Goal: Task Accomplishment & Management: Manage account settings

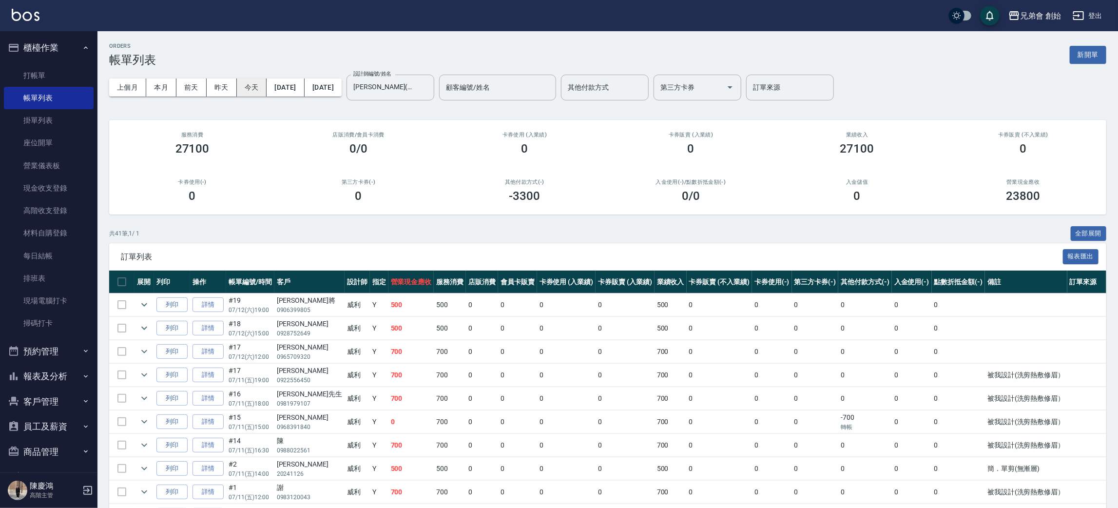
click at [261, 89] on button "今天" at bounding box center [252, 87] width 30 height 18
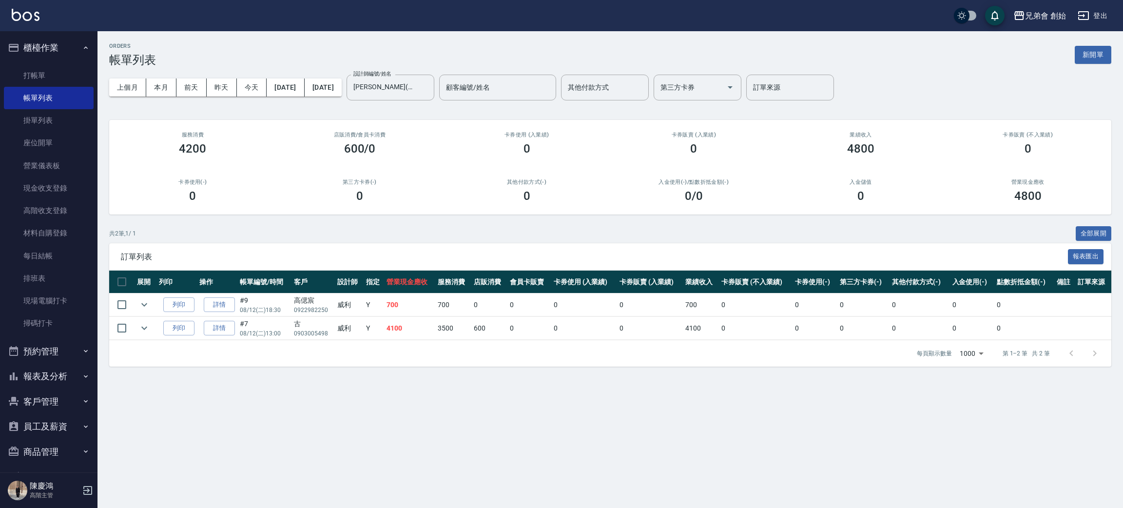
click at [361, 38] on div "ORDERS 帳單列表 新開單 上個月 本月 前天 昨天 今天 2025/08/12 2025/08/12 設計師編號/姓名 威利(無代號) 設計師編號/姓名…" at bounding box center [609, 204] width 1025 height 347
click at [510, 232] on div "共 2 筆, 1 / 1 全部展開" at bounding box center [610, 233] width 1002 height 15
click at [163, 82] on button "本月" at bounding box center [161, 87] width 30 height 18
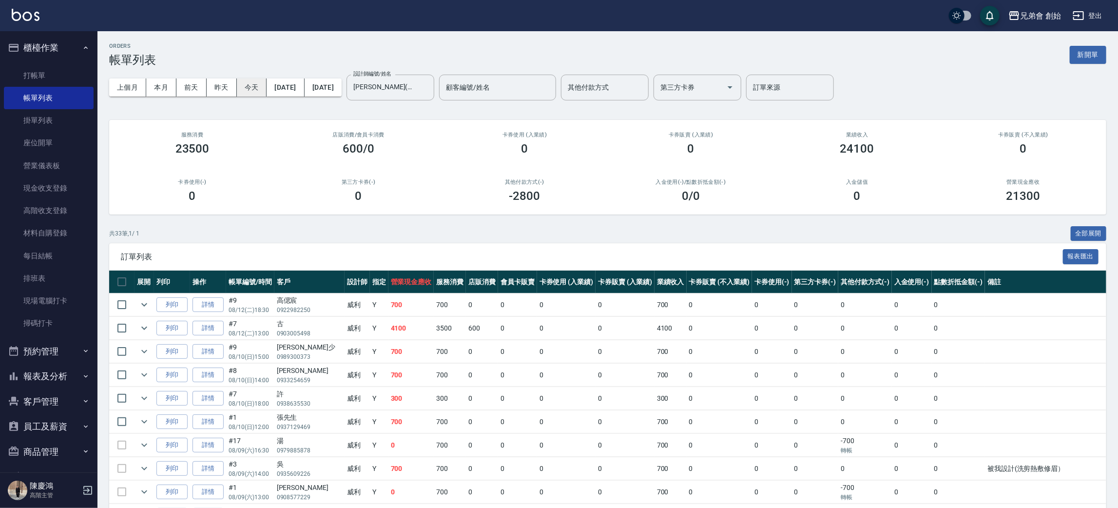
click at [261, 84] on button "今天" at bounding box center [252, 87] width 30 height 18
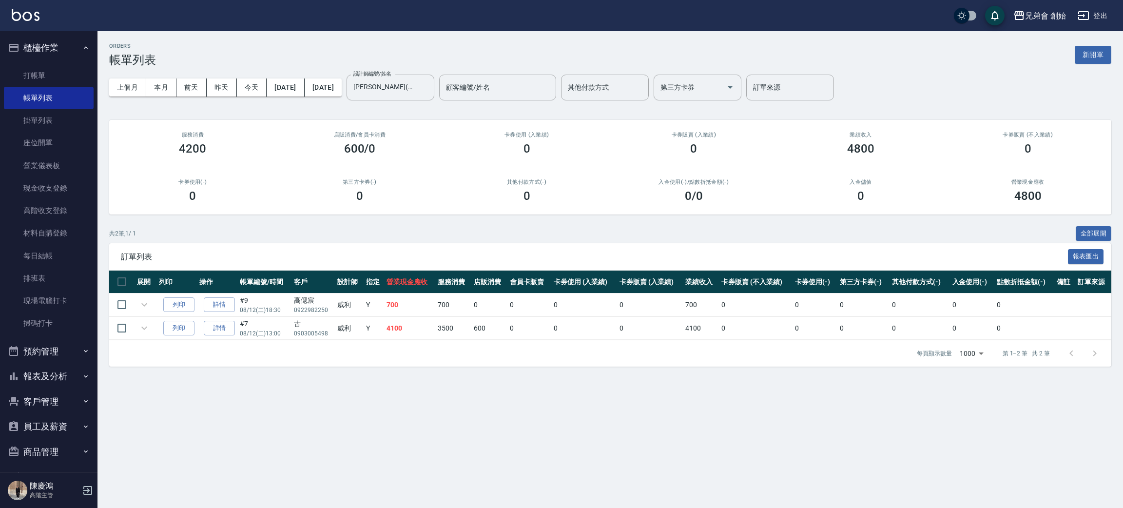
click at [303, 41] on div "ORDERS 帳單列表 新開單 上個月 本月 前天 昨天 今天 2025/08/12 2025/08/12 設計師編號/姓名 威利(無代號) 設計師編號/姓名…" at bounding box center [609, 204] width 1025 height 347
click at [49, 81] on link "打帳單" at bounding box center [49, 75] width 90 height 22
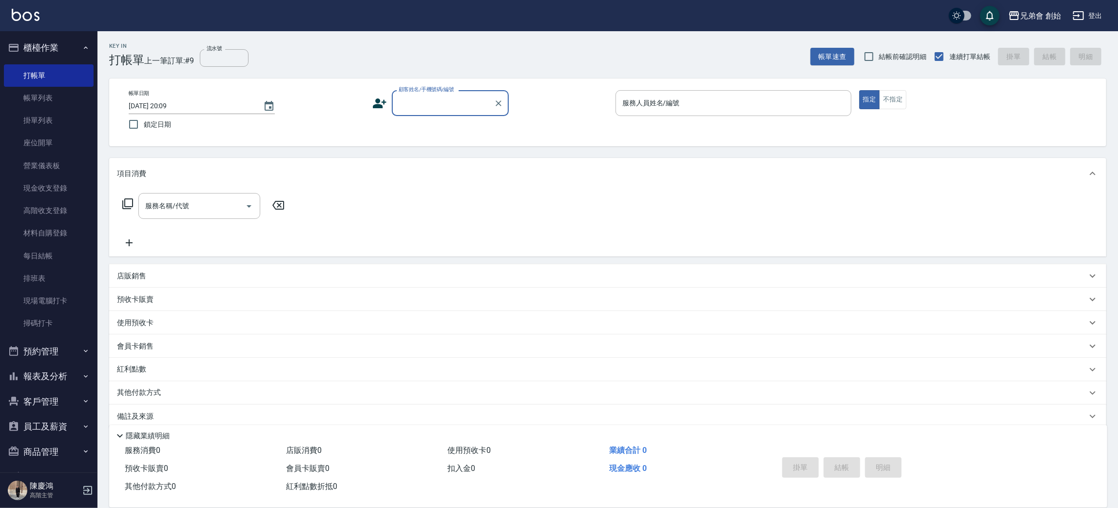
drag, startPoint x: 59, startPoint y: 357, endPoint x: 64, endPoint y: 373, distance: 17.1
click at [59, 357] on button "預約管理" at bounding box center [49, 351] width 90 height 25
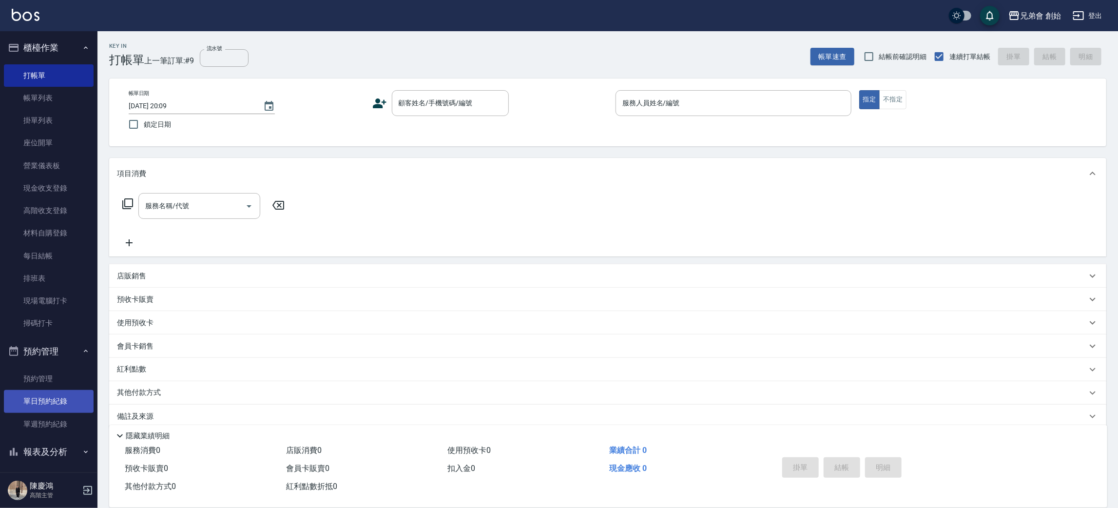
click at [68, 397] on link "單日預約紀錄" at bounding box center [49, 401] width 90 height 22
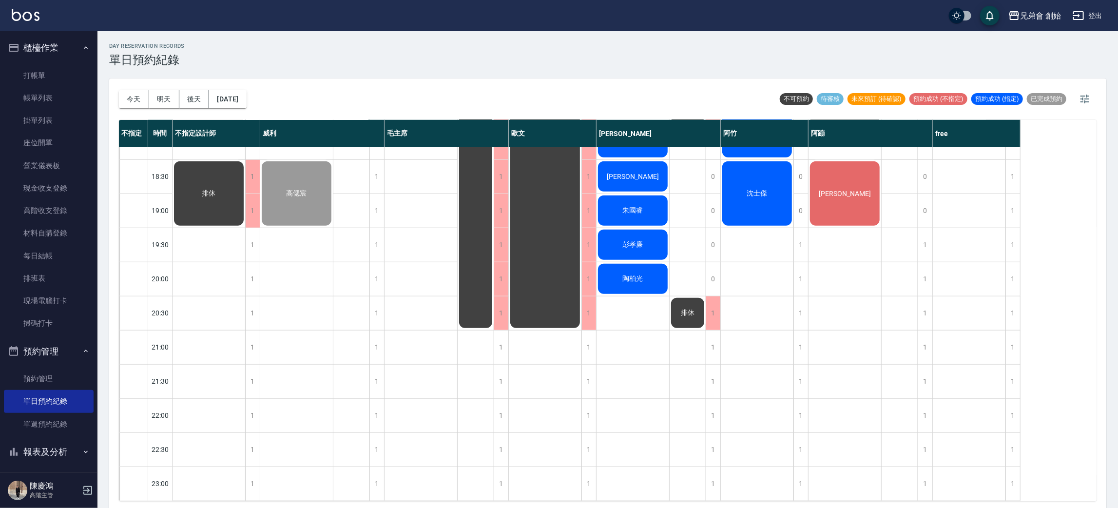
scroll to position [281, 0]
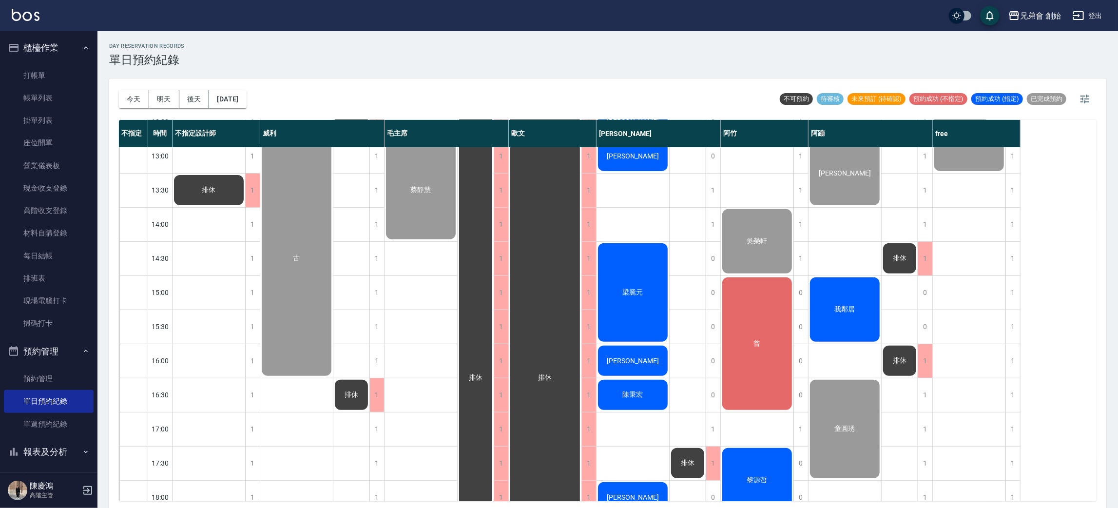
click at [245, 207] on div "我鄰居" at bounding box center [208, 189] width 73 height 33
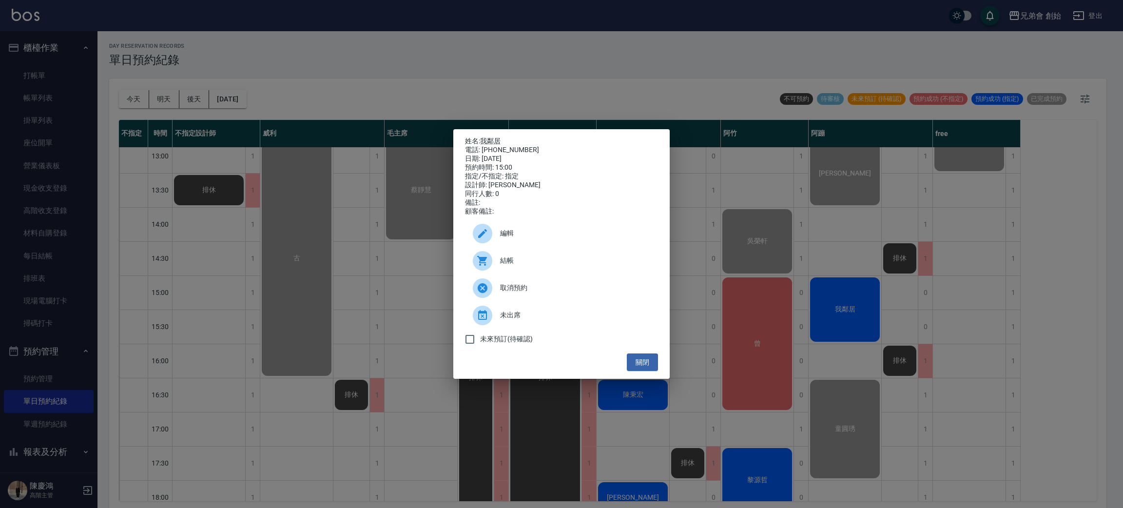
click at [521, 274] on div "結帳" at bounding box center [561, 260] width 193 height 27
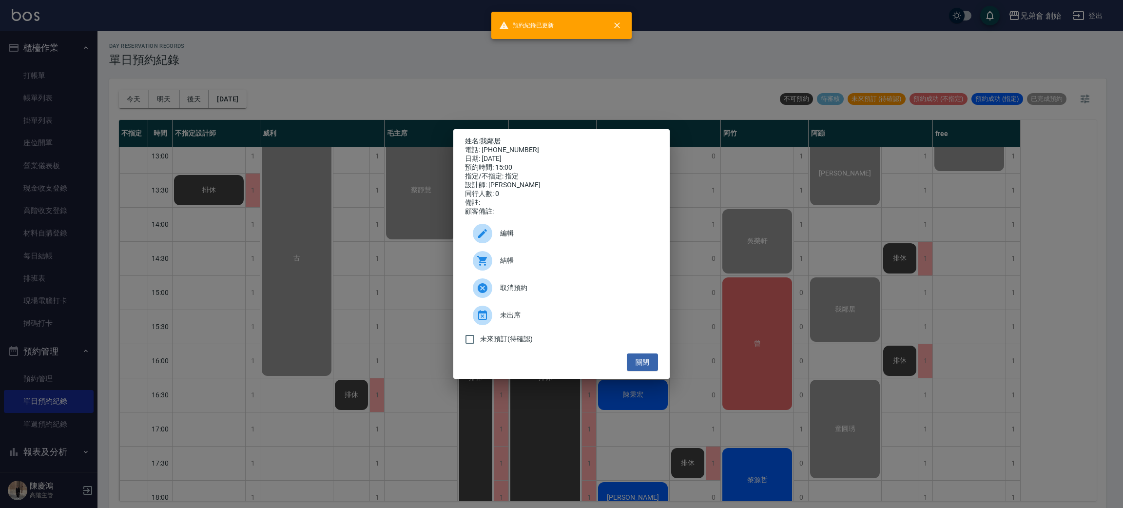
click at [620, 360] on div "關閉" at bounding box center [561, 362] width 193 height 18
click at [632, 362] on button "關閉" at bounding box center [642, 362] width 31 height 18
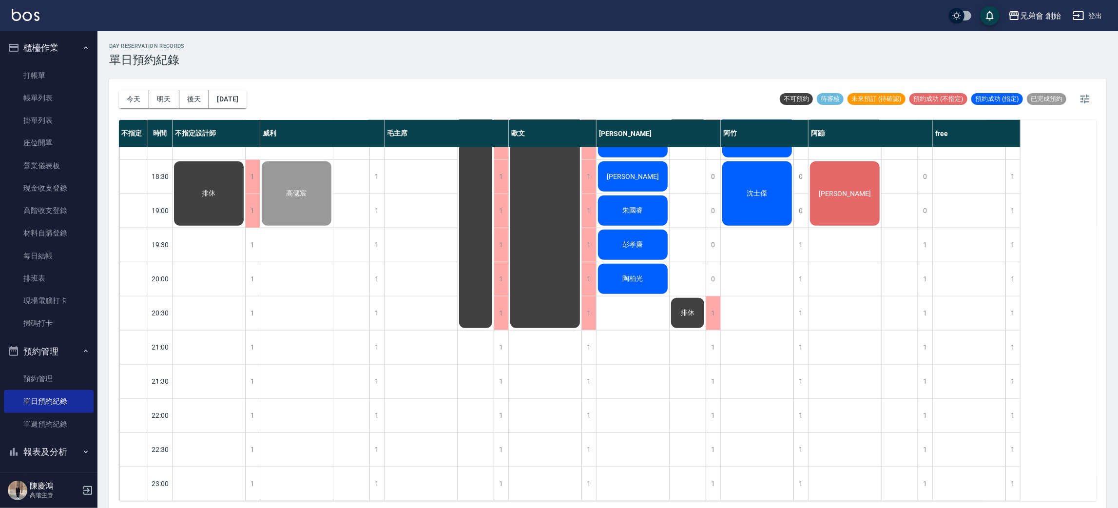
scroll to position [2, 0]
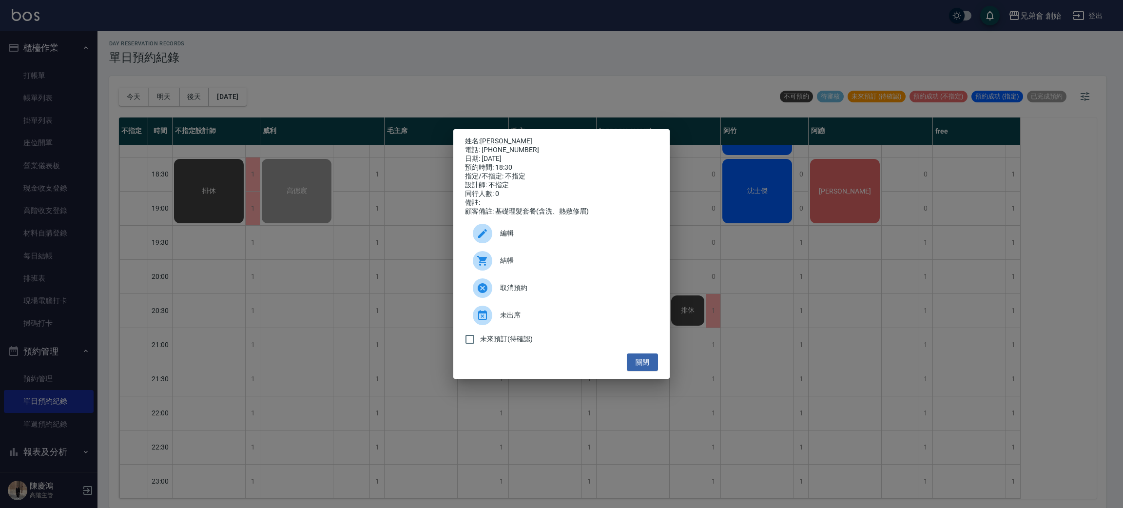
click at [578, 266] on span "結帳" at bounding box center [575, 260] width 150 height 10
click at [57, 56] on div "姓名: 謝崴宇 電話: 0968857506 日期: 2025/08/12 預約時間: 18:30 指定/不指定: 不指定 設計師: 不指定 同行人數: 0 …" at bounding box center [561, 254] width 1123 height 508
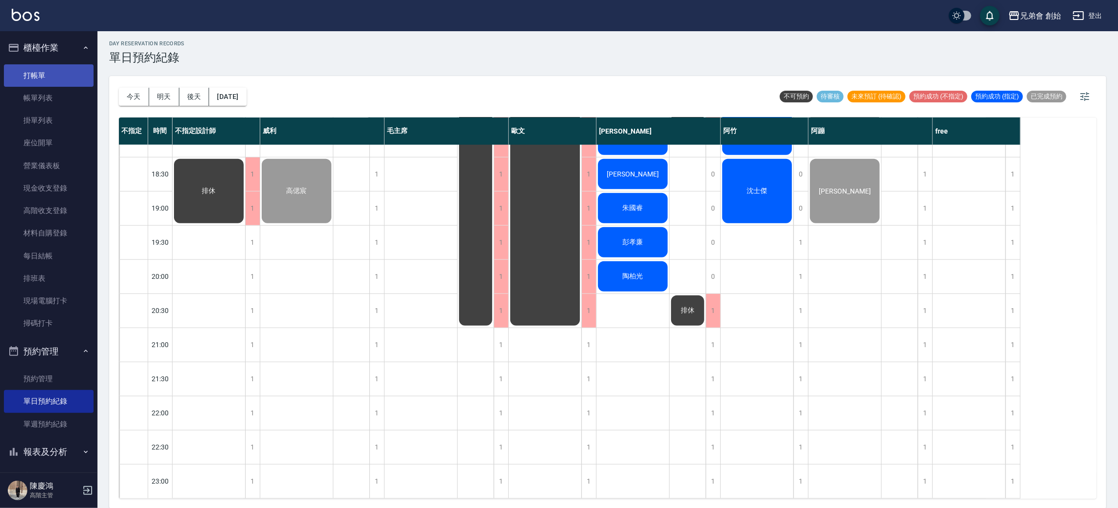
click at [50, 76] on link "打帳單" at bounding box center [49, 75] width 90 height 22
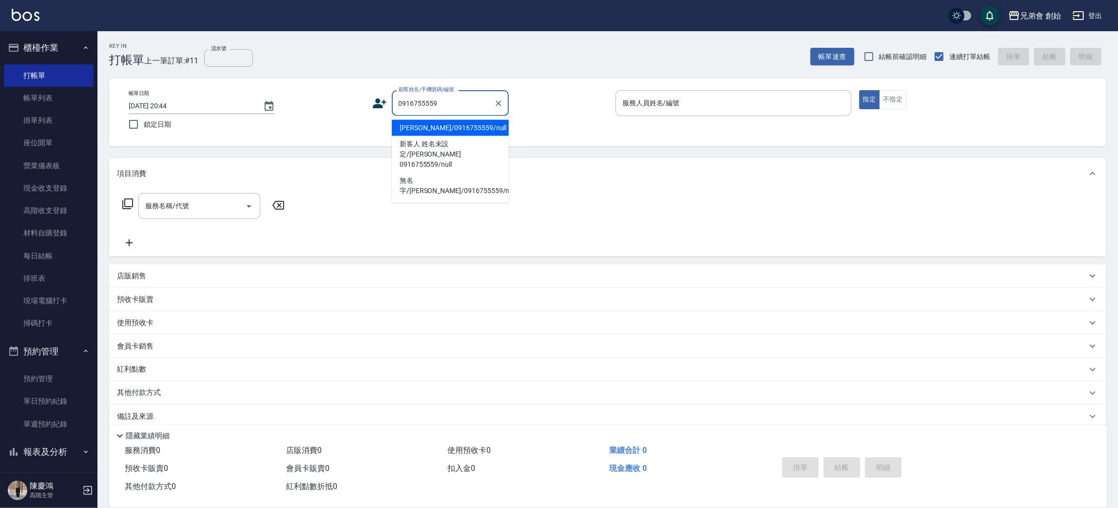
click at [411, 128] on li "Terry/0916755559/null" at bounding box center [450, 128] width 117 height 16
type input "Terry/0916755559/null"
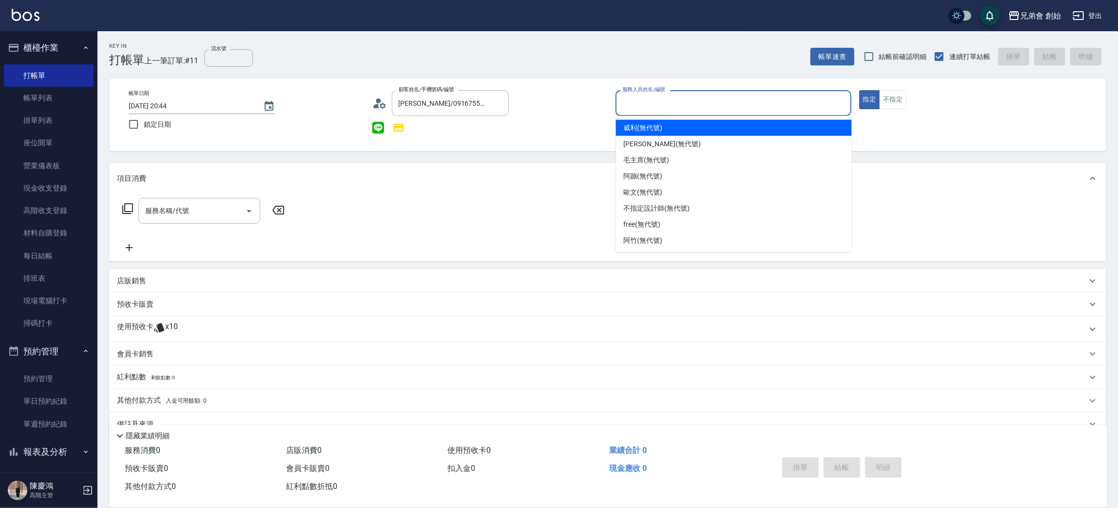
click at [653, 103] on input "服務人員姓名/編號" at bounding box center [733, 103] width 227 height 17
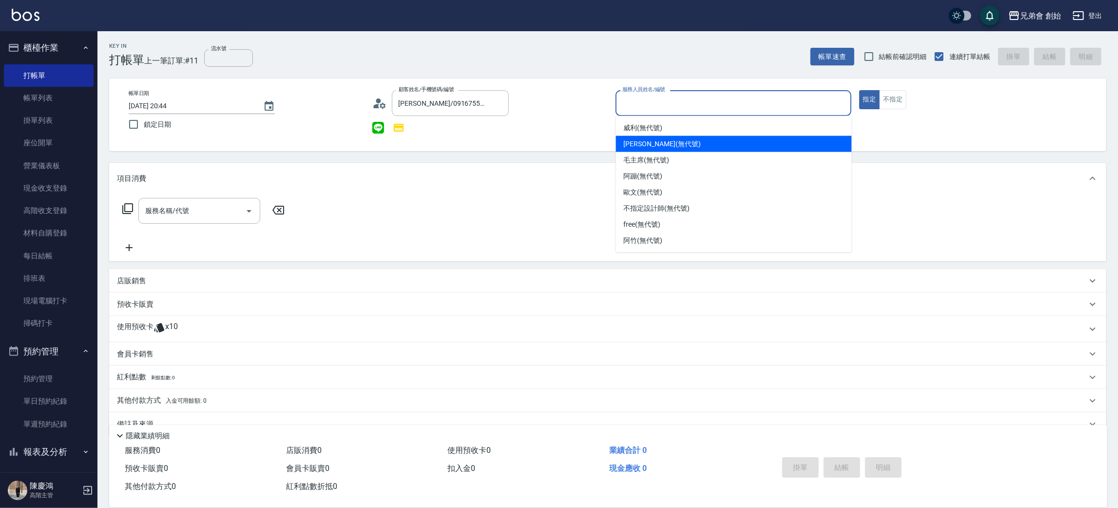
click at [621, 141] on div "潘潘 (無代號)" at bounding box center [734, 144] width 236 height 16
type input "[PERSON_NAME](無代號)"
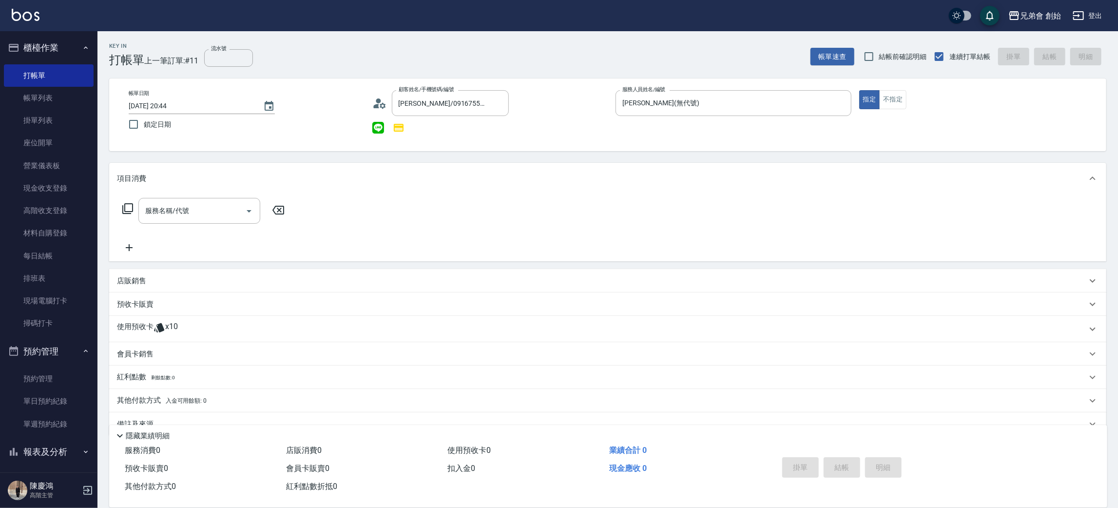
click at [186, 324] on div "使用預收卡 x10" at bounding box center [602, 329] width 970 height 15
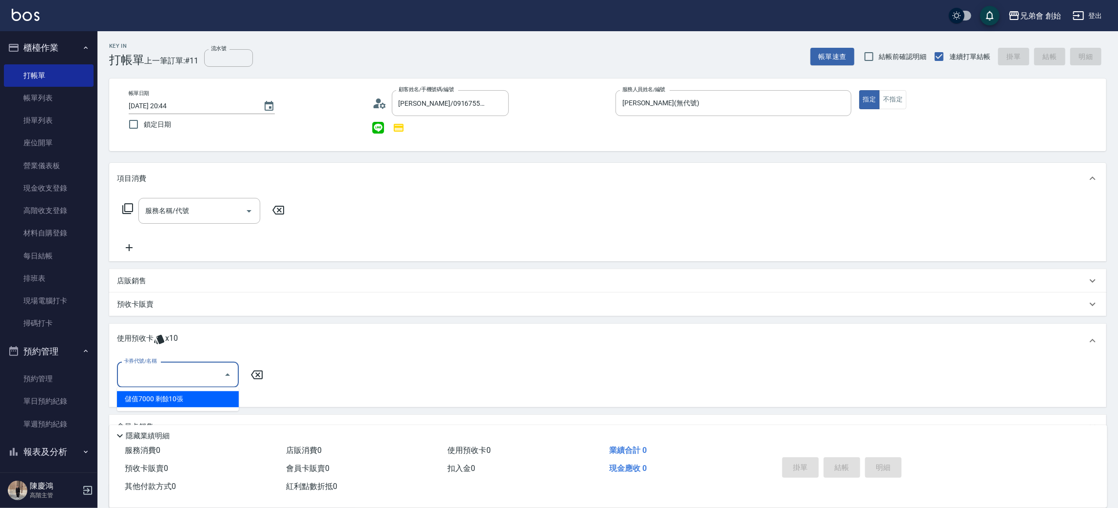
click at [158, 373] on input "卡券代號/名稱" at bounding box center [170, 374] width 98 height 17
click at [134, 400] on div "儲值7000 剩餘10張" at bounding box center [178, 399] width 122 height 16
type input "儲值7000"
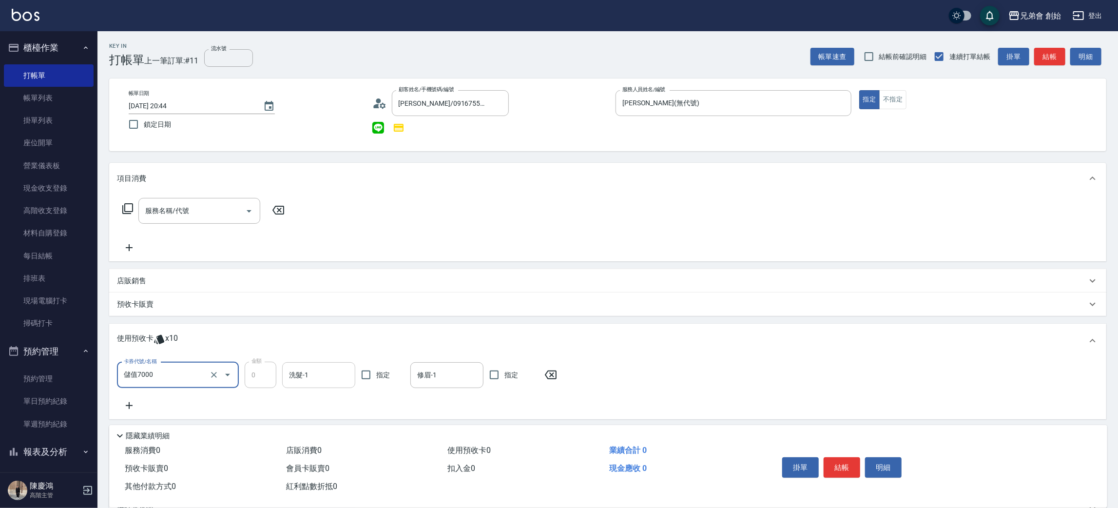
click at [296, 372] on input "洗髮-1" at bounding box center [319, 374] width 64 height 17
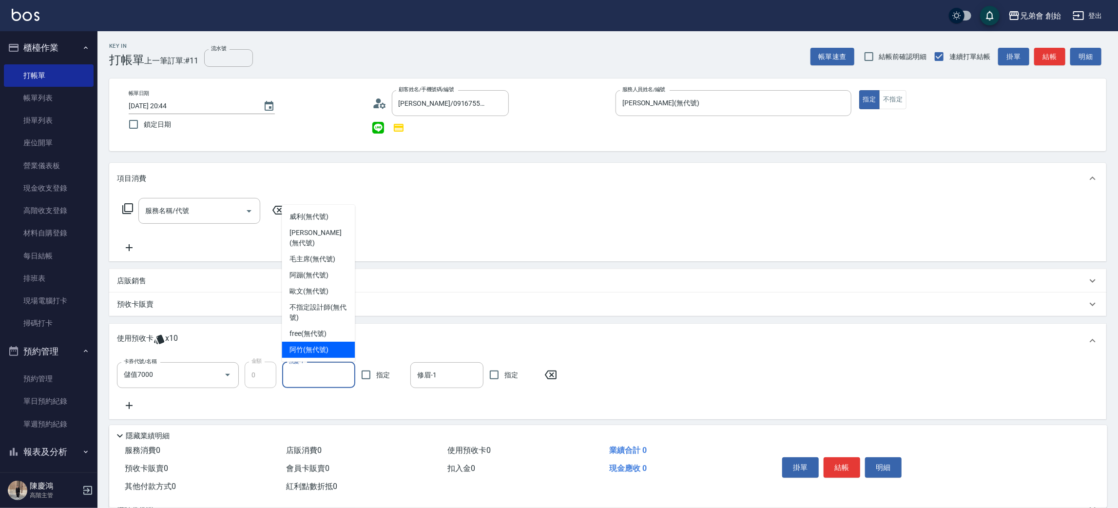
click at [302, 343] on div "阿竹 (無代號)" at bounding box center [318, 350] width 73 height 16
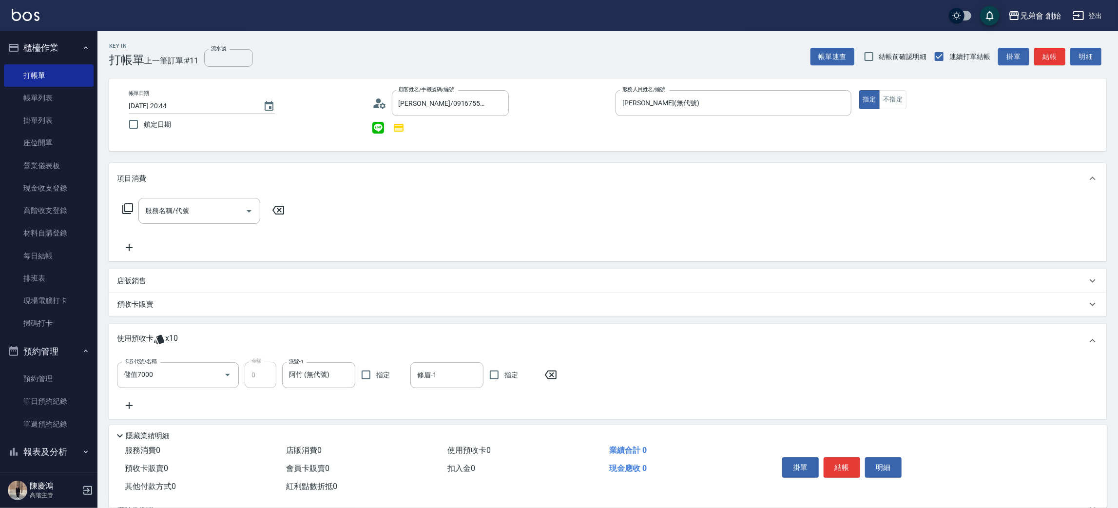
type input "阿竹 (無代號)"
click at [849, 457] on button "結帳" at bounding box center [841, 467] width 37 height 20
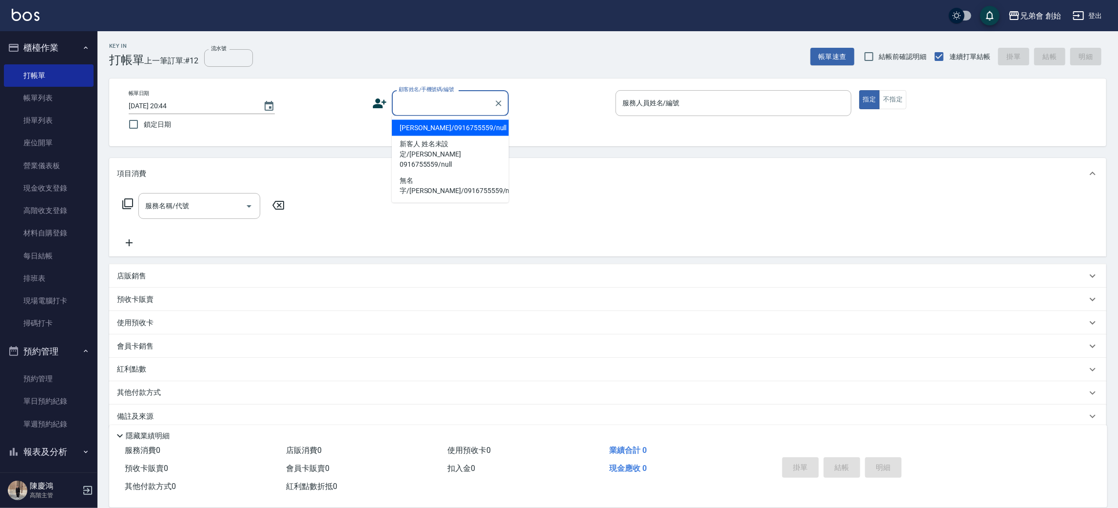
paste input "0921874699"
click at [425, 128] on li "邱福貴/0921874699/" at bounding box center [450, 128] width 117 height 16
type input "邱福貴/0921874699/"
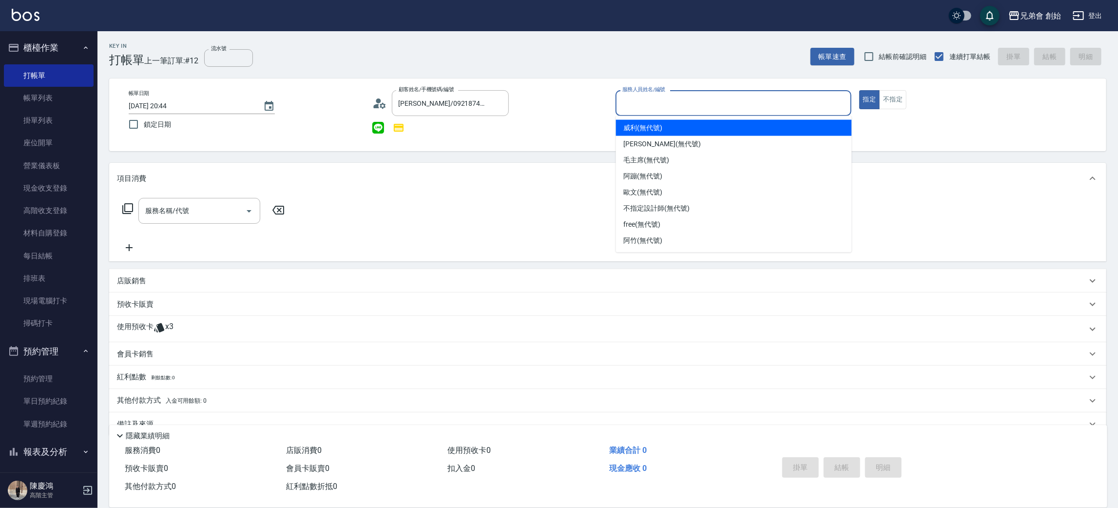
click at [646, 111] on input "服務人員姓名/編號" at bounding box center [733, 103] width 227 height 17
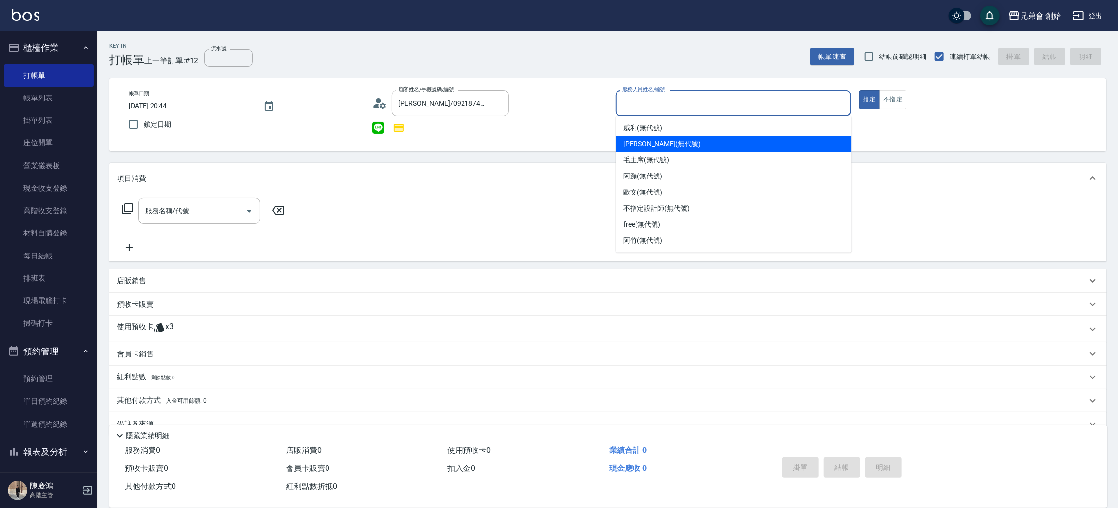
click at [638, 149] on div "潘潘 (無代號)" at bounding box center [734, 144] width 236 height 16
type input "[PERSON_NAME](無代號)"
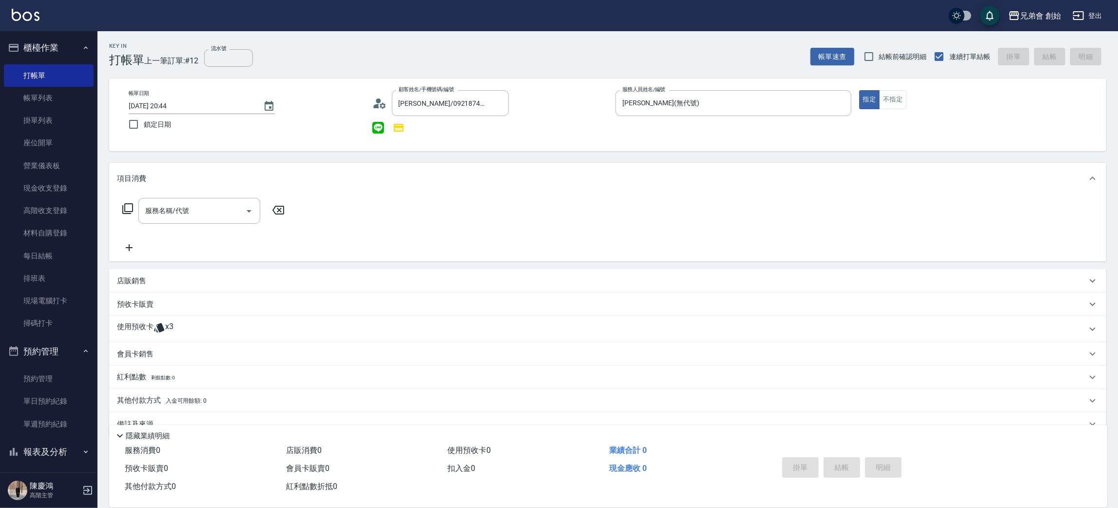
click at [166, 335] on span "x3" at bounding box center [169, 329] width 8 height 15
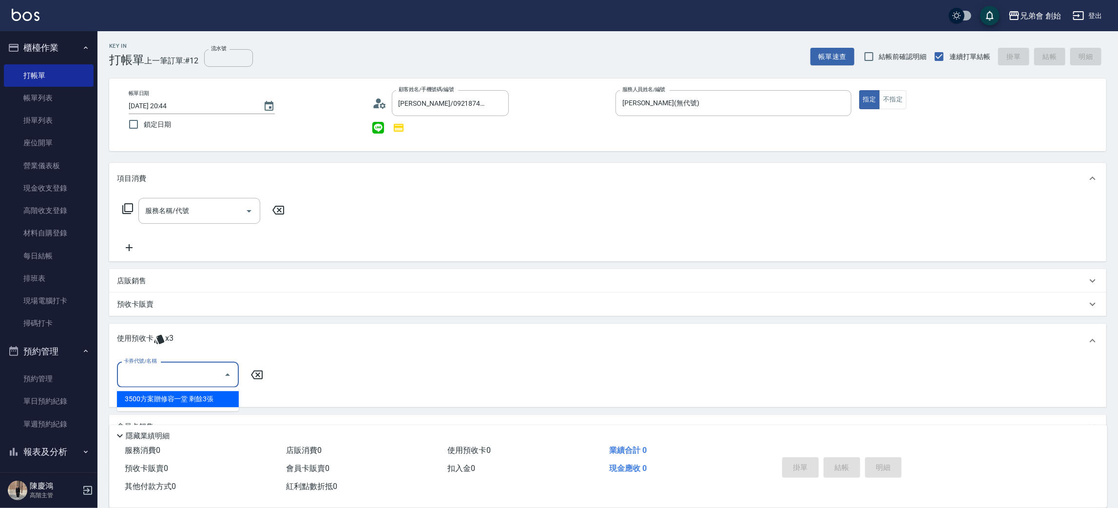
click at [153, 367] on input "卡券代號/名稱" at bounding box center [170, 374] width 98 height 17
click at [138, 396] on div "3500方案贈修容一堂 剩餘3張" at bounding box center [178, 399] width 122 height 16
type input "3500方案贈修容一堂"
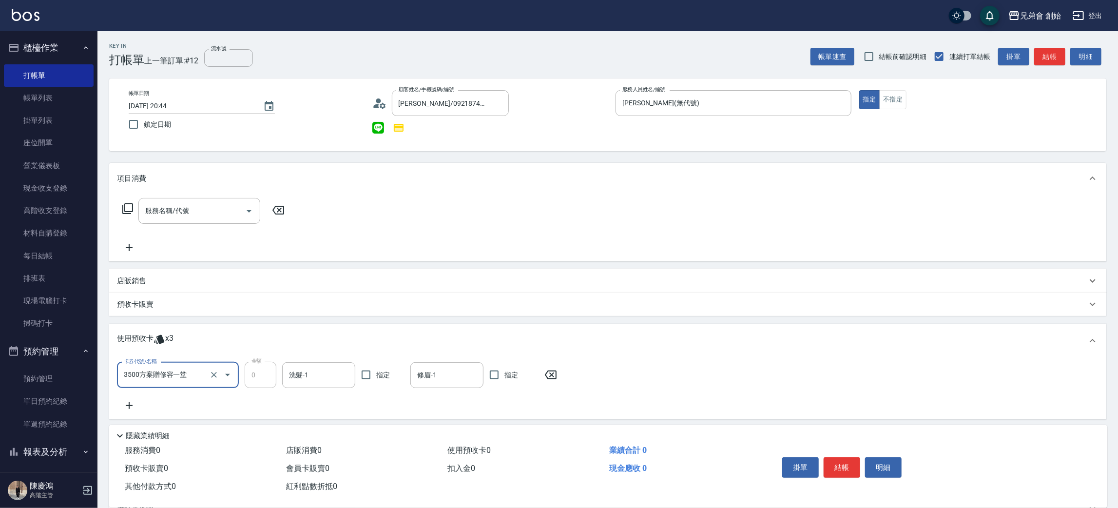
scroll to position [103, 0]
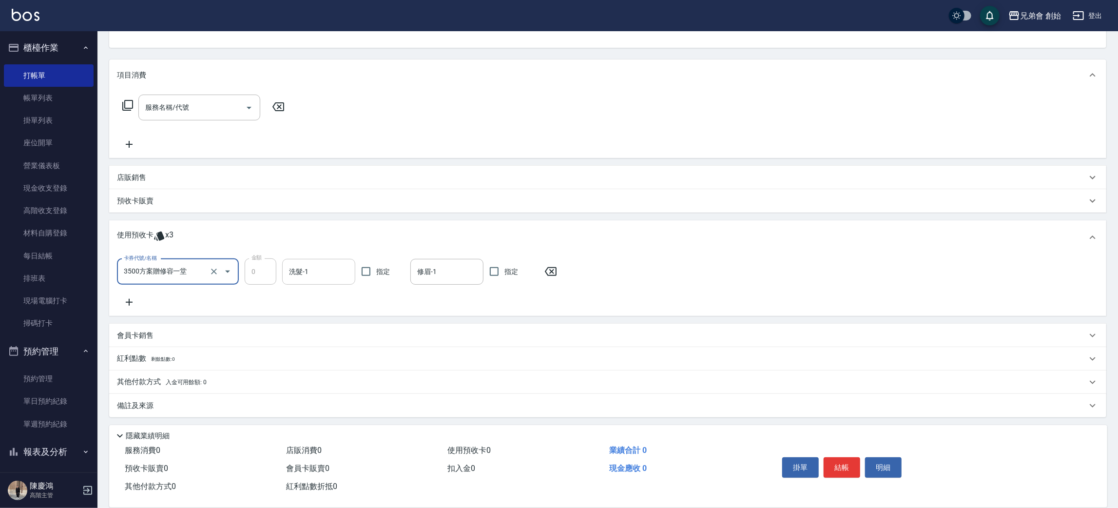
click at [315, 277] on input "洗髮-1" at bounding box center [319, 271] width 64 height 17
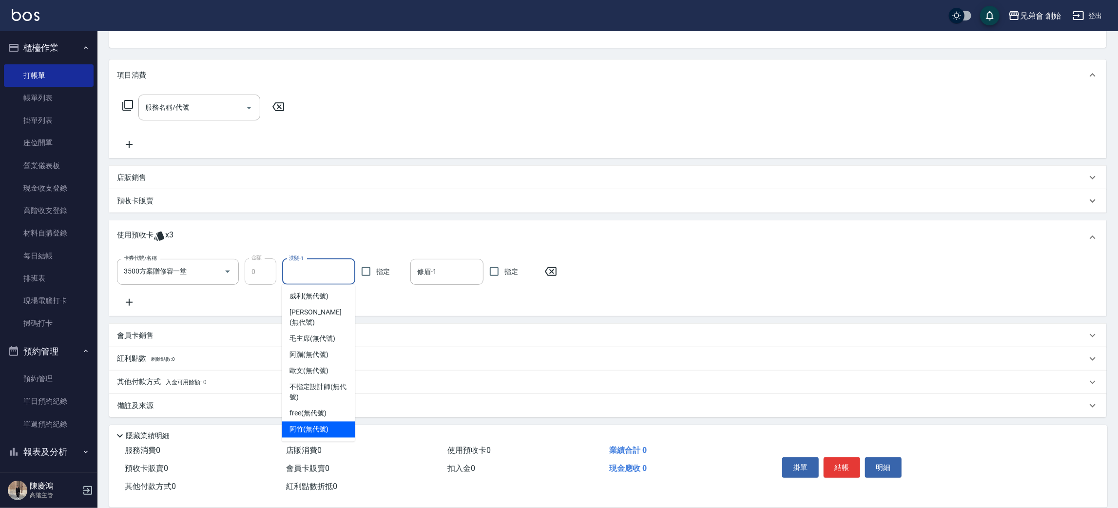
click at [303, 424] on span "阿竹 (無代號)" at bounding box center [308, 429] width 39 height 10
type input "阿竹 (無代號)"
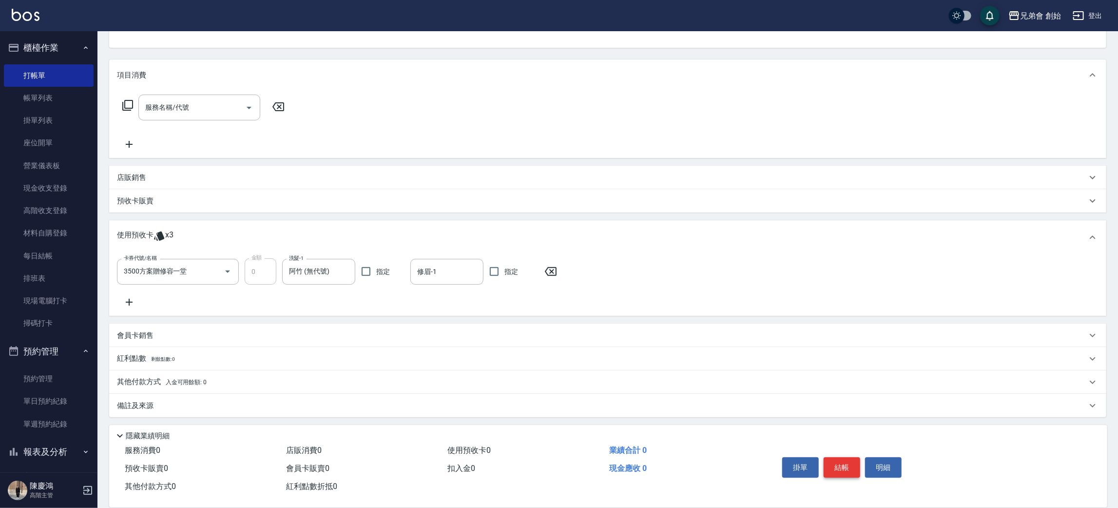
click at [838, 460] on button "結帳" at bounding box center [841, 467] width 37 height 20
type input "[DATE] 20:45"
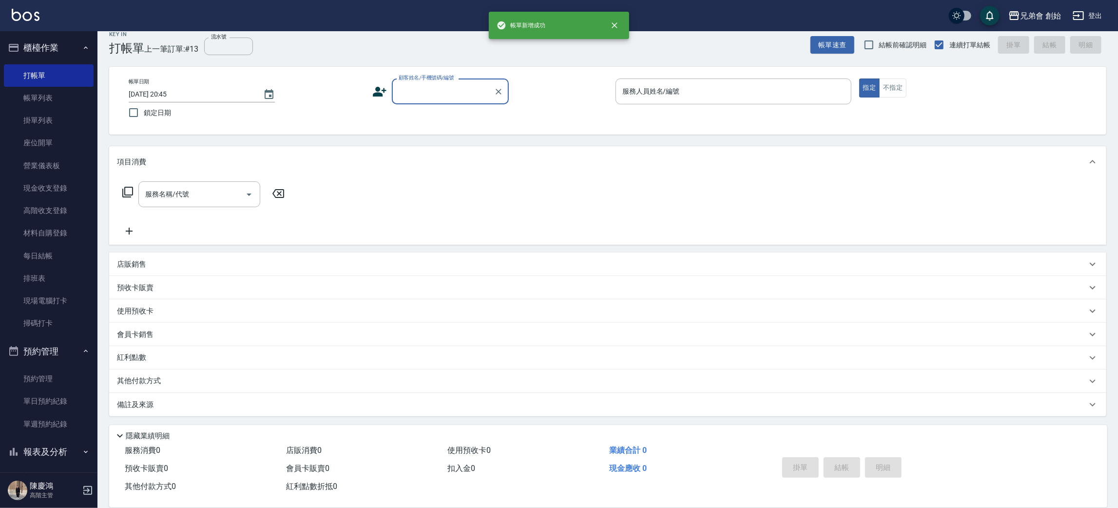
scroll to position [11, 0]
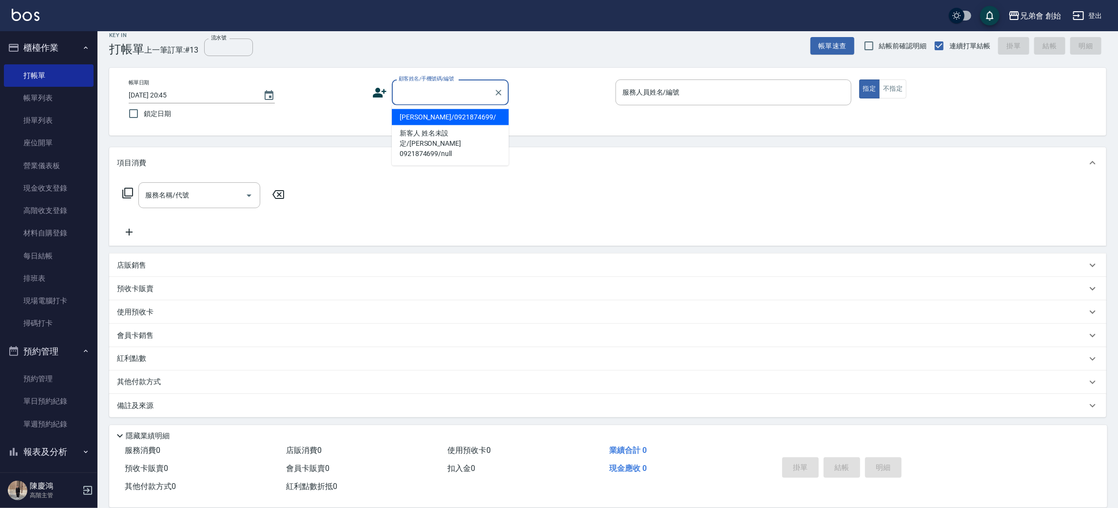
paste input "0906142529"
click at [440, 116] on li "葉杰翰/0906142529/null" at bounding box center [450, 117] width 117 height 16
type input "葉杰翰/0906142529/null"
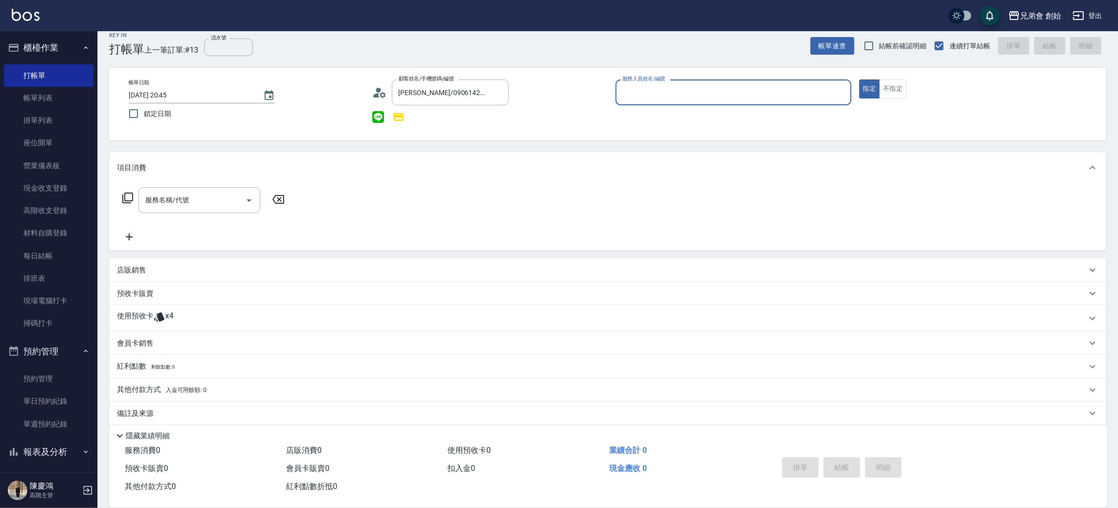
click at [637, 97] on input "服務人員姓名/編號" at bounding box center [733, 92] width 227 height 17
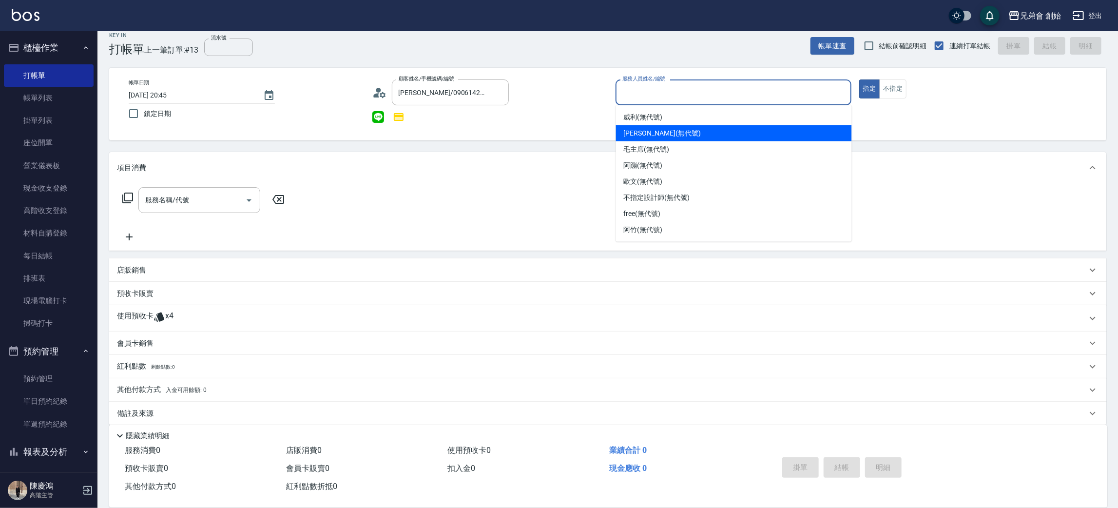
click at [637, 138] on div "潘潘 (無代號)" at bounding box center [734, 133] width 236 height 16
type input "[PERSON_NAME](無代號)"
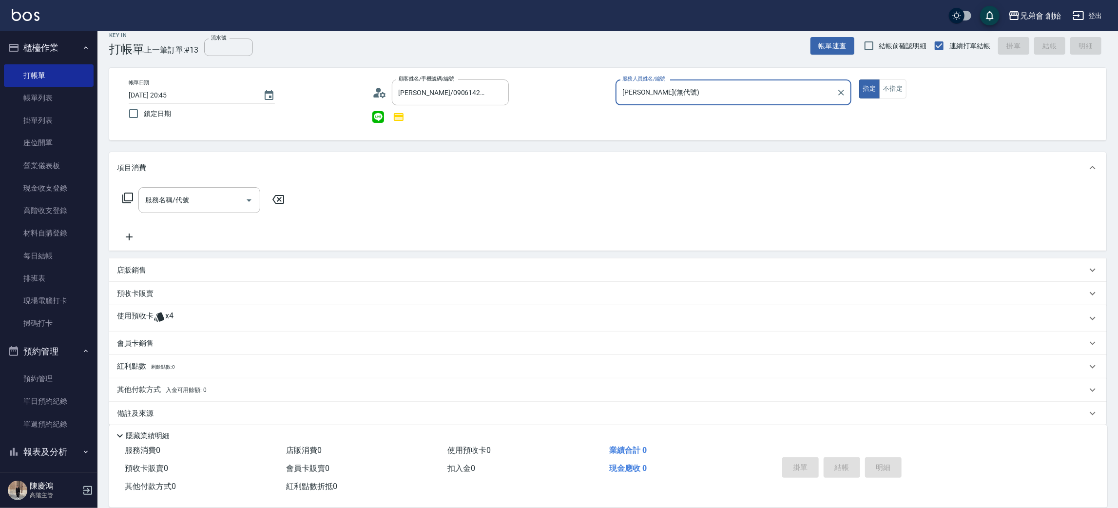
click at [168, 317] on span "x4" at bounding box center [169, 318] width 8 height 15
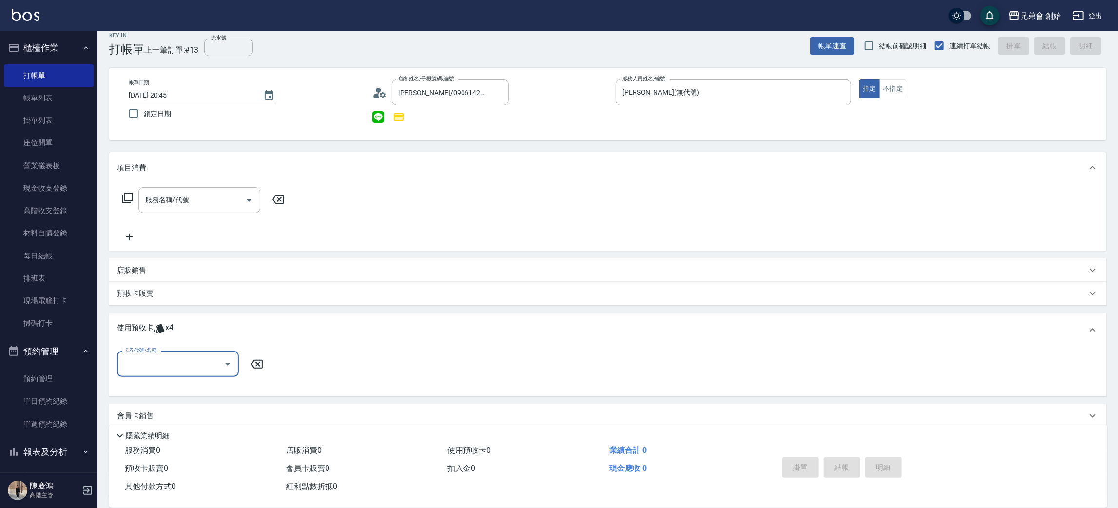
scroll to position [0, 0]
drag, startPoint x: 151, startPoint y: 356, endPoint x: 145, endPoint y: 361, distance: 7.3
click at [149, 356] on input "卡券代號/名稱" at bounding box center [170, 363] width 98 height 17
click at [141, 387] on div "3500方案贈修容一堂 剩餘4張" at bounding box center [178, 388] width 122 height 16
type input "3500方案贈修容一堂"
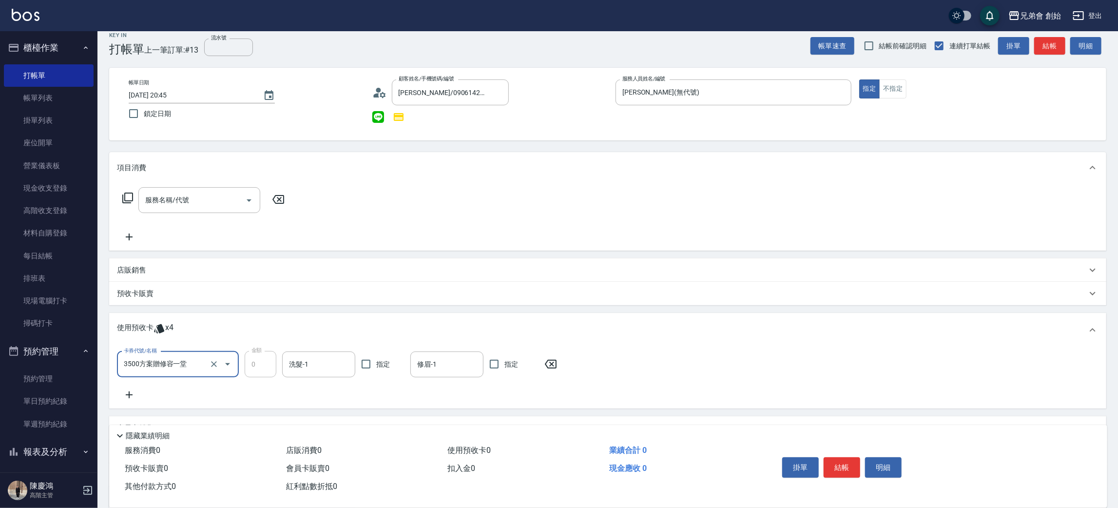
scroll to position [103, 0]
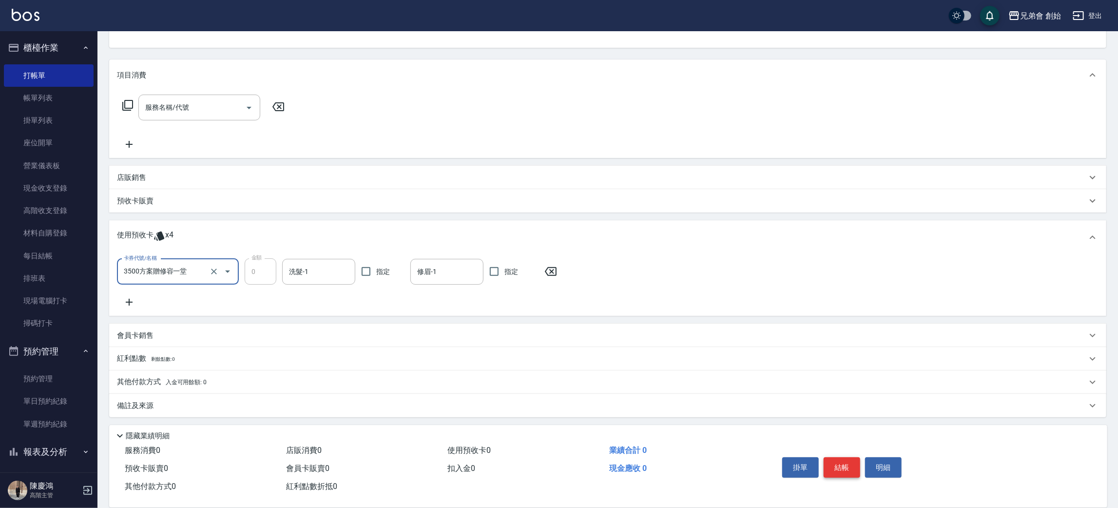
click at [847, 464] on button "結帳" at bounding box center [841, 467] width 37 height 20
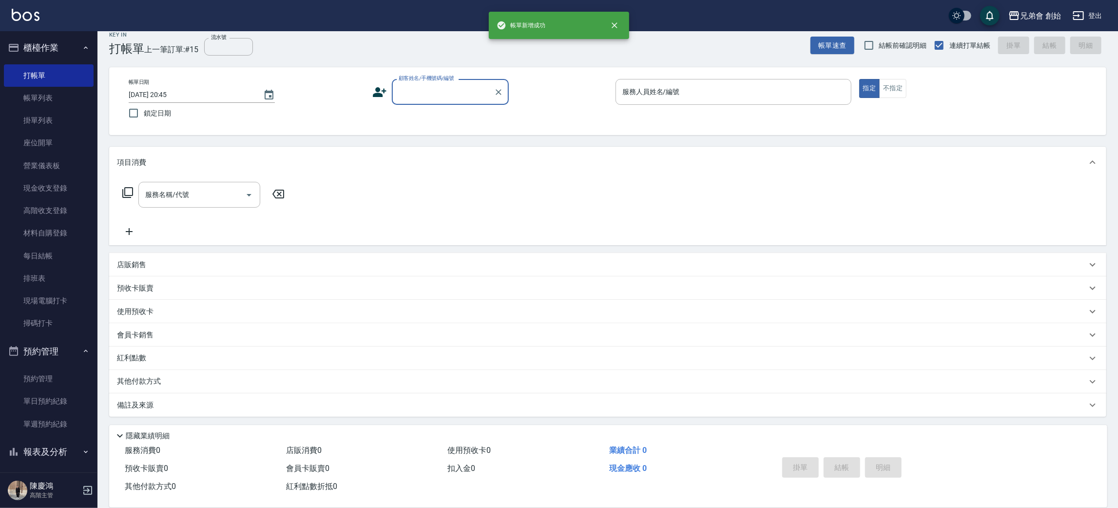
scroll to position [11, 0]
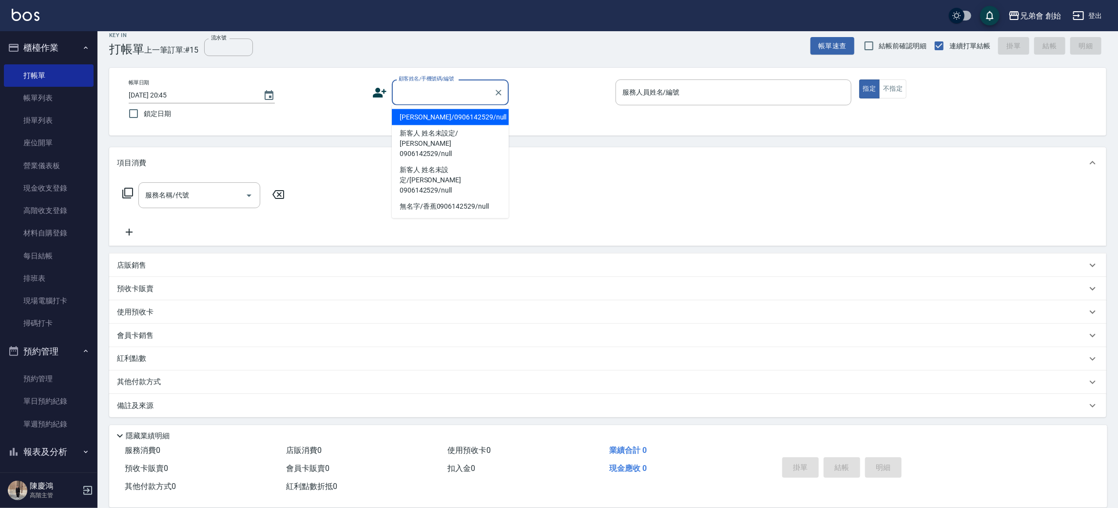
paste input "0909585153"
click at [414, 121] on li "昭凱/0909585153/null" at bounding box center [450, 117] width 117 height 16
type input "昭凱/0909585153/null"
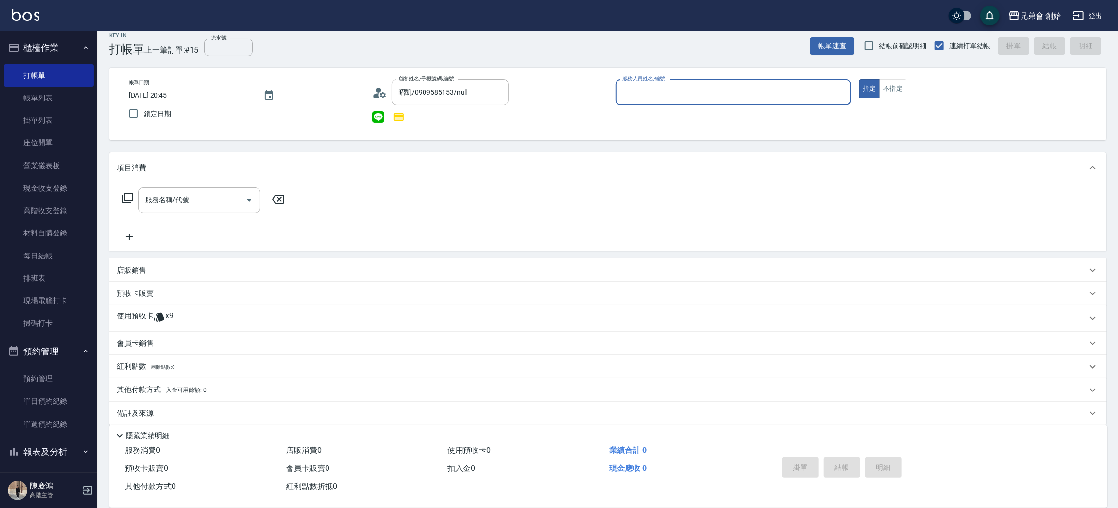
drag, startPoint x: 161, startPoint y: 320, endPoint x: 165, endPoint y: 332, distance: 12.6
click at [162, 320] on icon at bounding box center [159, 316] width 10 height 9
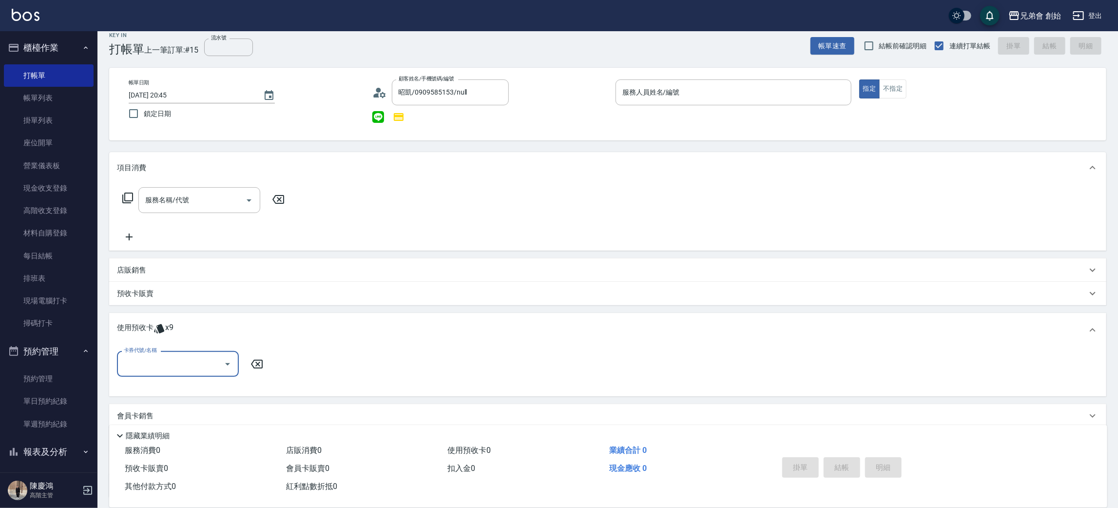
scroll to position [0, 0]
click at [163, 357] on input "卡券代號/名稱" at bounding box center [170, 363] width 98 height 17
click at [146, 388] on div "7000儲值(贈兩堂精修＆造型品) 剩餘9張" at bounding box center [178, 393] width 122 height 26
type input "7000儲值(贈兩堂精修＆造型品)"
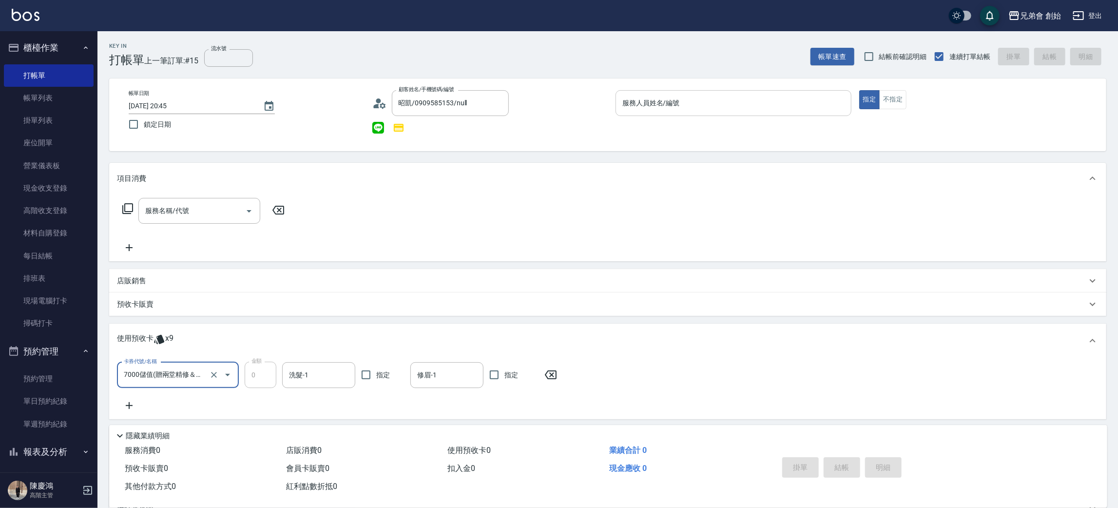
click at [649, 105] on input "服務人員姓名/編號" at bounding box center [733, 103] width 227 height 17
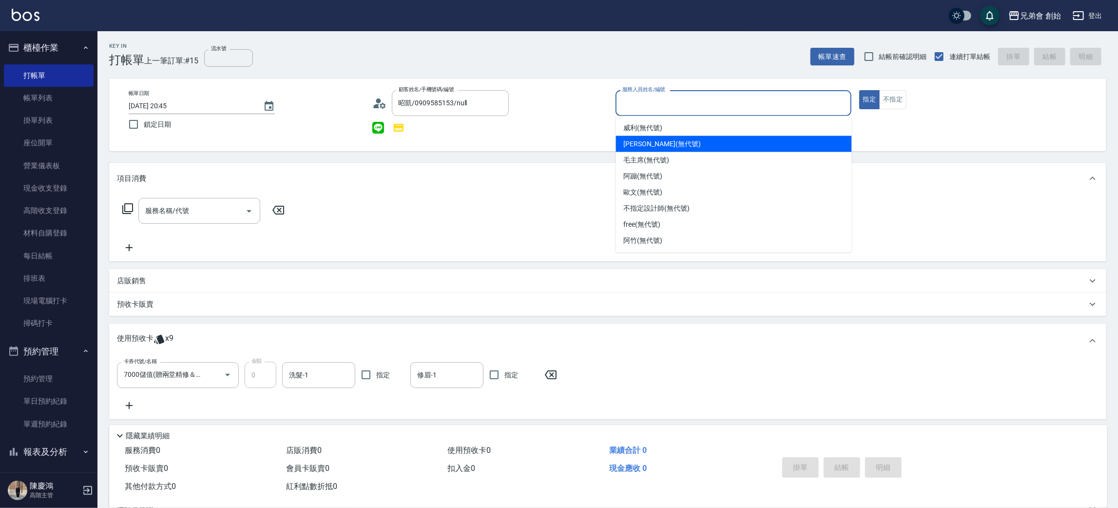
click at [638, 147] on span "潘潘 (無代號)" at bounding box center [662, 144] width 77 height 10
type input "[PERSON_NAME](無代號)"
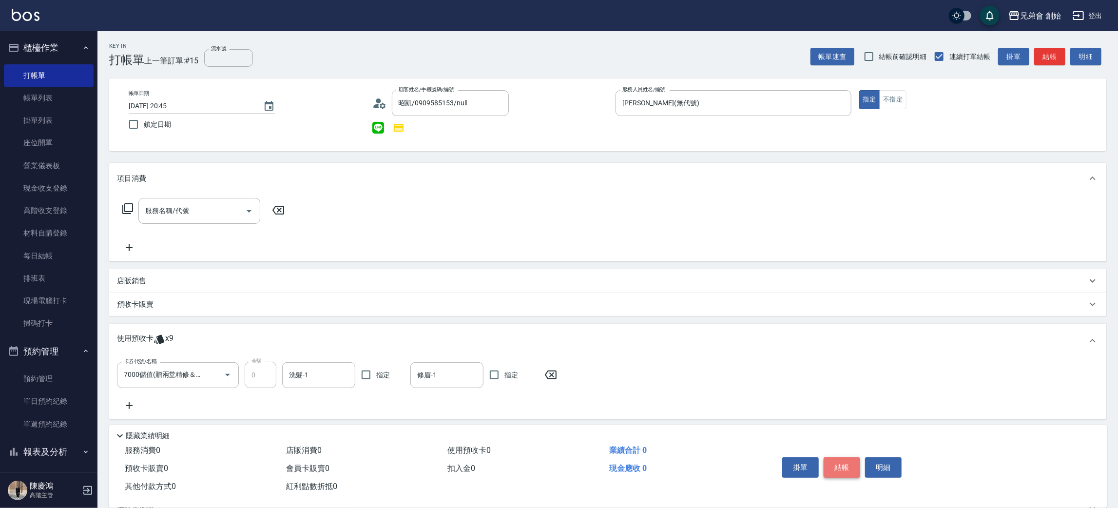
click at [849, 466] on button "結帳" at bounding box center [841, 467] width 37 height 20
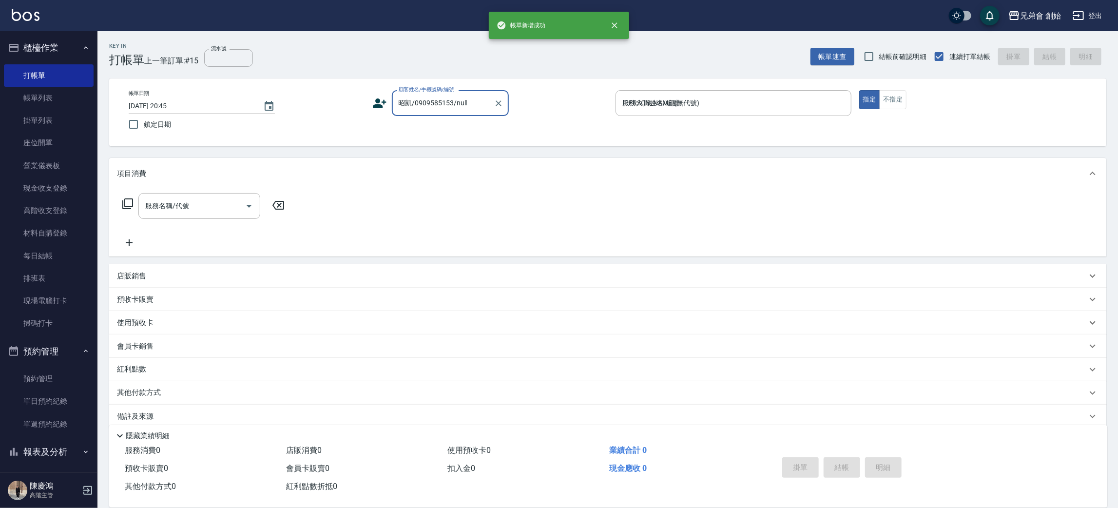
type input "2025/08/12 20:46"
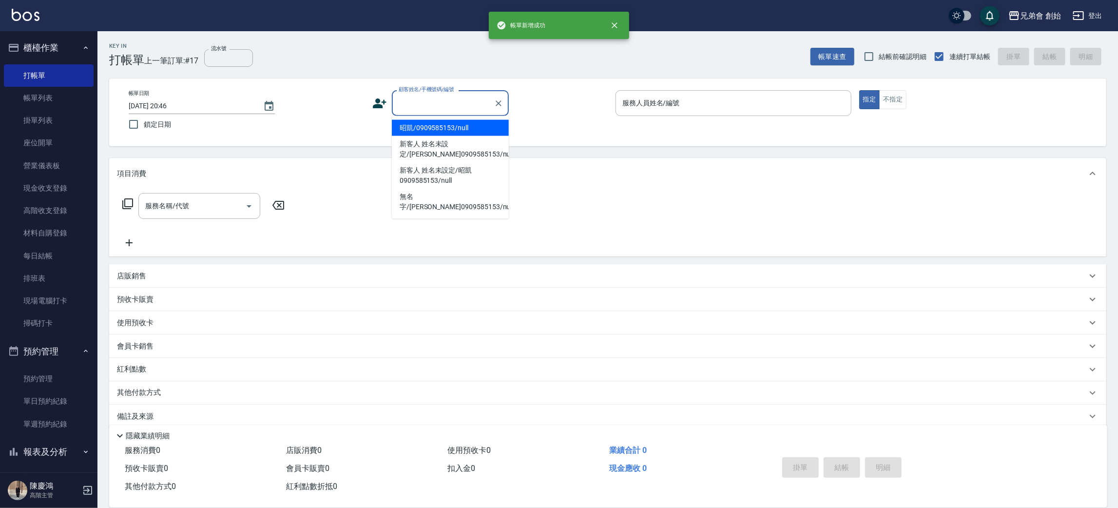
click at [434, 102] on input "顧客姓名/手機號碼/編號" at bounding box center [443, 103] width 94 height 17
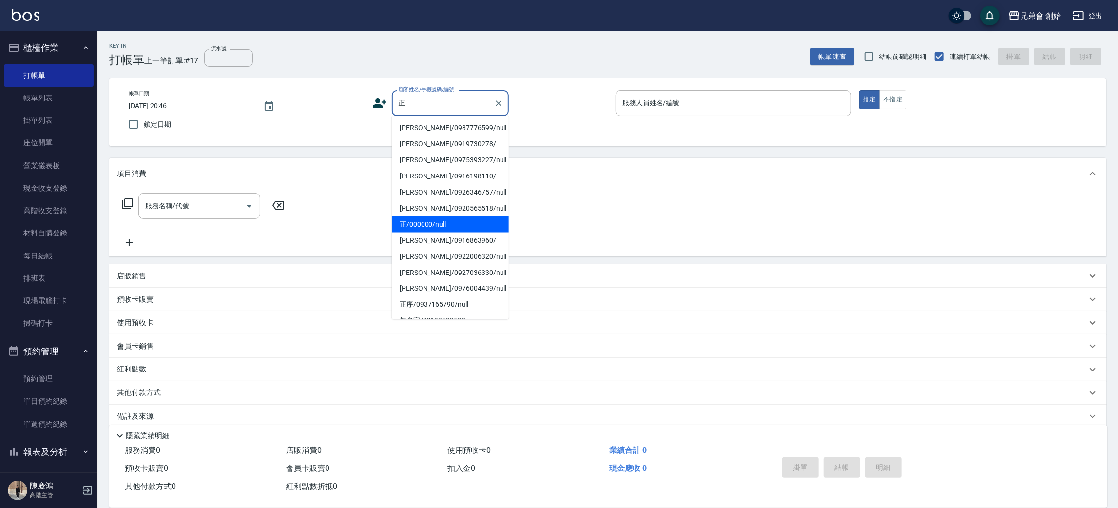
click at [419, 216] on li "正/000000/null" at bounding box center [450, 224] width 117 height 16
type input "正/000000/null"
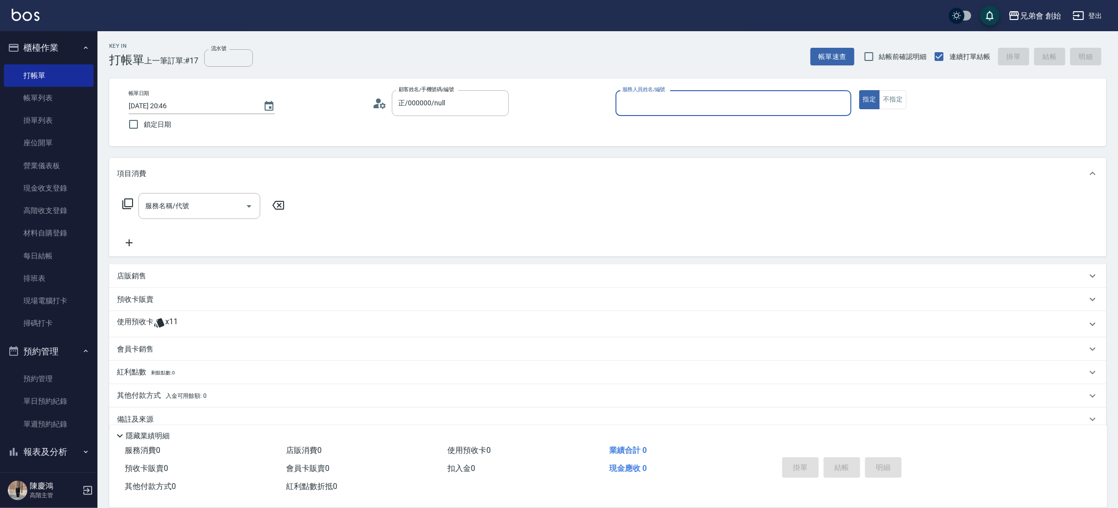
click at [663, 93] on div "服務人員姓名/編號" at bounding box center [733, 103] width 236 height 26
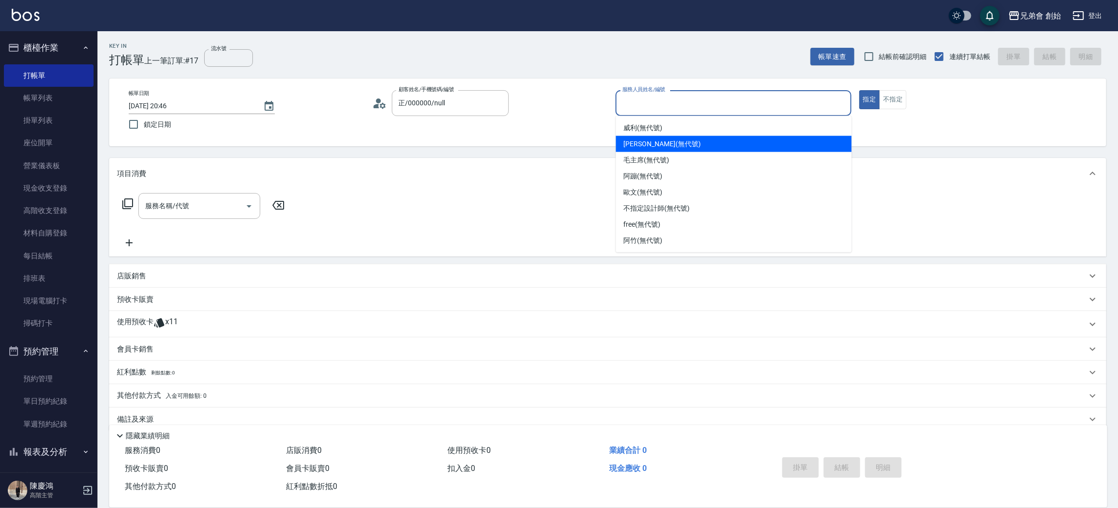
click at [627, 147] on span "潘潘 (無代號)" at bounding box center [662, 144] width 77 height 10
type input "[PERSON_NAME](無代號)"
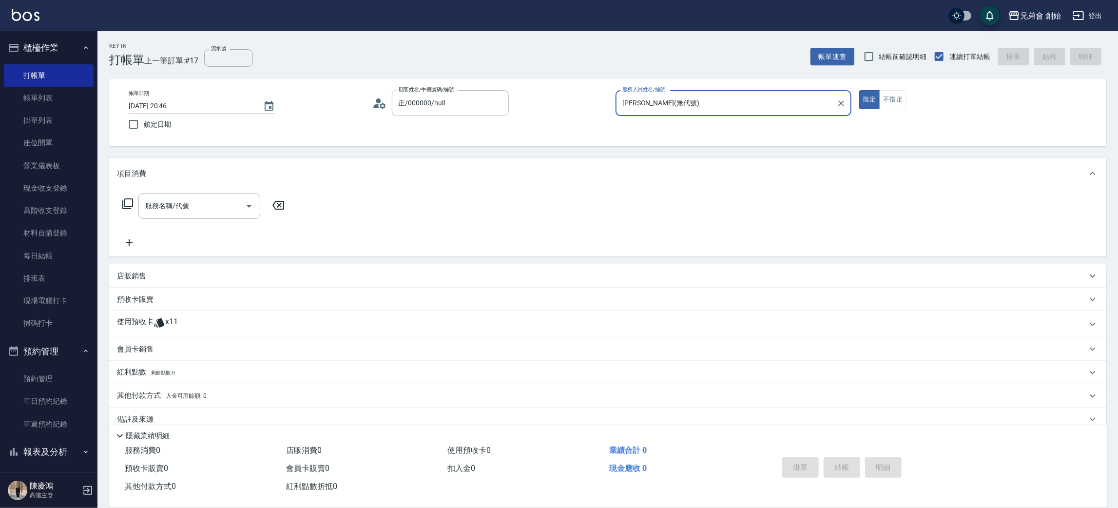
drag, startPoint x: 186, startPoint y: 325, endPoint x: 182, endPoint y: 342, distance: 17.0
click at [189, 325] on div "使用預收卡 x11" at bounding box center [602, 324] width 970 height 15
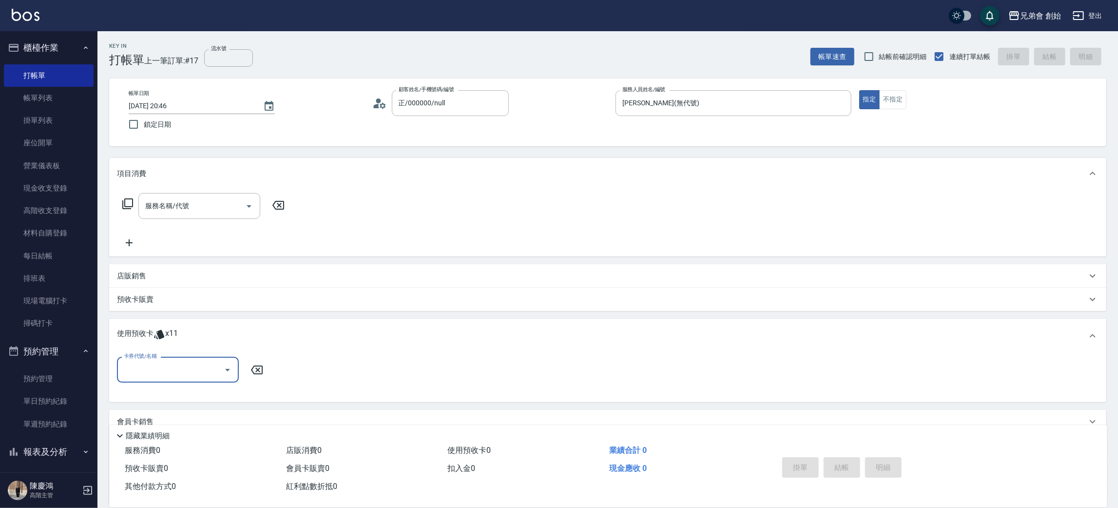
click at [167, 371] on input "卡券代號/名稱" at bounding box center [170, 369] width 98 height 17
click at [153, 393] on div "10500儲值(贈三次精修＆一次理髮) 剩餘11張" at bounding box center [178, 399] width 122 height 26
type input "10500儲值(贈三次精修＆一次理髮)"
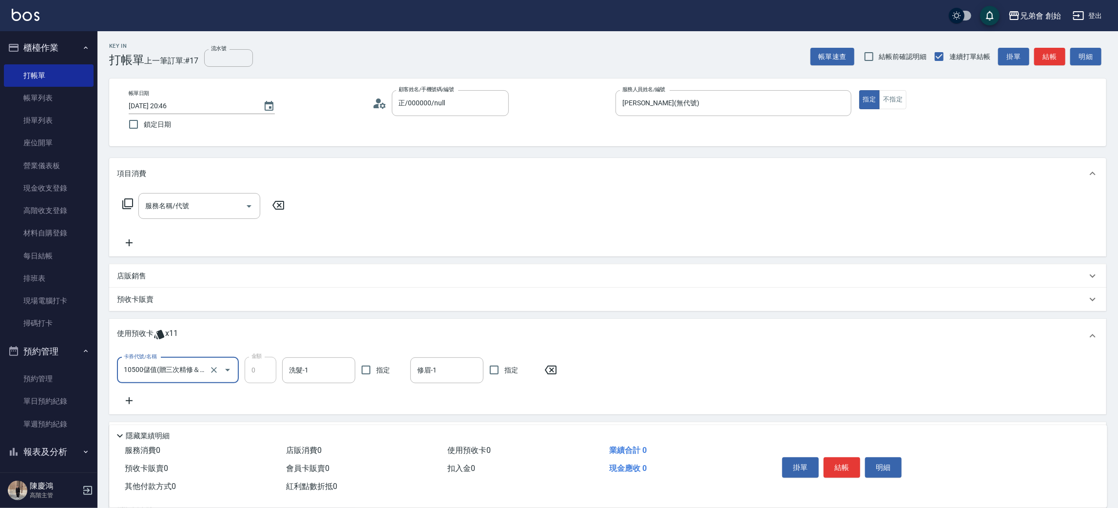
click at [557, 370] on icon at bounding box center [550, 370] width 24 height 12
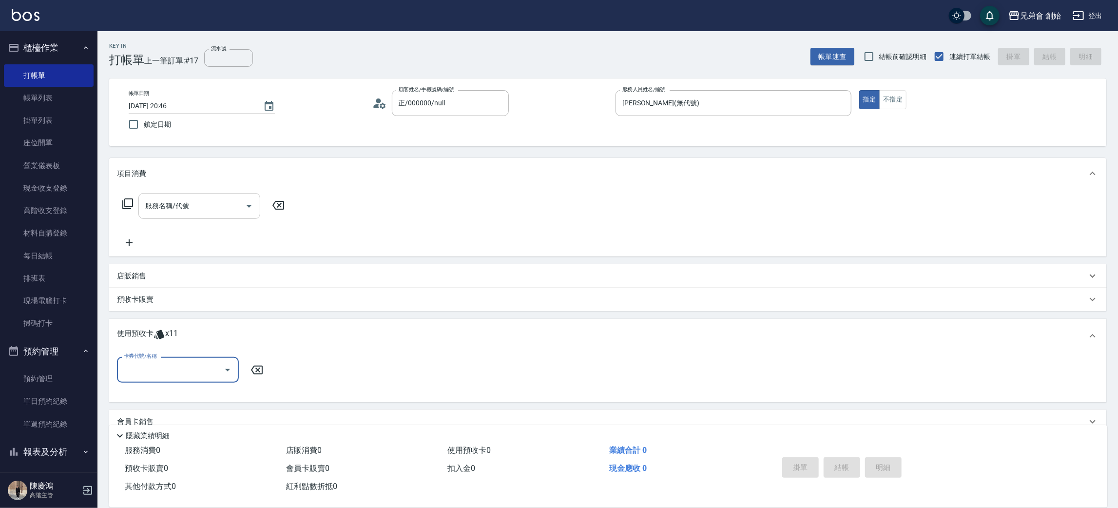
click at [229, 204] on input "服務名稱/代號" at bounding box center [192, 205] width 98 height 17
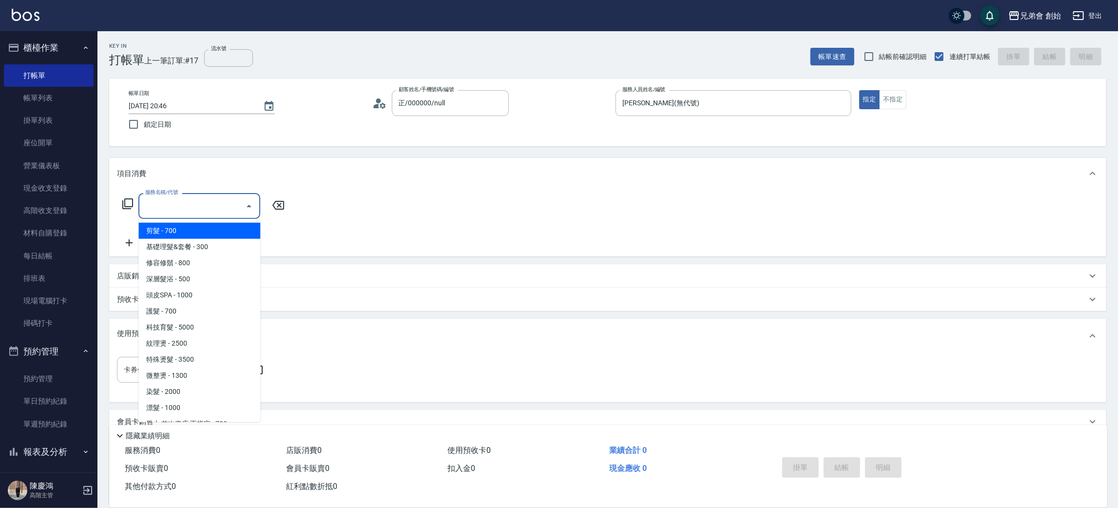
click at [204, 235] on span "剪髮 - 700" at bounding box center [199, 231] width 122 height 16
type input "剪髮(A01)"
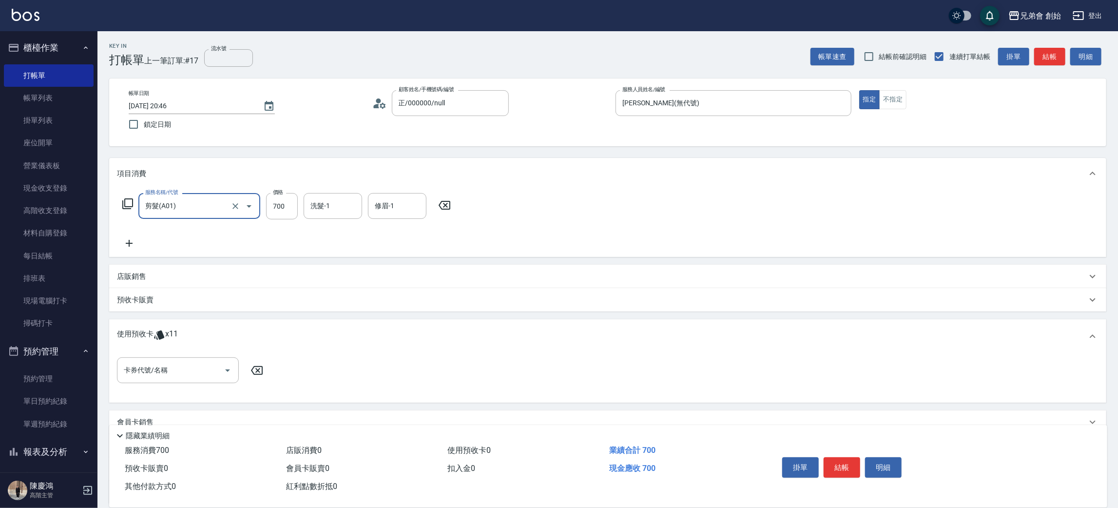
scroll to position [87, 0]
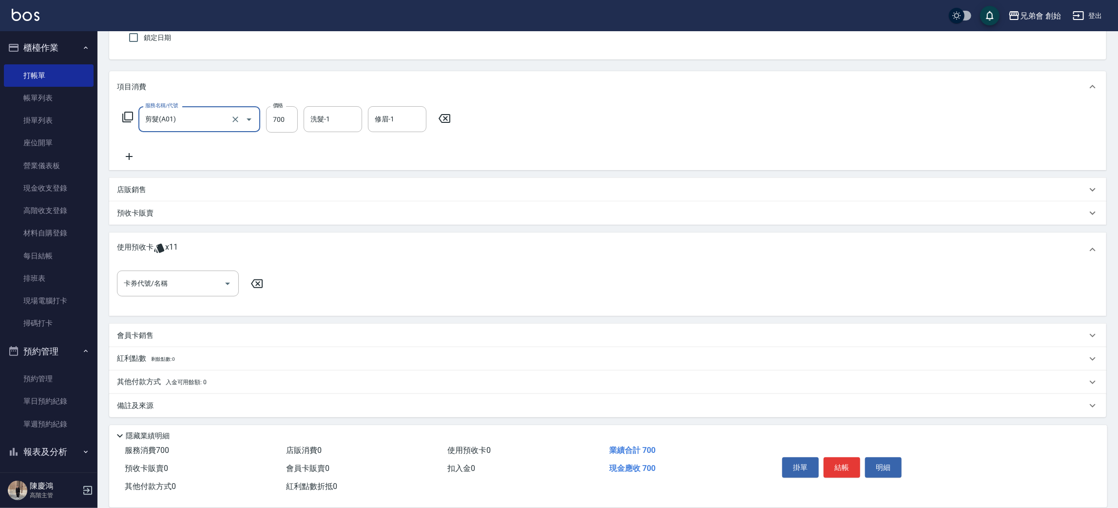
click at [167, 386] on p "其他付款方式 入金可用餘額: 0" at bounding box center [162, 382] width 90 height 11
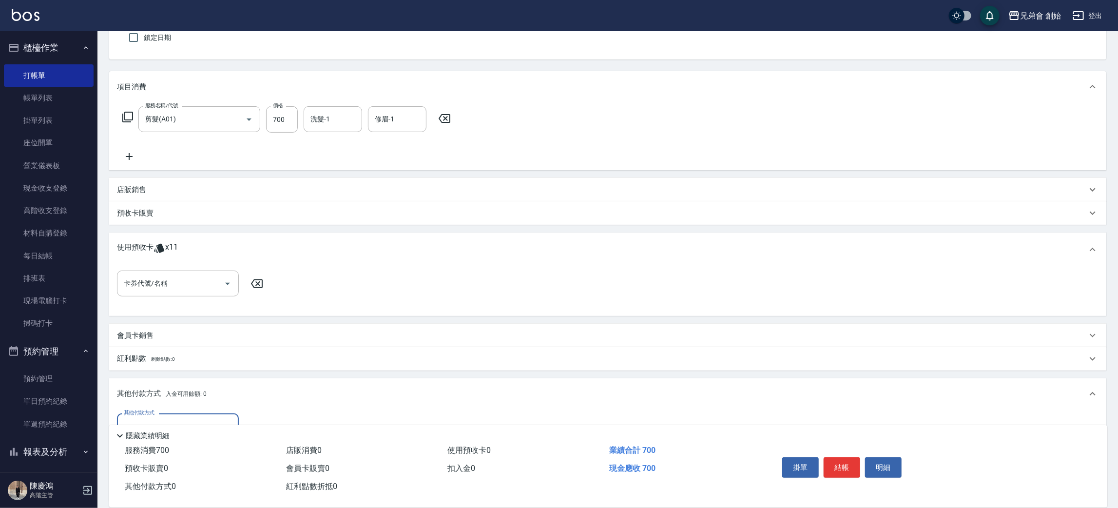
scroll to position [0, 0]
click at [165, 410] on div "其他付款方式 其他付款方式 入金剩餘： 0元 0 ​ 整筆扣入金 0元 異動入金" at bounding box center [607, 454] width 997 height 91
click at [163, 419] on input "其他付款方式" at bounding box center [177, 426] width 113 height 17
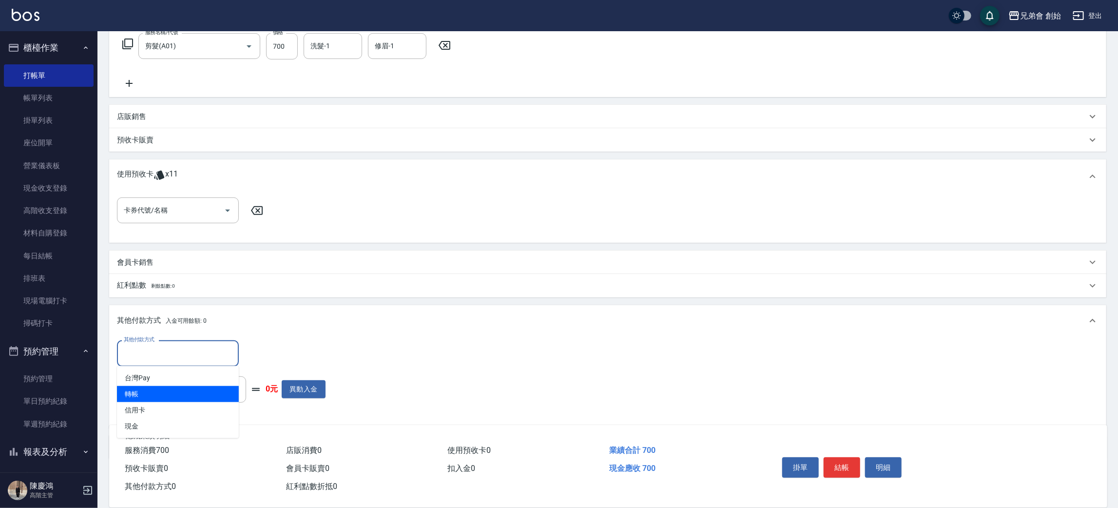
drag, startPoint x: 139, startPoint y: 389, endPoint x: 144, endPoint y: 388, distance: 5.4
click at [142, 390] on span "轉帳" at bounding box center [178, 394] width 122 height 16
type input "轉帳"
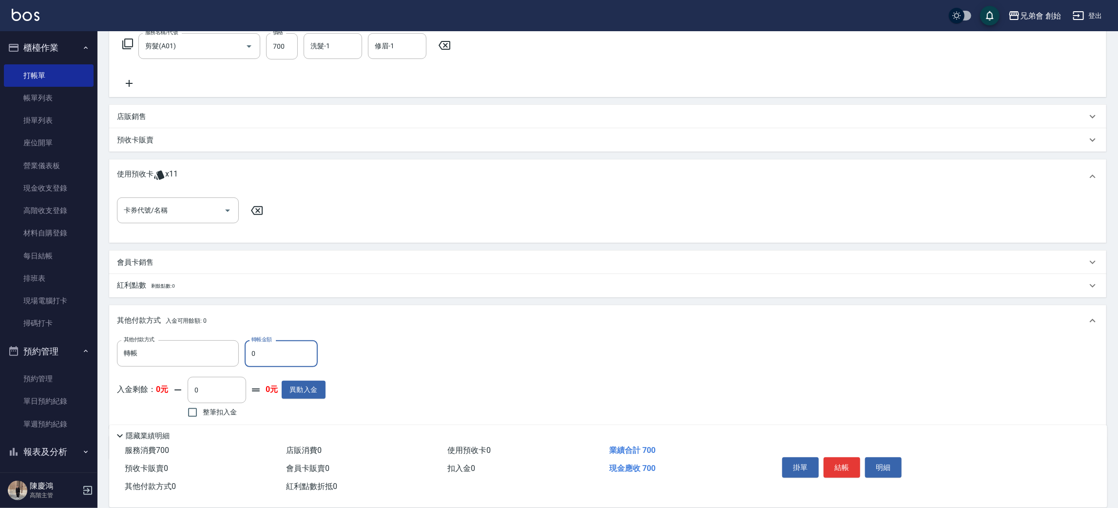
click at [303, 356] on input "0" at bounding box center [281, 353] width 73 height 26
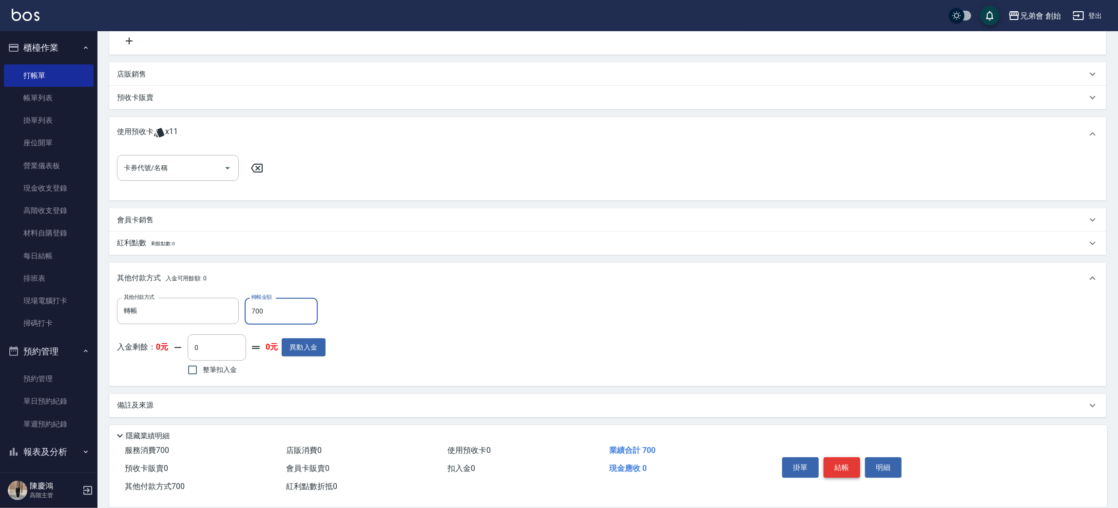
type input "700"
click at [846, 475] on button "結帳" at bounding box center [841, 467] width 37 height 20
type input "2025/08/12 20:47"
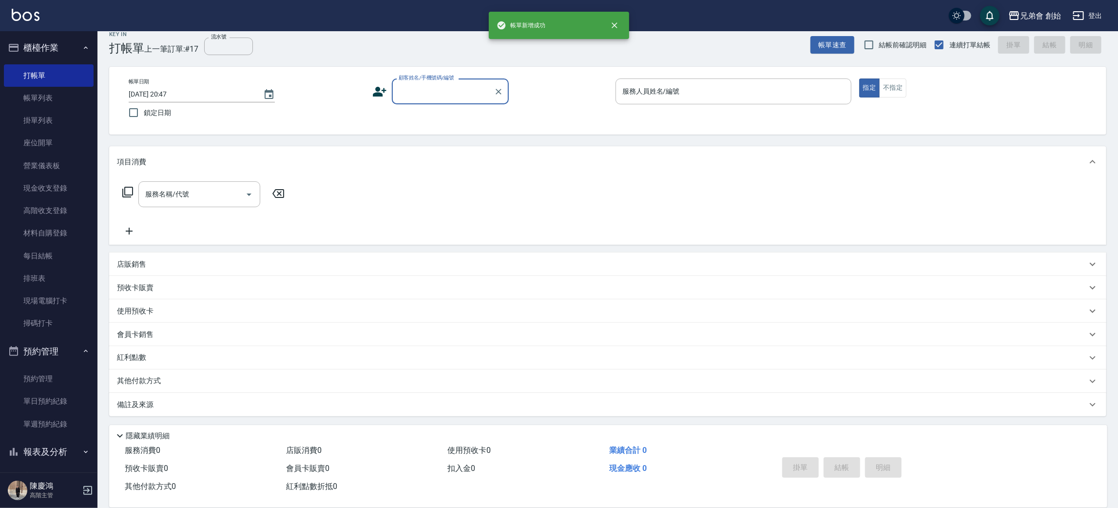
scroll to position [0, 0]
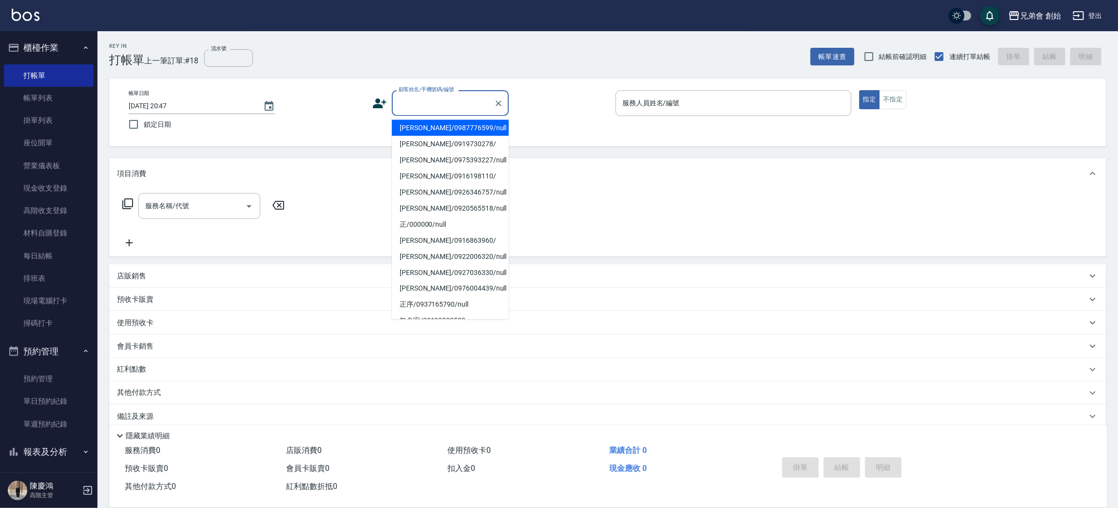
paste input "0920139798"
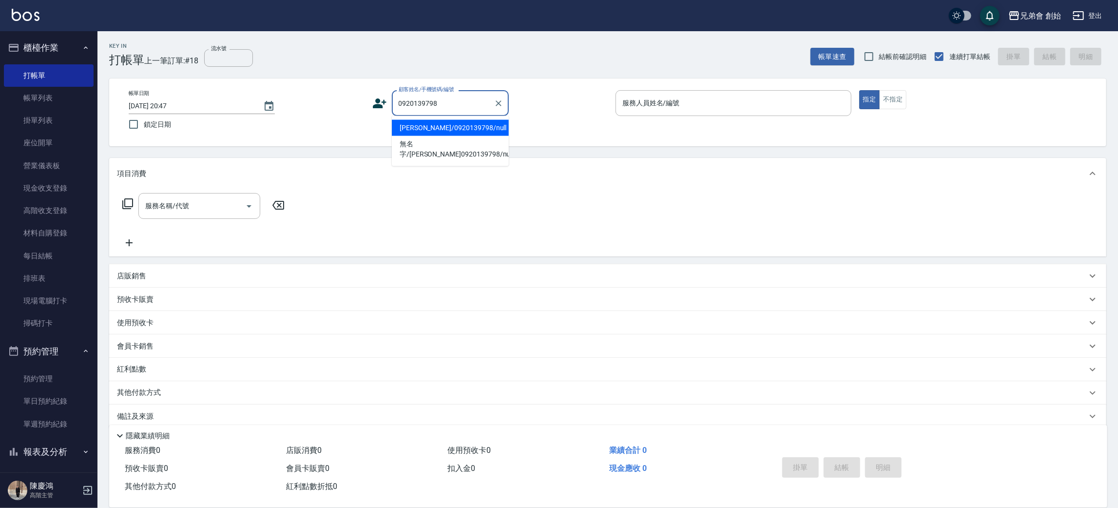
click at [435, 134] on li "彭孝廉/0920139798/null" at bounding box center [450, 128] width 117 height 16
type input "彭孝廉/0920139798/null"
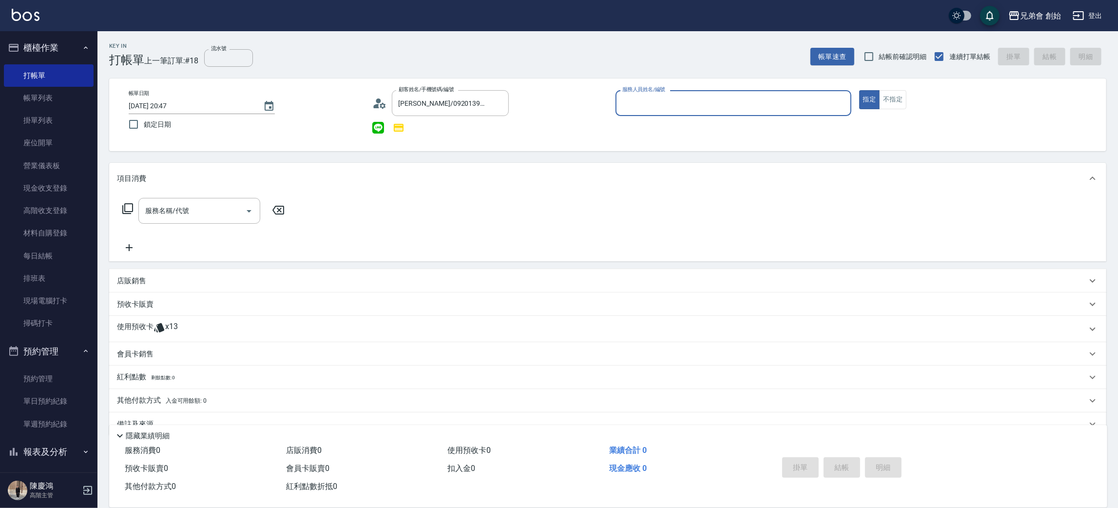
click at [659, 110] on input "服務人員姓名/編號" at bounding box center [733, 103] width 227 height 17
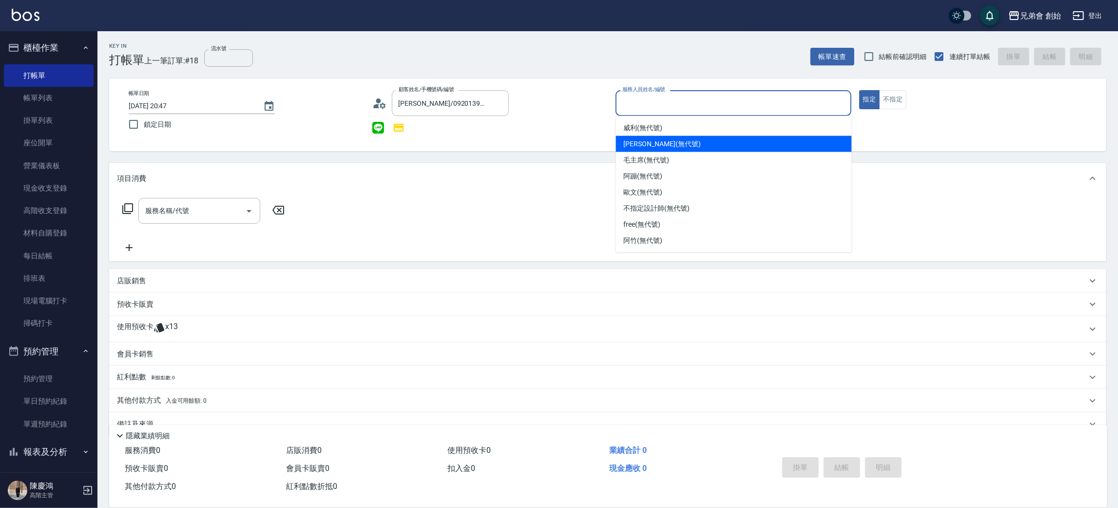
click at [639, 146] on span "[PERSON_NAME] (無代號)" at bounding box center [662, 144] width 77 height 10
type input "[PERSON_NAME](無代號)"
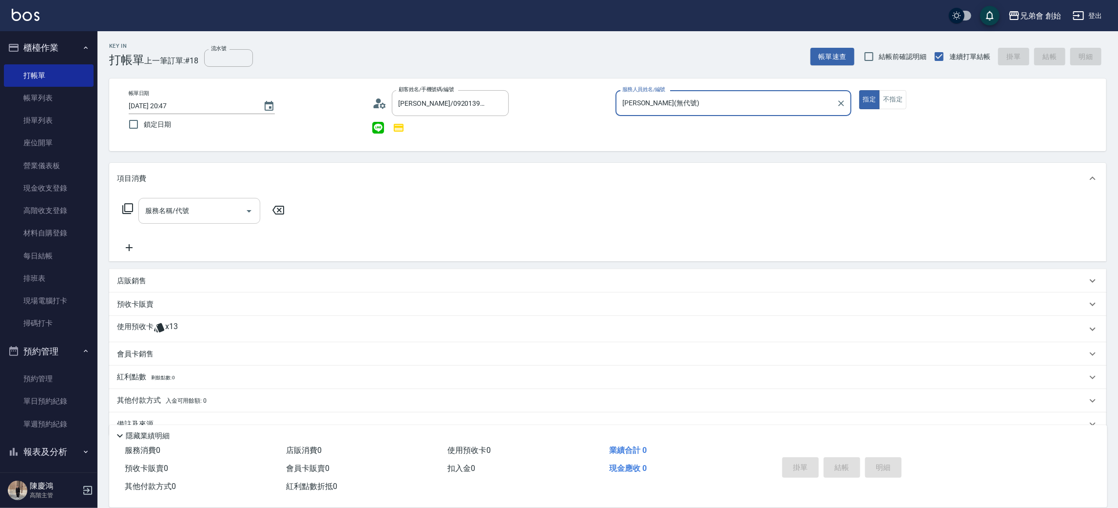
click at [208, 209] on input "服務名稱/代號" at bounding box center [192, 210] width 98 height 17
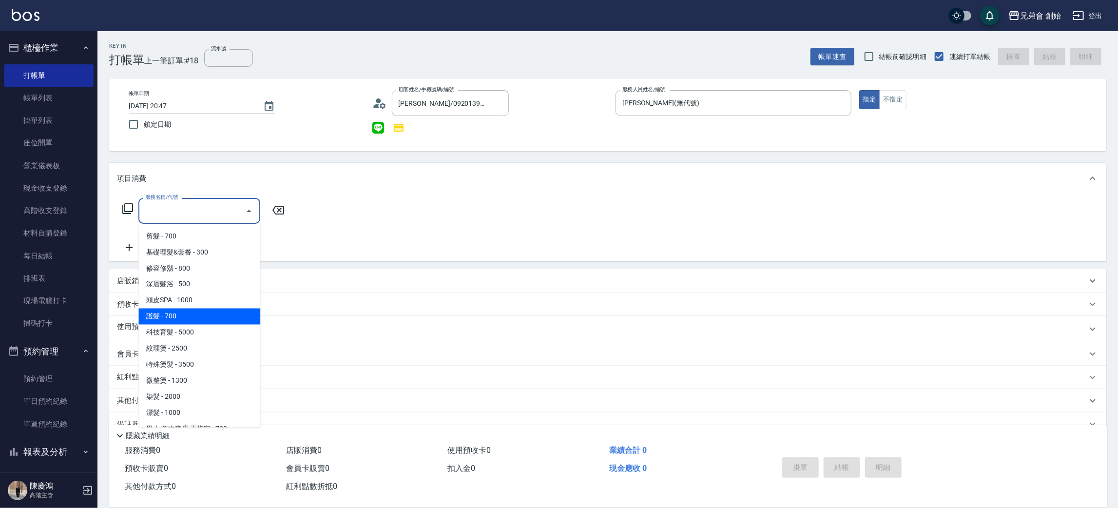
click at [176, 312] on span "護髮 - 700" at bounding box center [199, 316] width 122 height 16
type input "護髮(B03)"
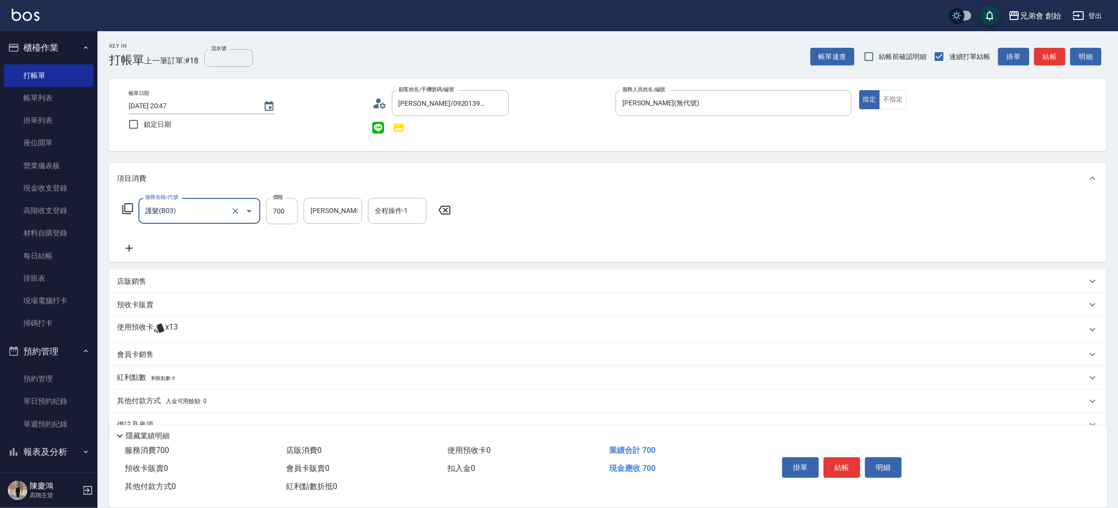
click at [210, 206] on input "護髮(B03)" at bounding box center [186, 210] width 86 height 17
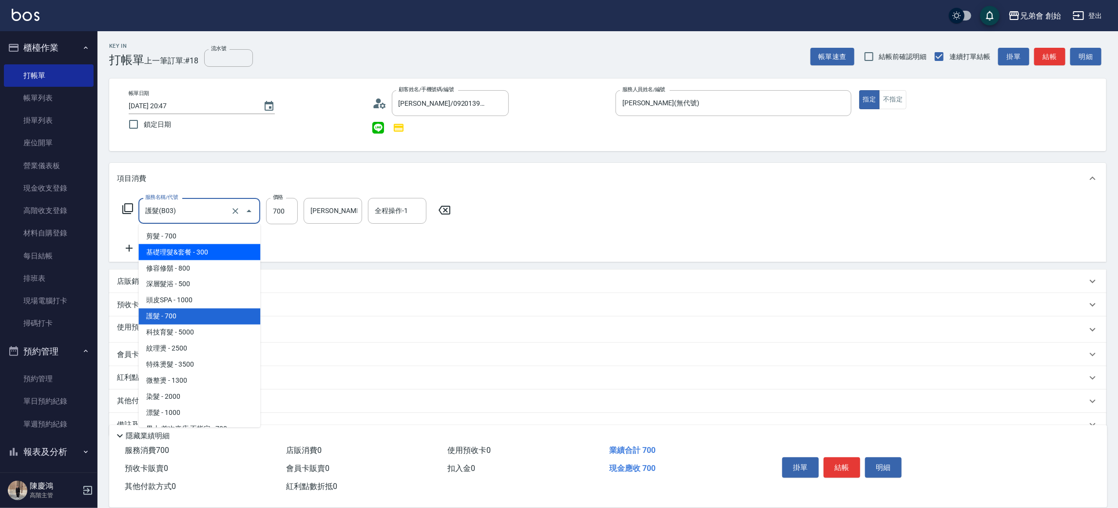
drag, startPoint x: 440, startPoint y: 209, endPoint x: 435, endPoint y: 216, distance: 9.4
click at [442, 209] on icon at bounding box center [444, 210] width 24 height 12
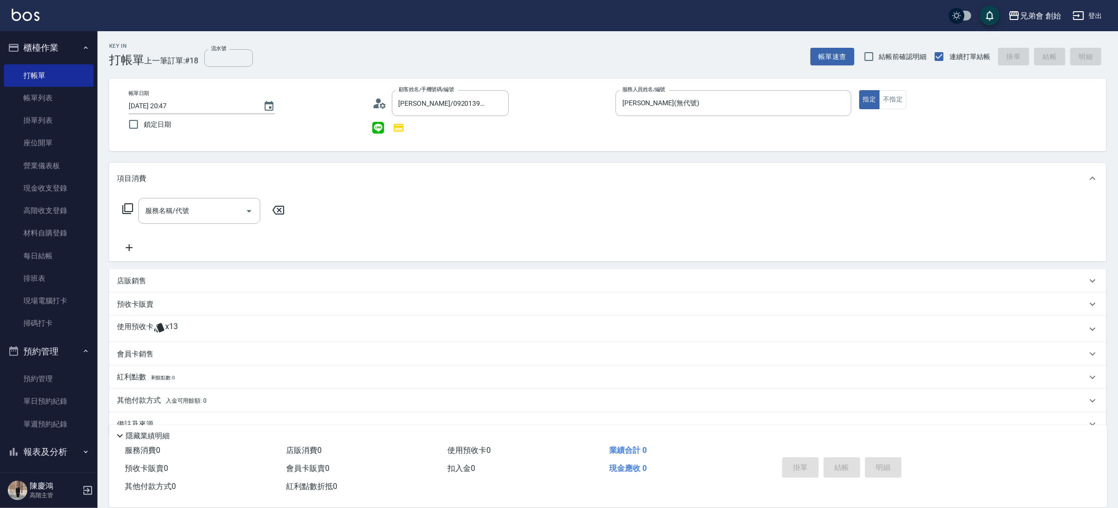
drag, startPoint x: 197, startPoint y: 332, endPoint x: 174, endPoint y: 355, distance: 32.0
click at [196, 332] on div "使用預收卡 x13" at bounding box center [602, 329] width 970 height 15
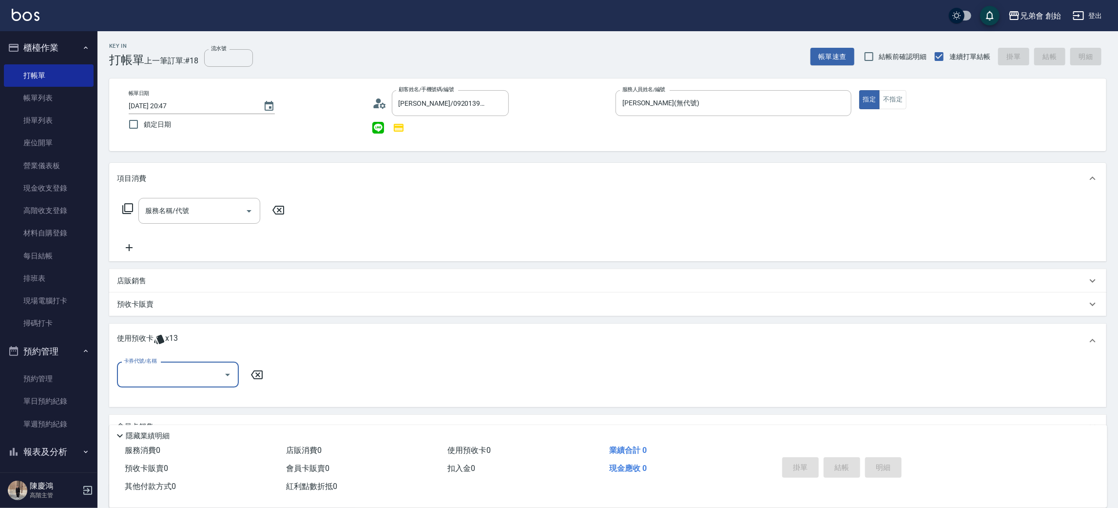
click at [144, 374] on input "卡券代號/名稱" at bounding box center [170, 374] width 98 height 17
click at [142, 401] on div "10500儲值(贈三次精修＆一次理髮) 剩餘13張" at bounding box center [178, 404] width 122 height 26
type input "10500儲值(贈三次精修＆一次理髮)"
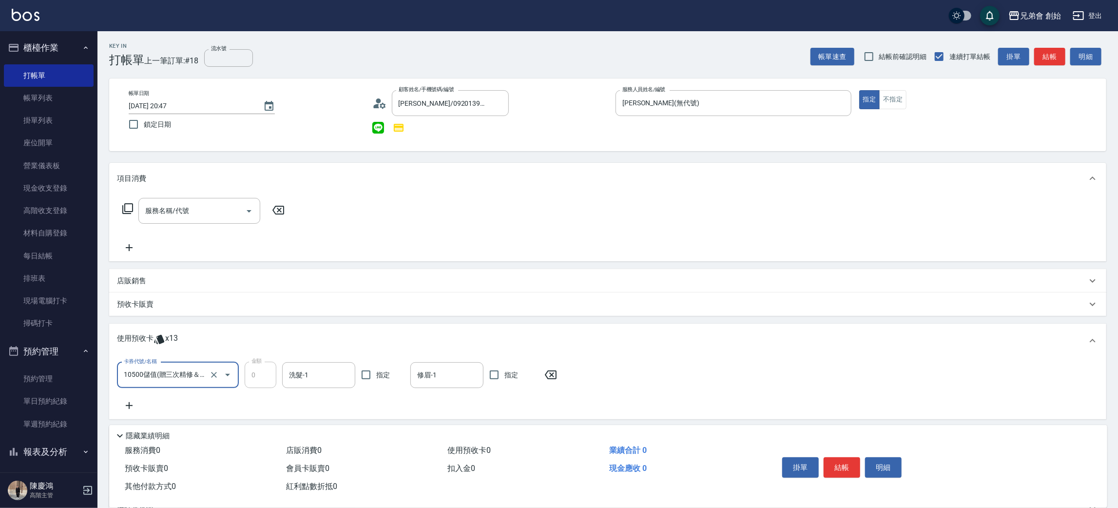
click at [846, 468] on button "結帳" at bounding box center [841, 467] width 37 height 20
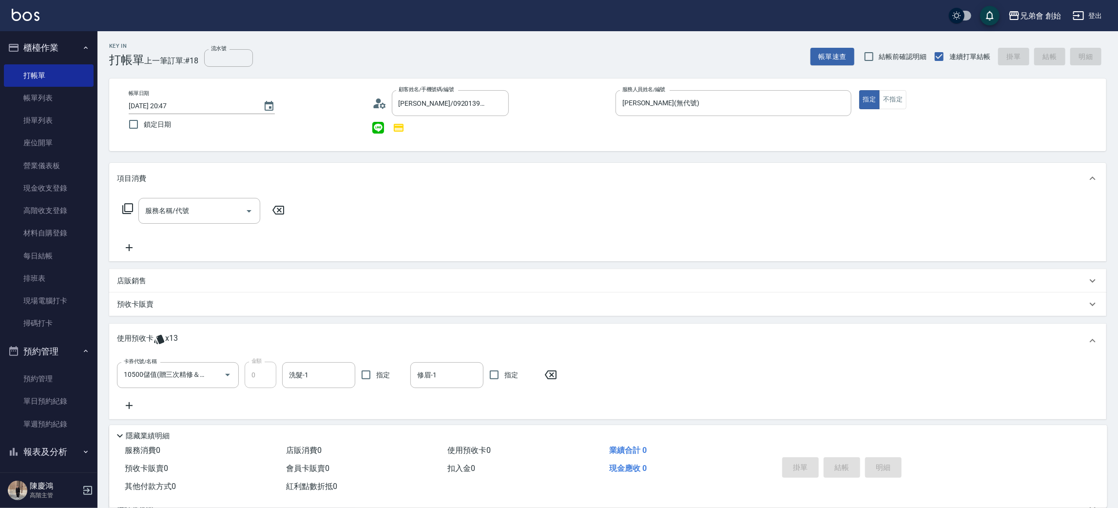
type input "2025/08/12 20:48"
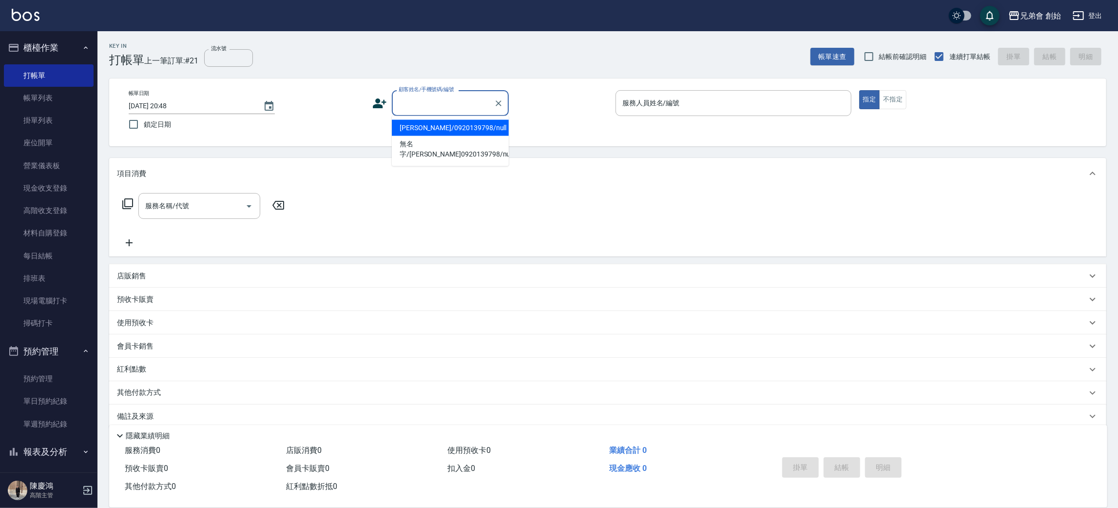
paste input "0920620052"
click at [428, 128] on li "陶柏光/0920620052/null" at bounding box center [450, 128] width 117 height 16
type input "陶柏光/0920620052/null"
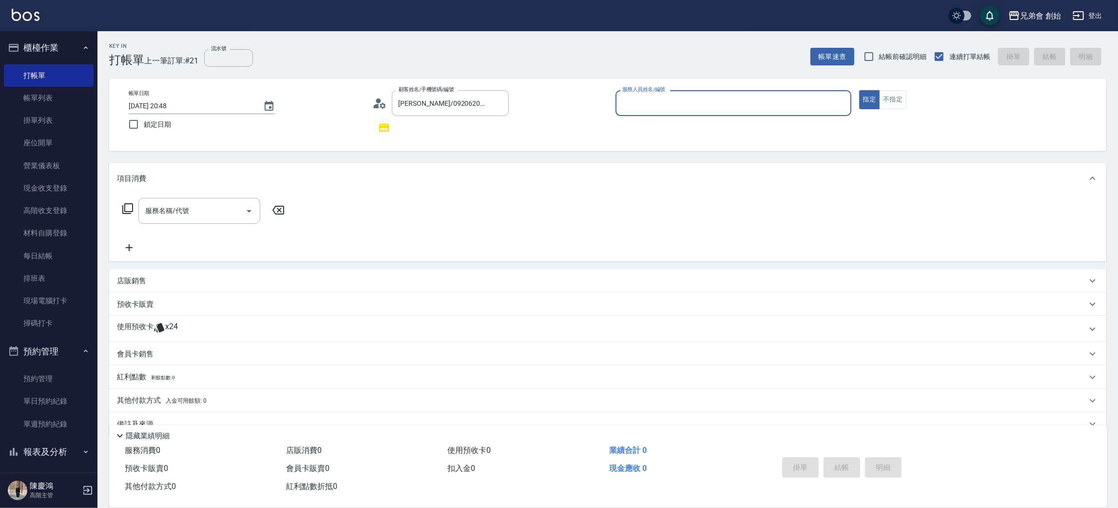
click at [627, 104] on input "服務人員姓名/編號" at bounding box center [733, 103] width 227 height 17
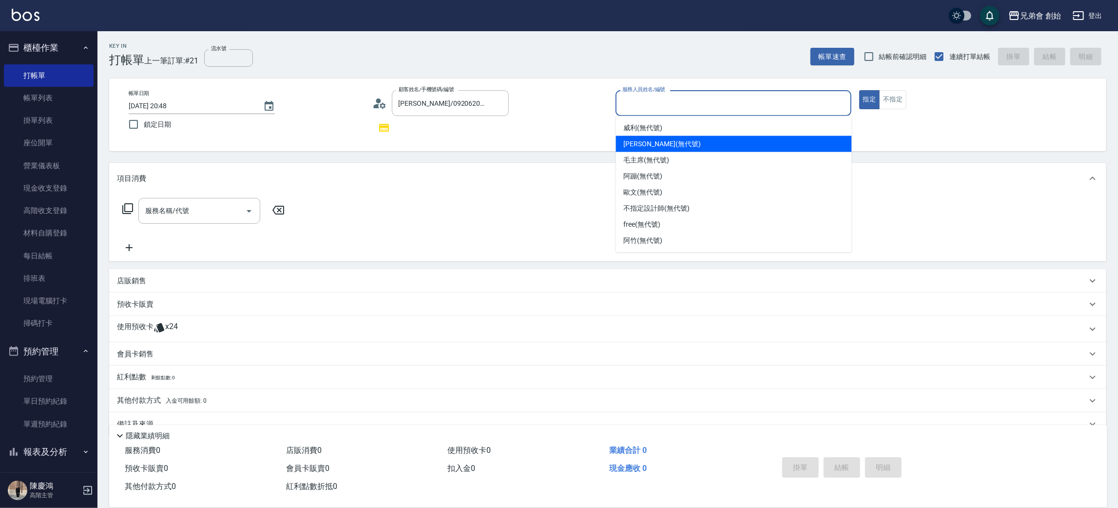
click at [628, 143] on span "潘潘 (無代號)" at bounding box center [662, 144] width 77 height 10
type input "[PERSON_NAME](無代號)"
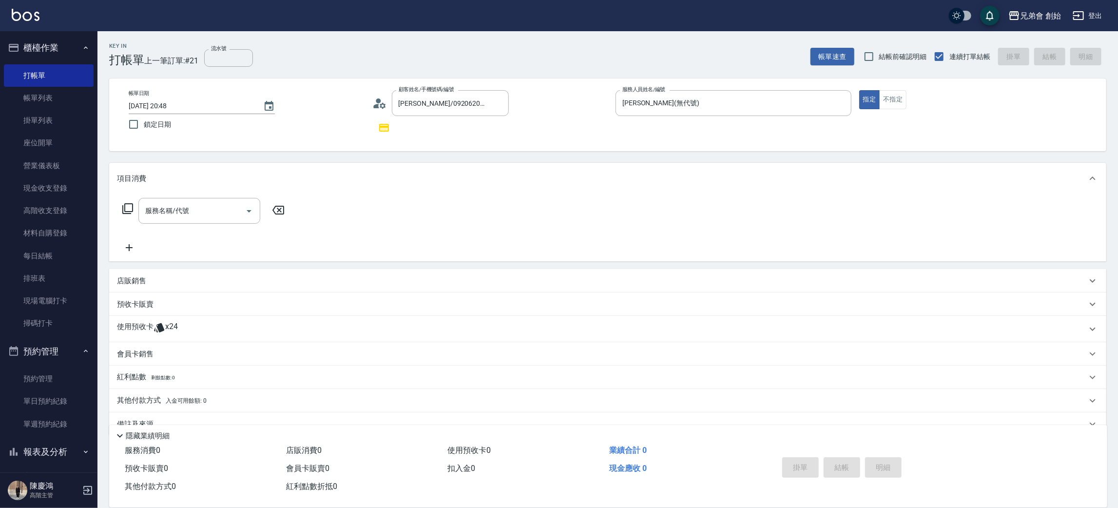
drag, startPoint x: 177, startPoint y: 331, endPoint x: 175, endPoint y: 342, distance: 11.0
click at [178, 331] on div "使用預收卡 x24" at bounding box center [602, 329] width 970 height 15
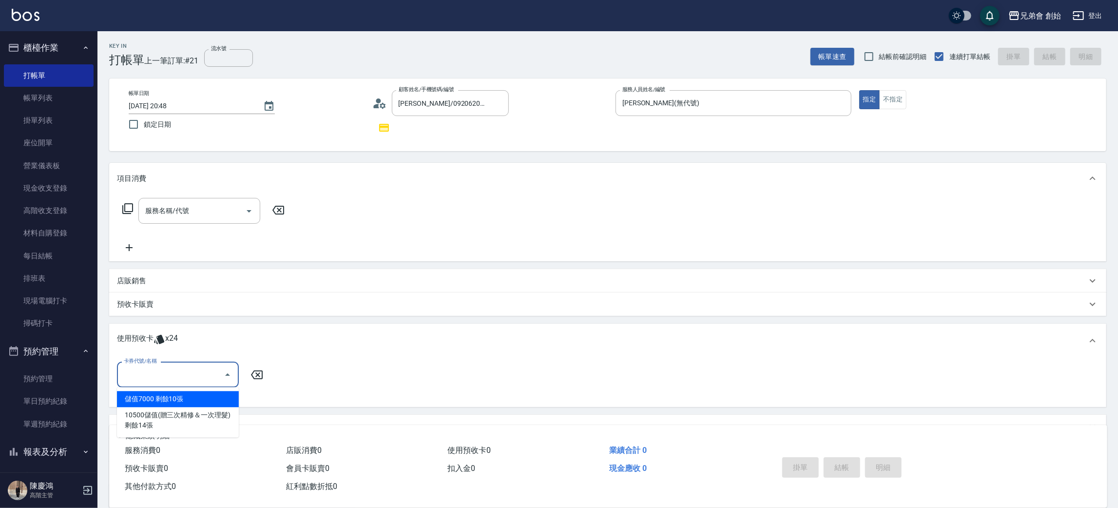
click at [148, 371] on input "卡券代號/名稱" at bounding box center [170, 374] width 98 height 17
click at [148, 396] on div "儲值7000 剩餘10張" at bounding box center [178, 399] width 122 height 16
type input "儲值7000"
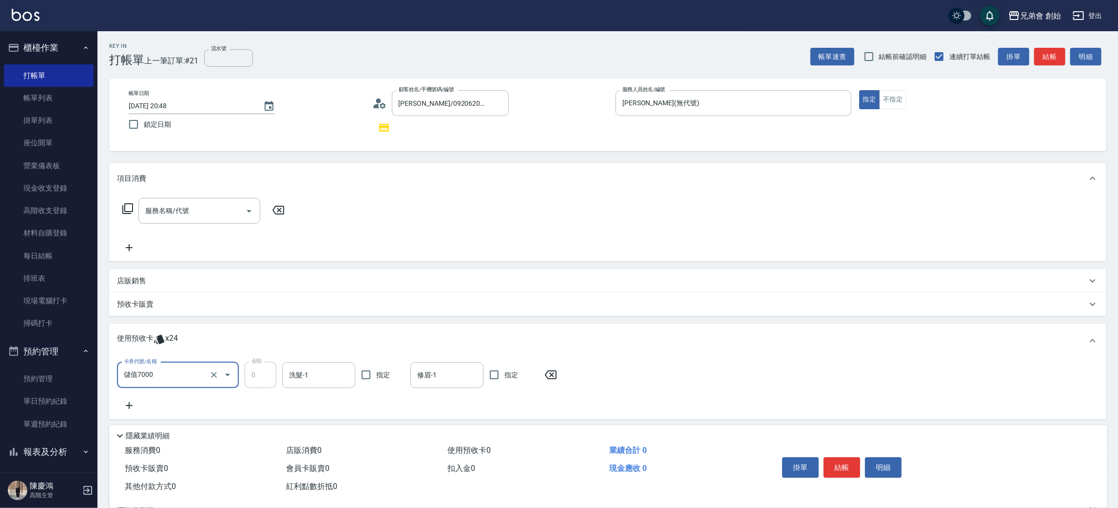
scroll to position [103, 0]
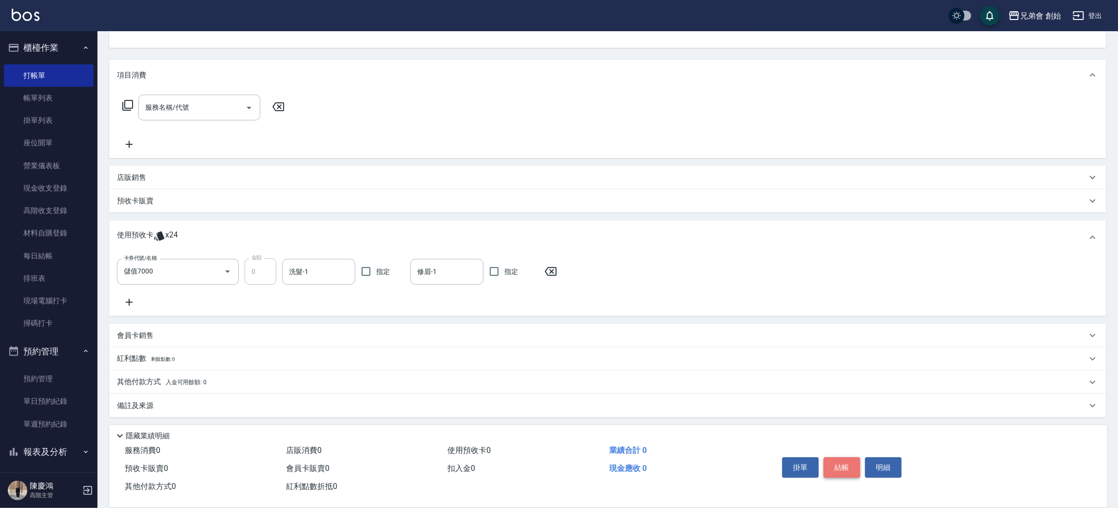
click at [852, 472] on button "結帳" at bounding box center [841, 467] width 37 height 20
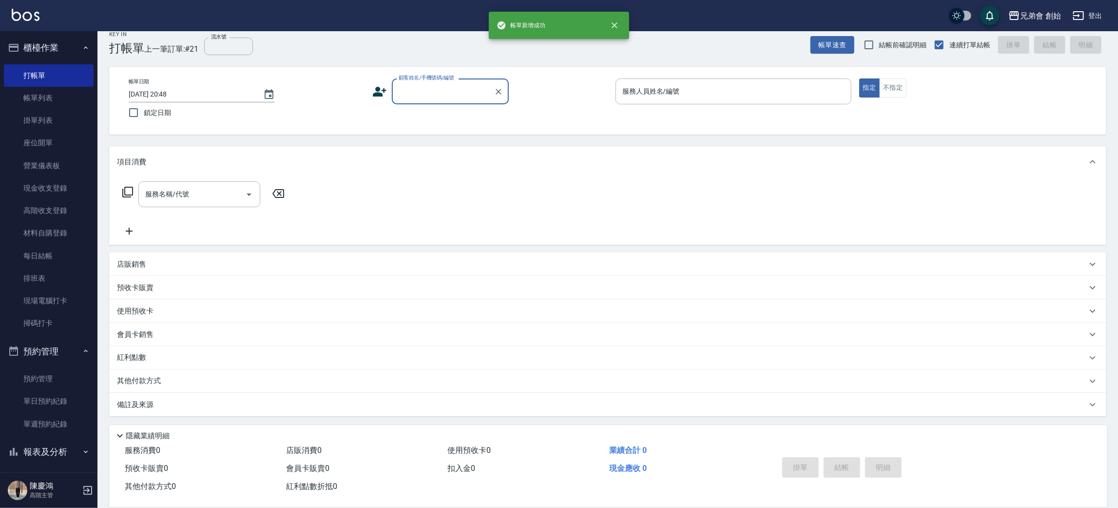
scroll to position [11, 0]
click at [437, 94] on input "顧客姓名/手機號碼/編號" at bounding box center [443, 92] width 94 height 17
paste input "沈士傑"
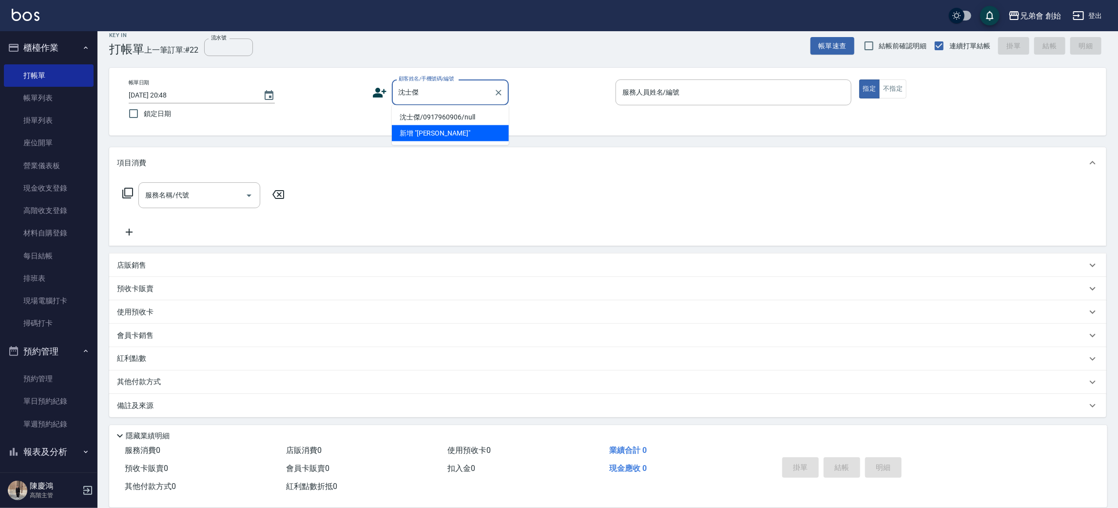
click at [434, 115] on li "沈士傑/0917960906/null" at bounding box center [450, 117] width 117 height 16
type input "沈士傑/0917960906/null"
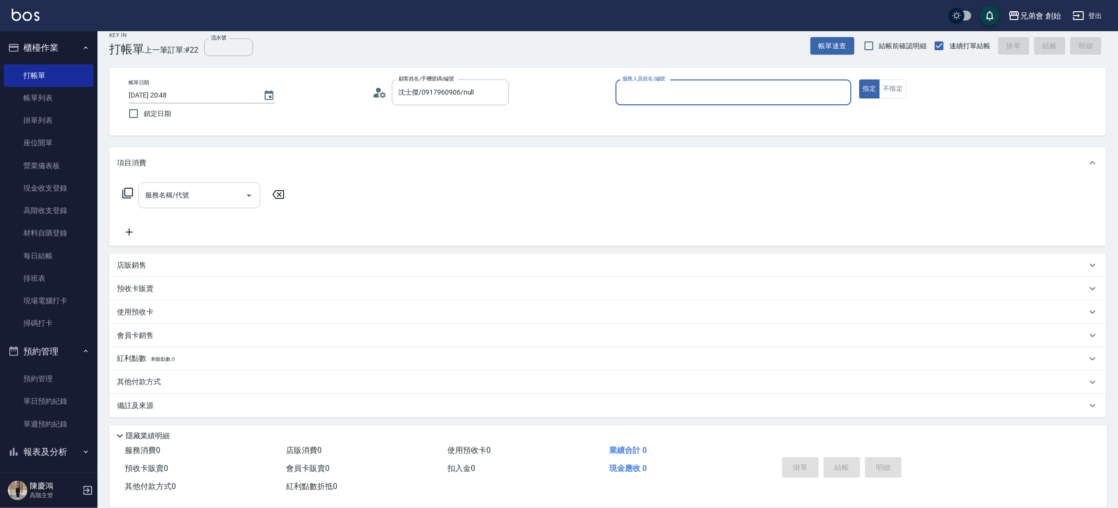
click at [229, 198] on input "服務名稱/代號" at bounding box center [192, 195] width 98 height 17
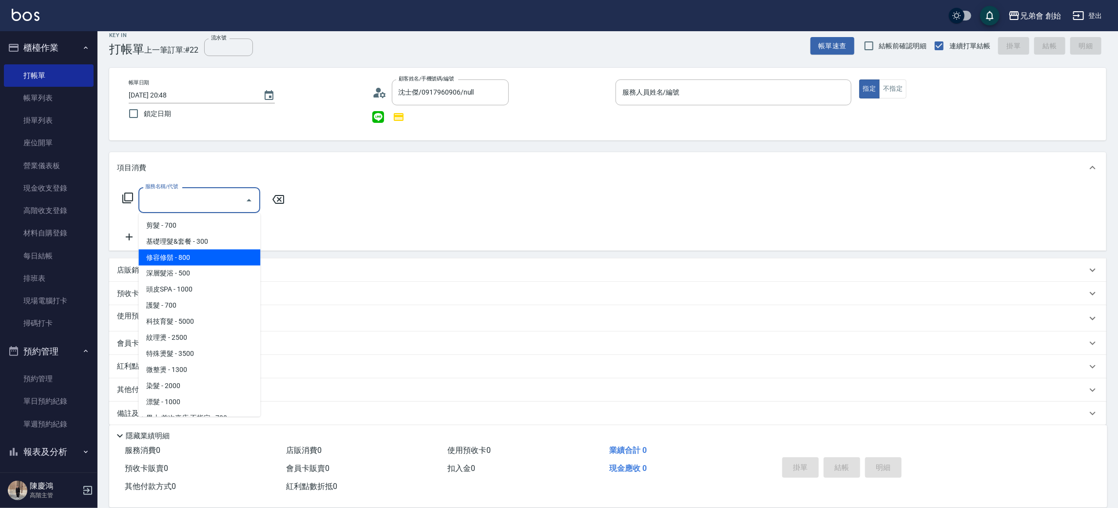
drag, startPoint x: 385, startPoint y: 262, endPoint x: 381, endPoint y: 265, distance: 5.3
click at [385, 263] on div "店販銷售" at bounding box center [607, 269] width 997 height 23
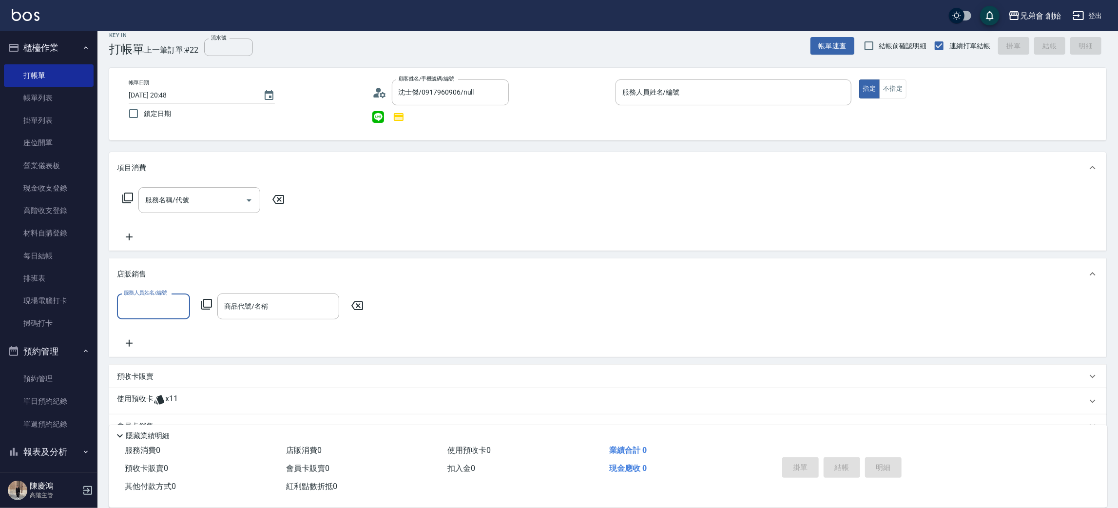
scroll to position [0, 0]
click at [228, 406] on div "使用預收卡 x11" at bounding box center [602, 401] width 970 height 15
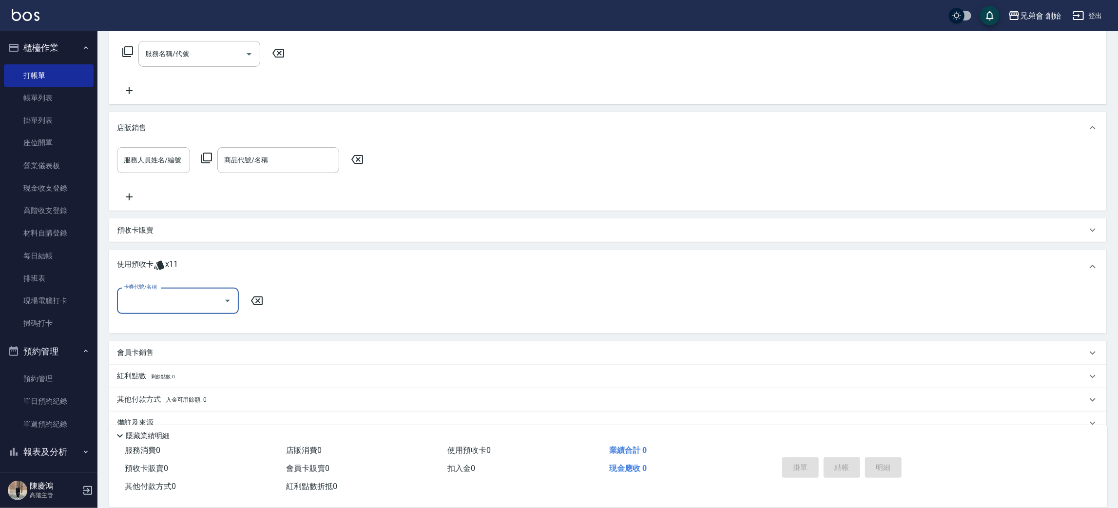
click at [188, 302] on input "卡券代號/名稱" at bounding box center [170, 300] width 98 height 17
drag, startPoint x: 182, startPoint y: 325, endPoint x: 407, endPoint y: 305, distance: 225.6
click at [189, 324] on div "儲值7000 剩餘11張" at bounding box center [178, 325] width 122 height 16
type input "儲值7000"
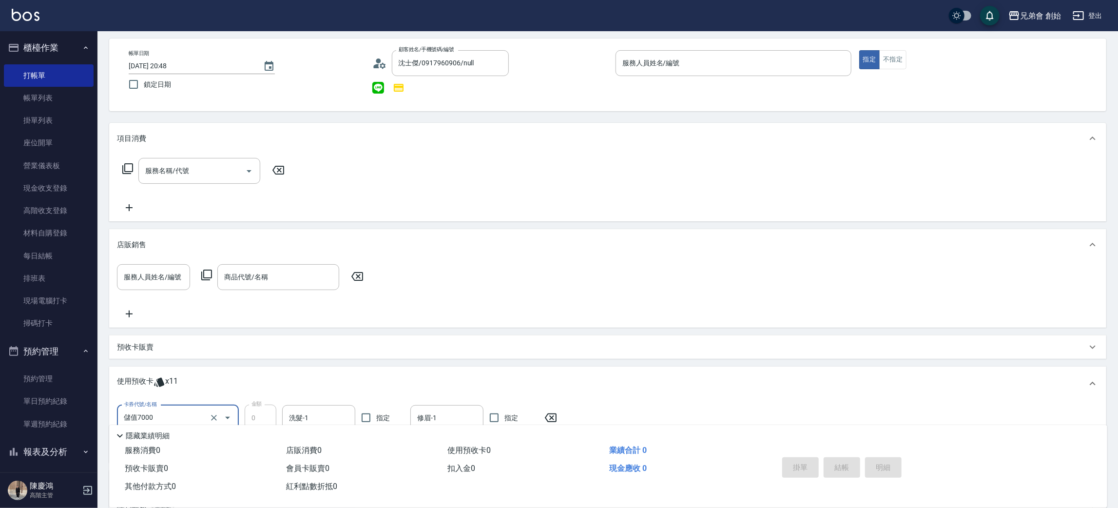
scroll to position [0, 0]
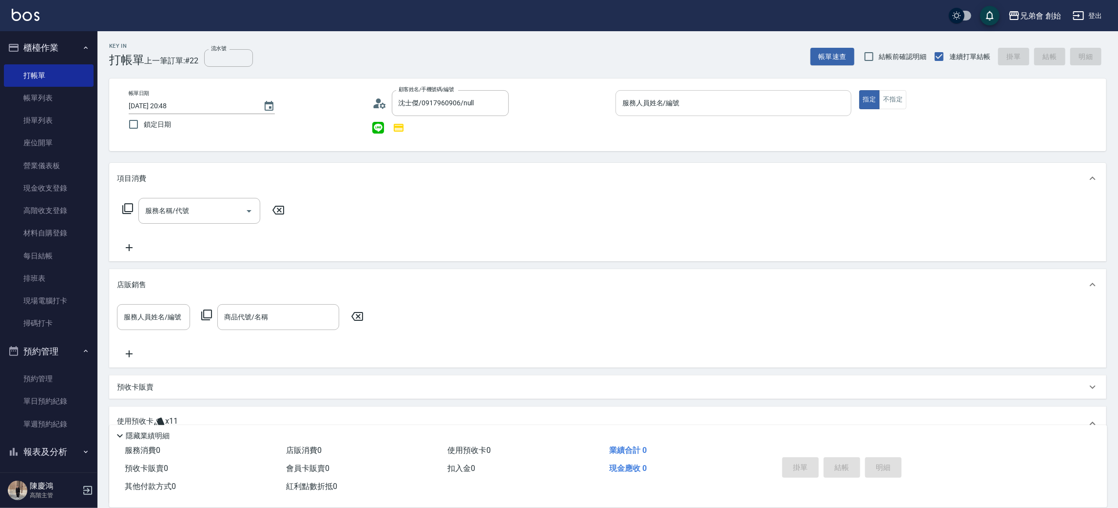
click at [765, 102] on input "服務人員姓名/編號" at bounding box center [733, 103] width 227 height 17
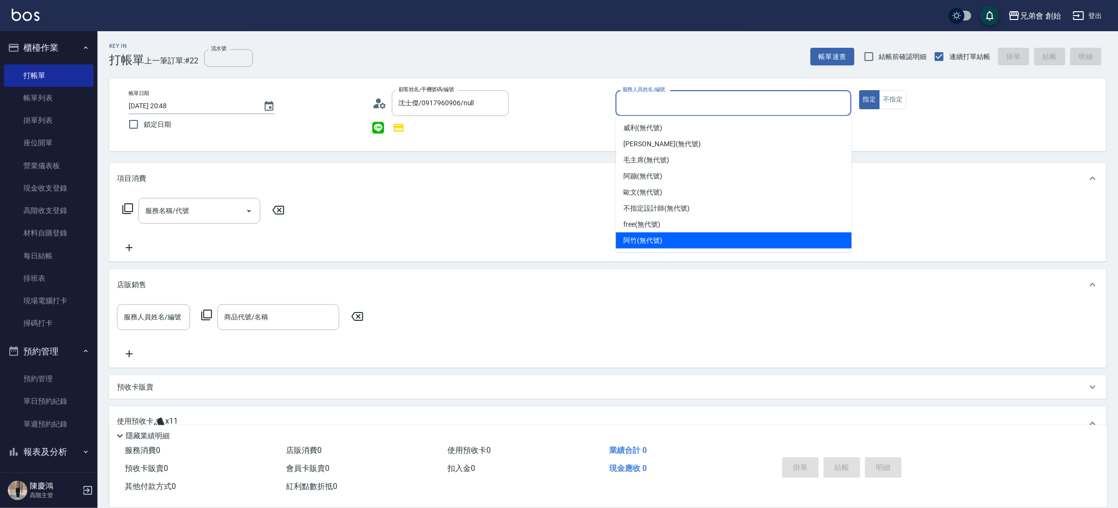
drag, startPoint x: 650, startPoint y: 236, endPoint x: 802, endPoint y: 158, distance: 170.4
click at [653, 232] on div "阿竹 (無代號)" at bounding box center [734, 240] width 236 height 16
type input "阿竹 (無代號)"
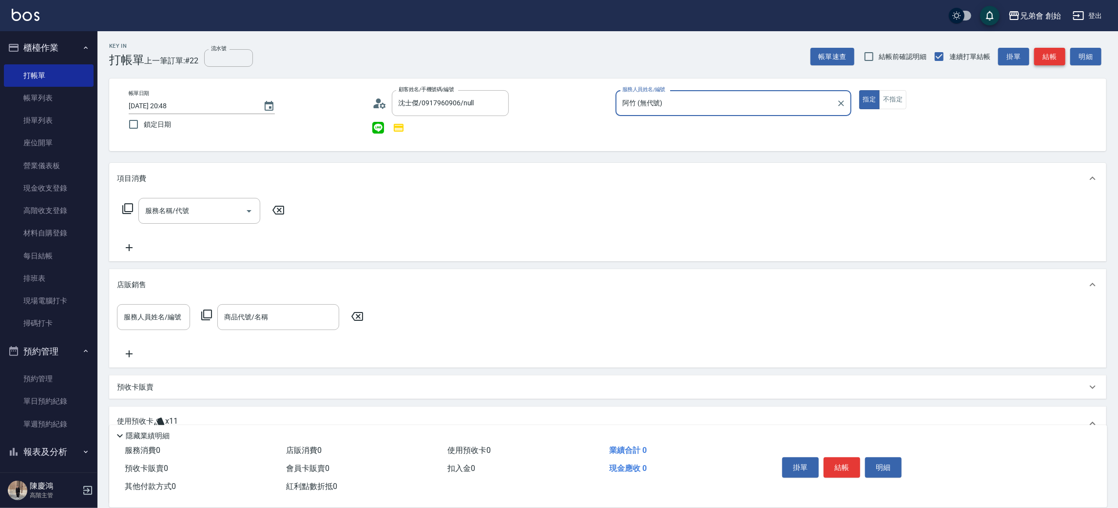
click at [1052, 57] on button "結帳" at bounding box center [1049, 57] width 31 height 18
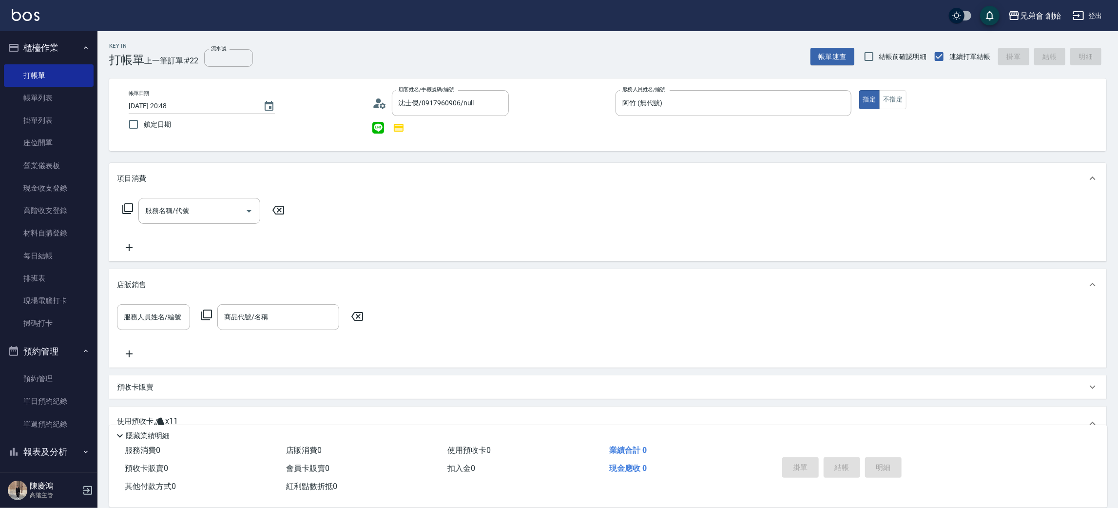
type input "2025/08/12 21:09"
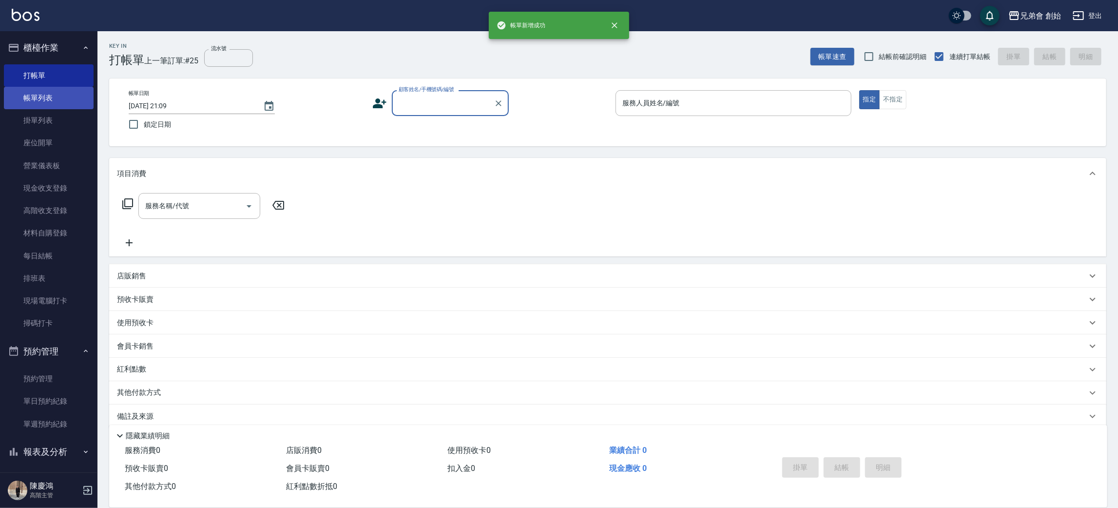
click at [45, 104] on link "帳單列表" at bounding box center [49, 98] width 90 height 22
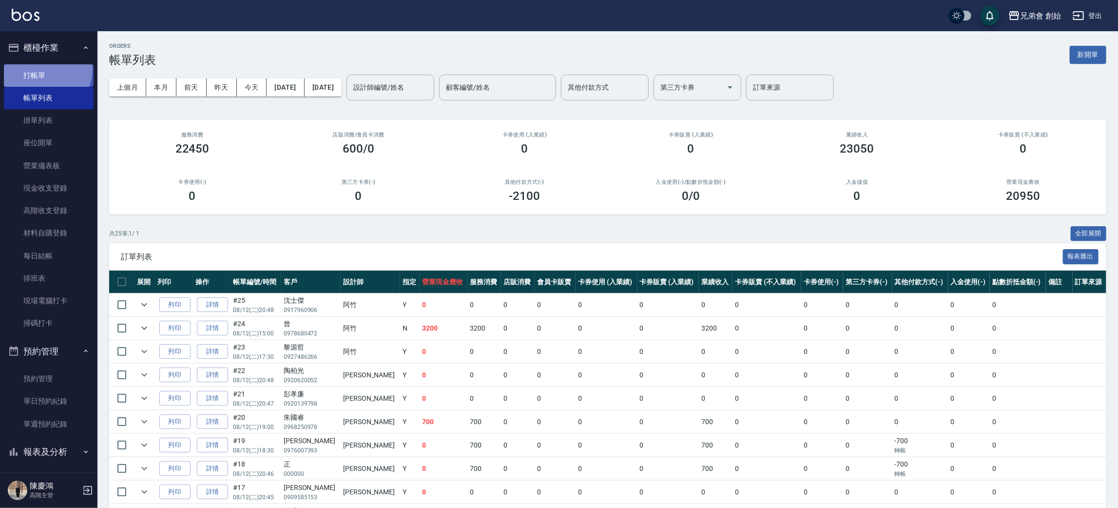
drag, startPoint x: 40, startPoint y: 69, endPoint x: 68, endPoint y: 66, distance: 27.4
click at [42, 69] on link "打帳單" at bounding box center [49, 75] width 90 height 22
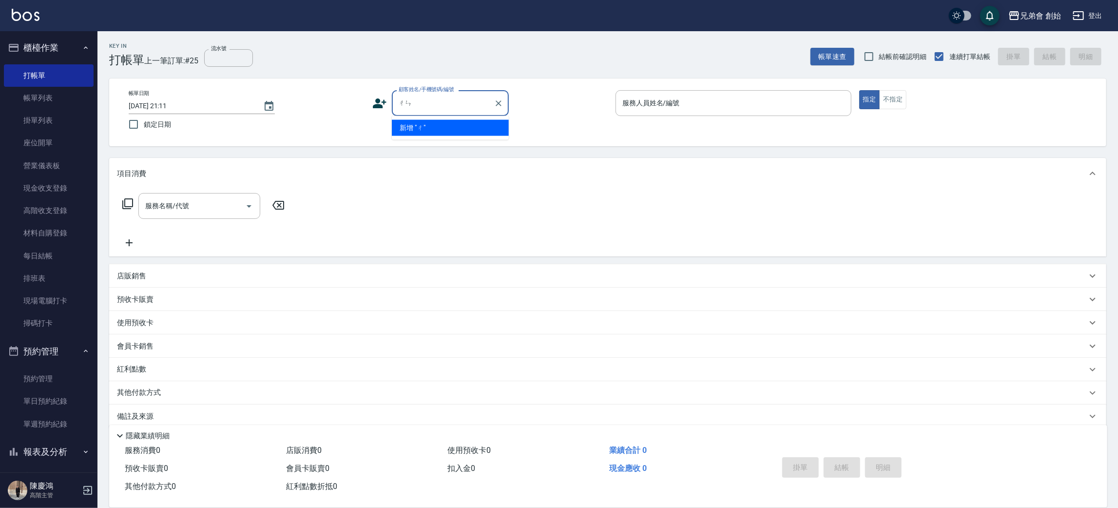
type input "伧"
type input "["
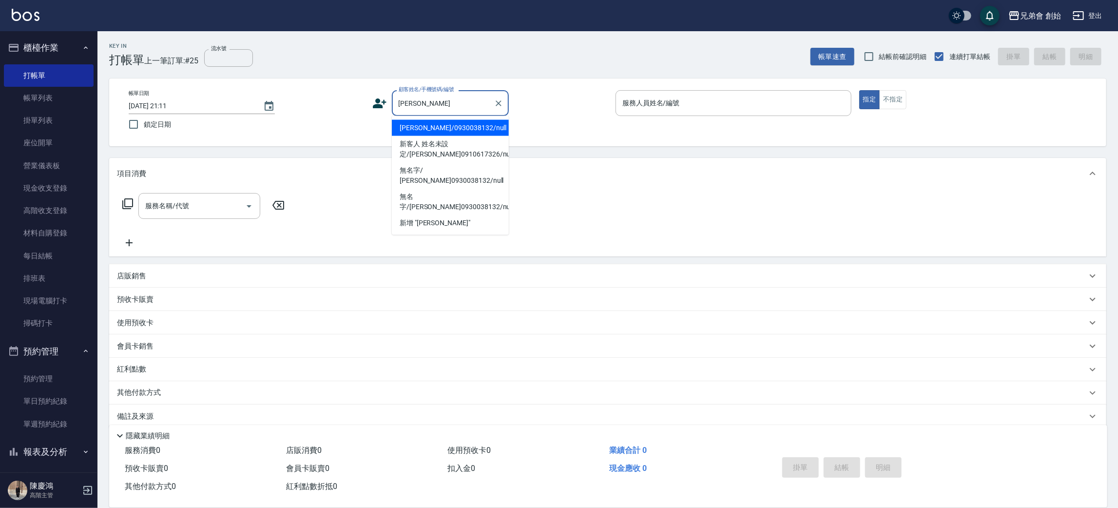
click at [478, 121] on li "陳廷/0930038132/null" at bounding box center [450, 128] width 117 height 16
type input "陳廷/0930038132/null"
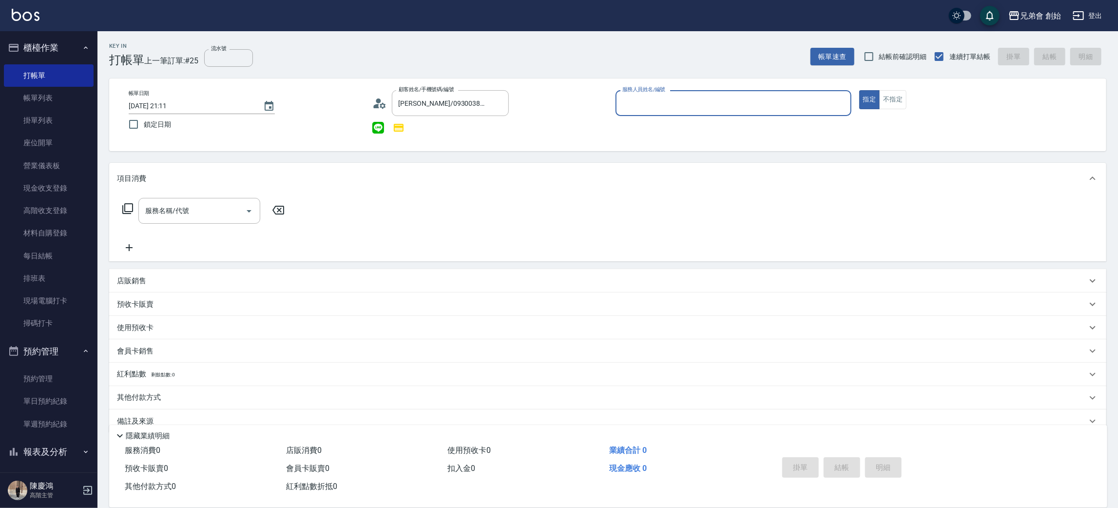
click at [680, 101] on input "服務人員姓名/編號" at bounding box center [733, 103] width 227 height 17
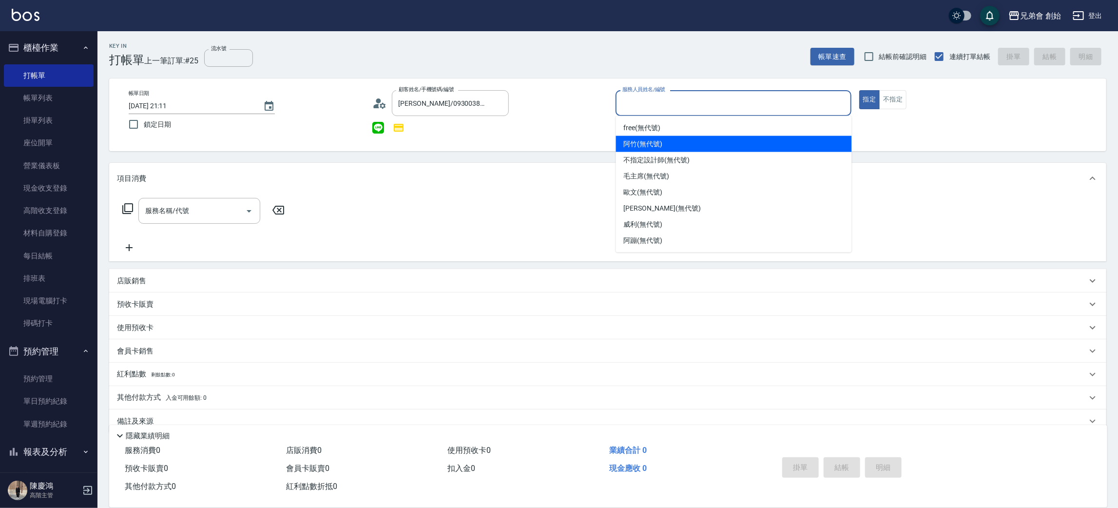
drag, startPoint x: 714, startPoint y: 143, endPoint x: 701, endPoint y: 147, distance: 13.4
click at [713, 145] on div "阿竹 (無代號)" at bounding box center [734, 144] width 236 height 16
type input "阿竹 (無代號)"
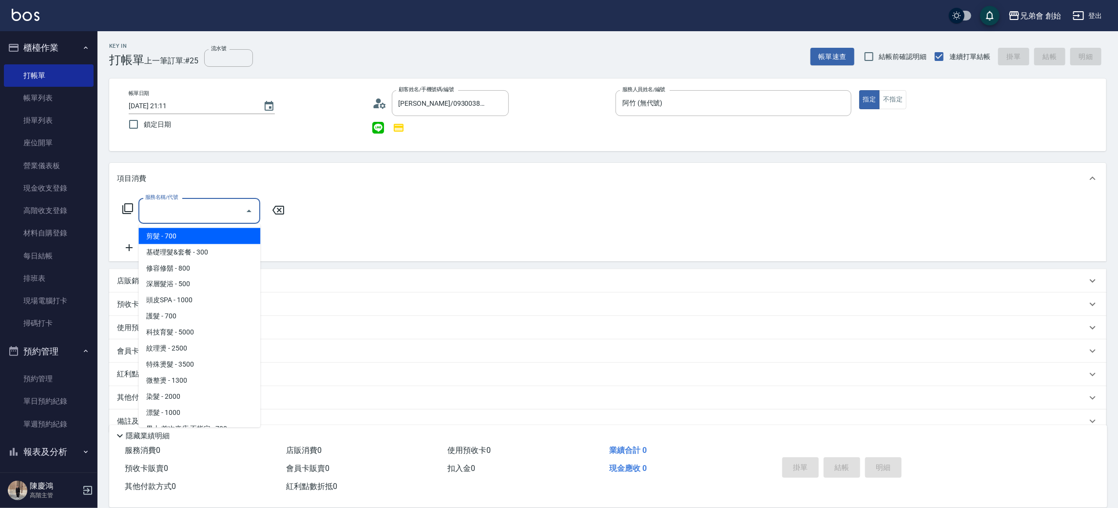
click at [191, 217] on input "服務名稱/代號" at bounding box center [192, 210] width 98 height 17
click at [201, 247] on span "基礎理髮&套餐 - 300" at bounding box center [199, 252] width 122 height 16
type input "基礎理髮&套餐(A02)"
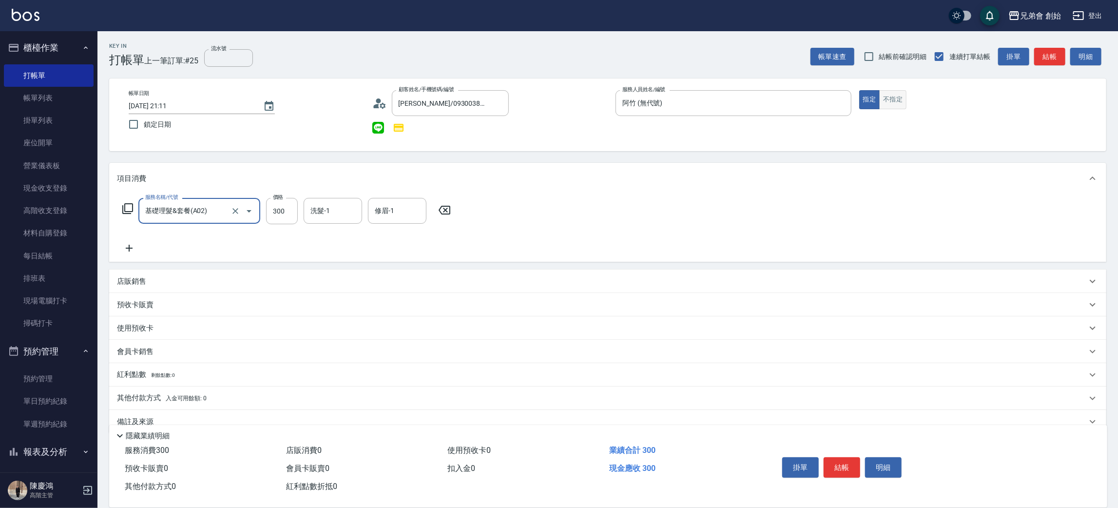
click at [886, 99] on button "不指定" at bounding box center [892, 99] width 27 height 19
click at [1059, 55] on button "結帳" at bounding box center [1049, 57] width 31 height 18
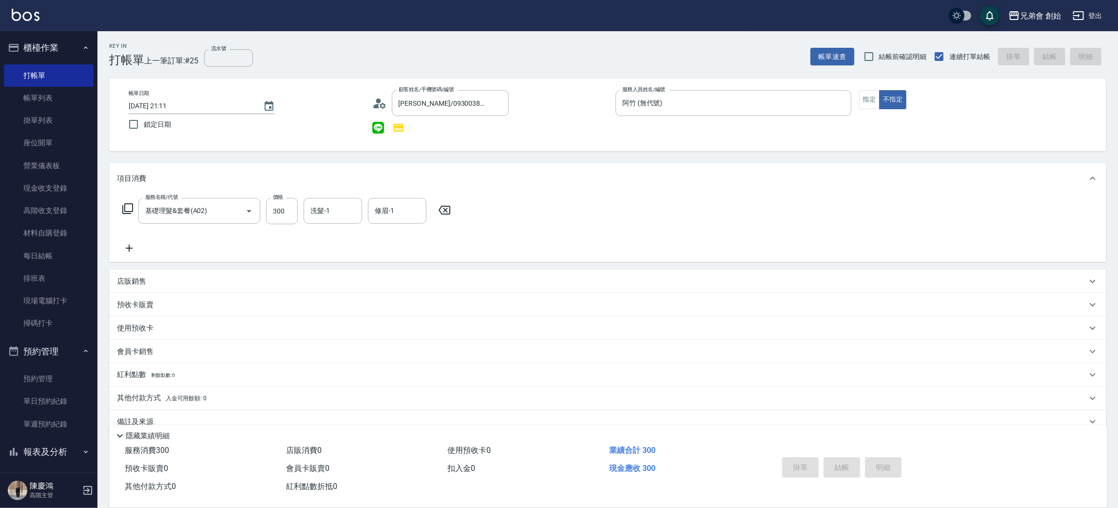
type input "2025/08/12 21:12"
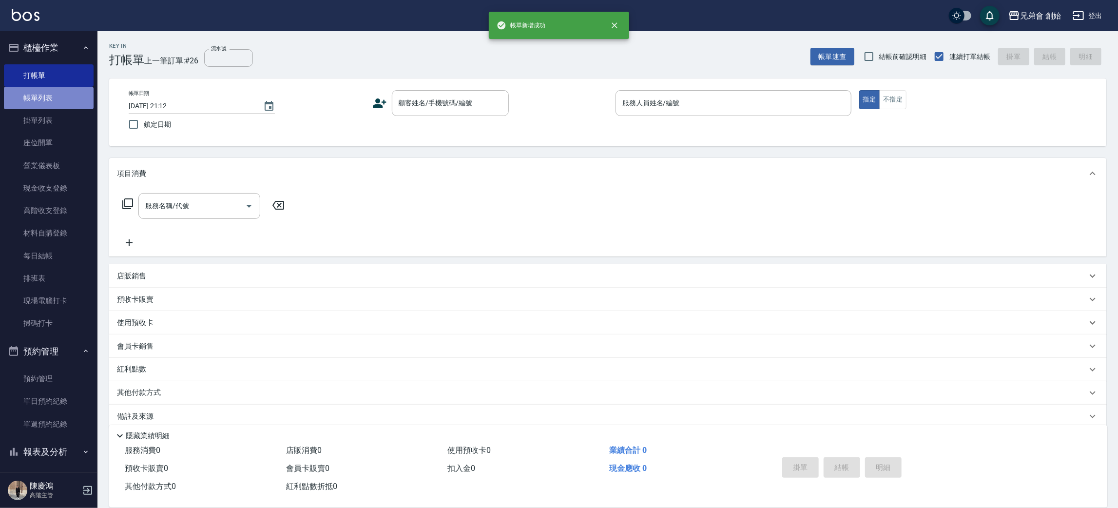
click at [57, 89] on link "帳單列表" at bounding box center [49, 98] width 90 height 22
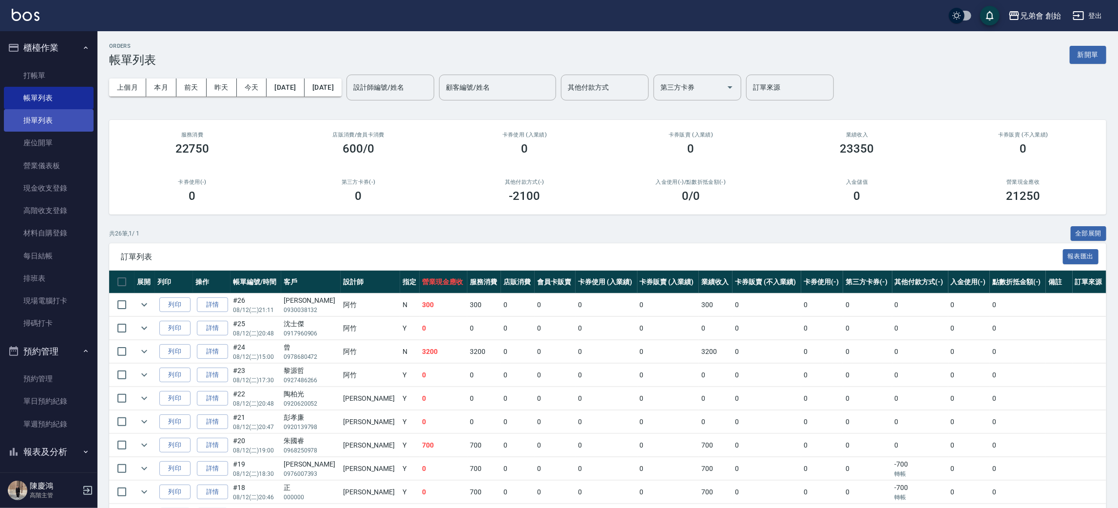
click at [62, 119] on link "掛單列表" at bounding box center [49, 120] width 90 height 22
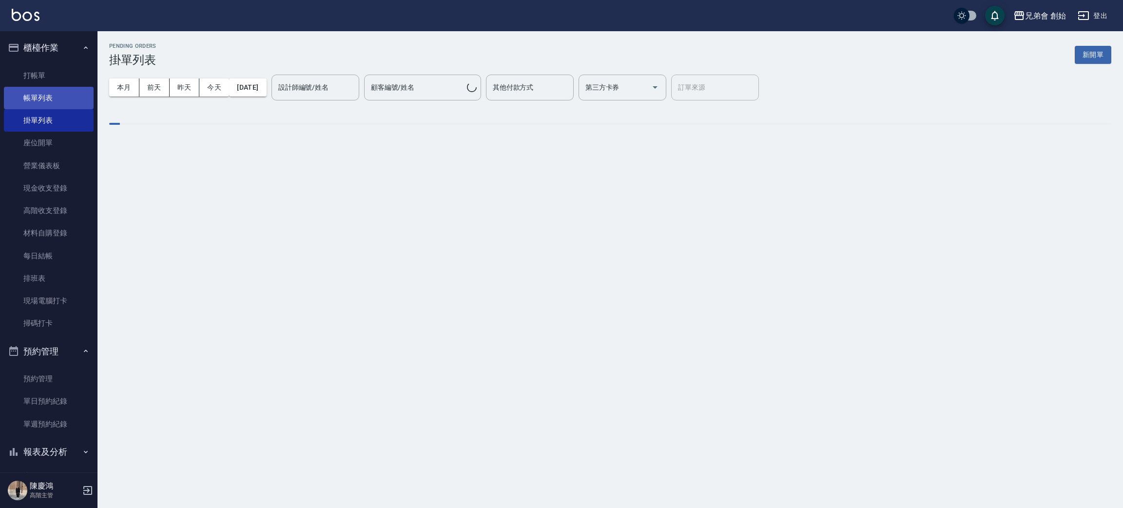
click at [63, 97] on link "帳單列表" at bounding box center [49, 98] width 90 height 22
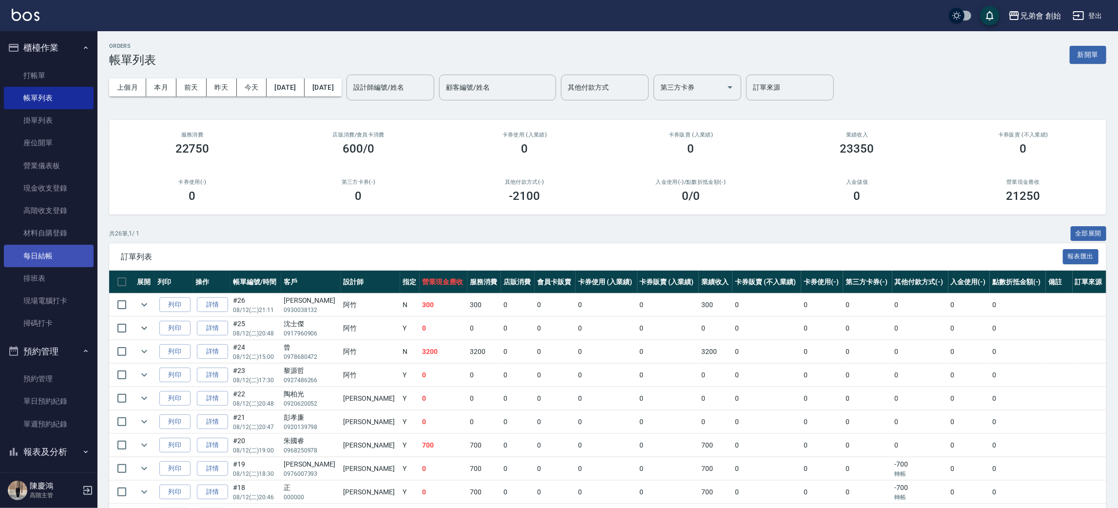
click at [51, 259] on link "每日結帳" at bounding box center [49, 256] width 90 height 22
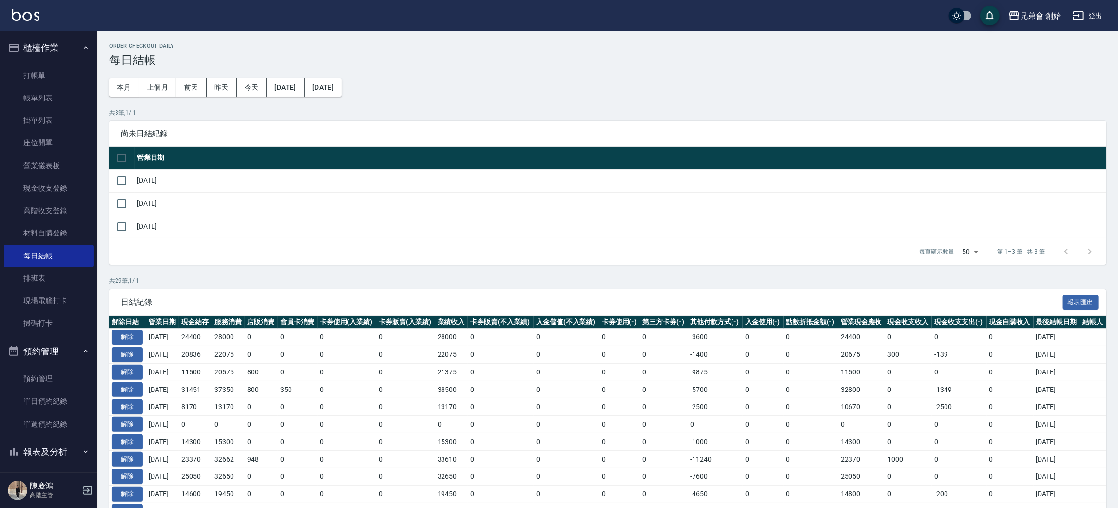
drag, startPoint x: 123, startPoint y: 154, endPoint x: 191, endPoint y: 181, distance: 72.7
click at [124, 154] on input "checkbox" at bounding box center [122, 158] width 20 height 20
checkbox input "true"
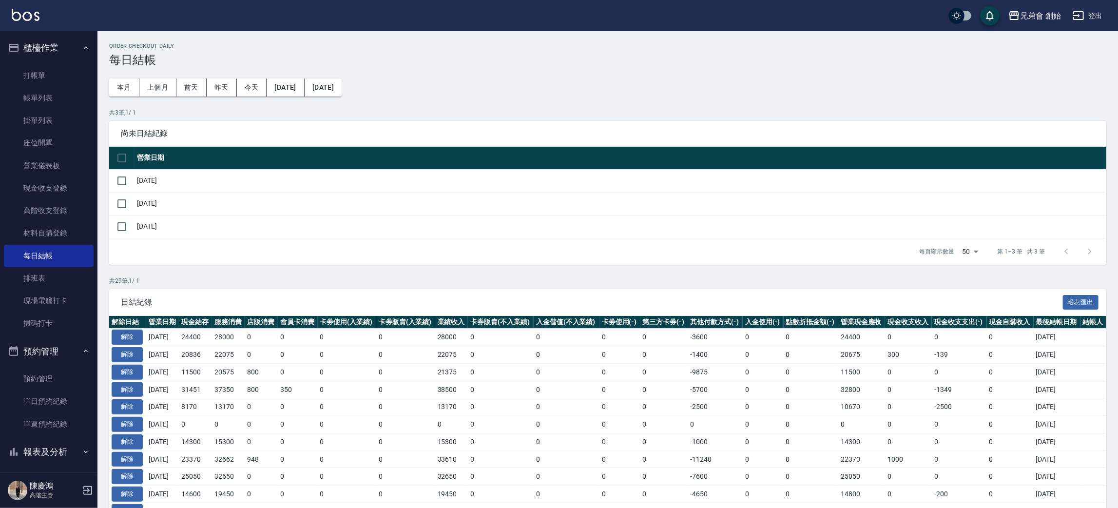
checkbox input "true"
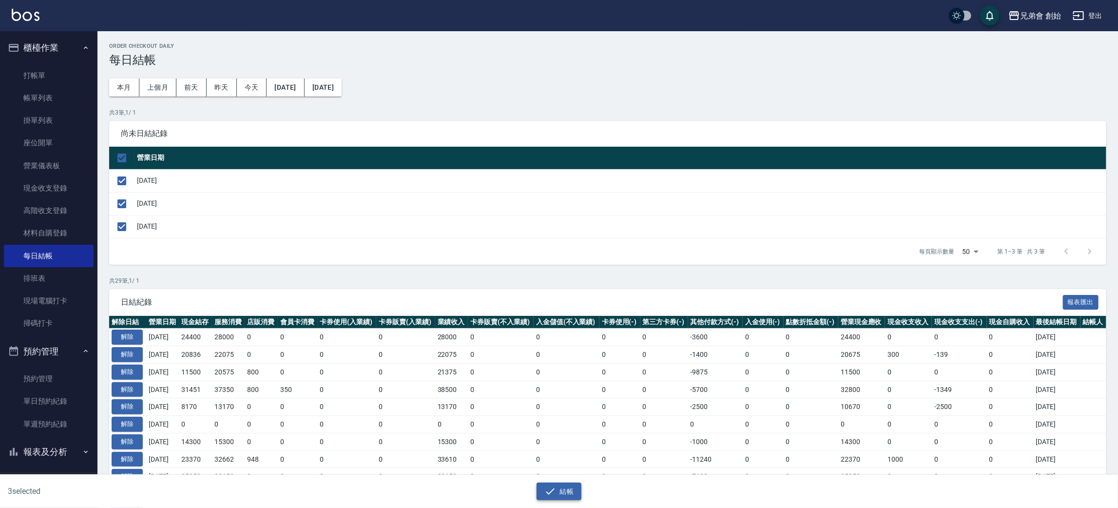
click at [572, 494] on button "結帳" at bounding box center [558, 491] width 45 height 18
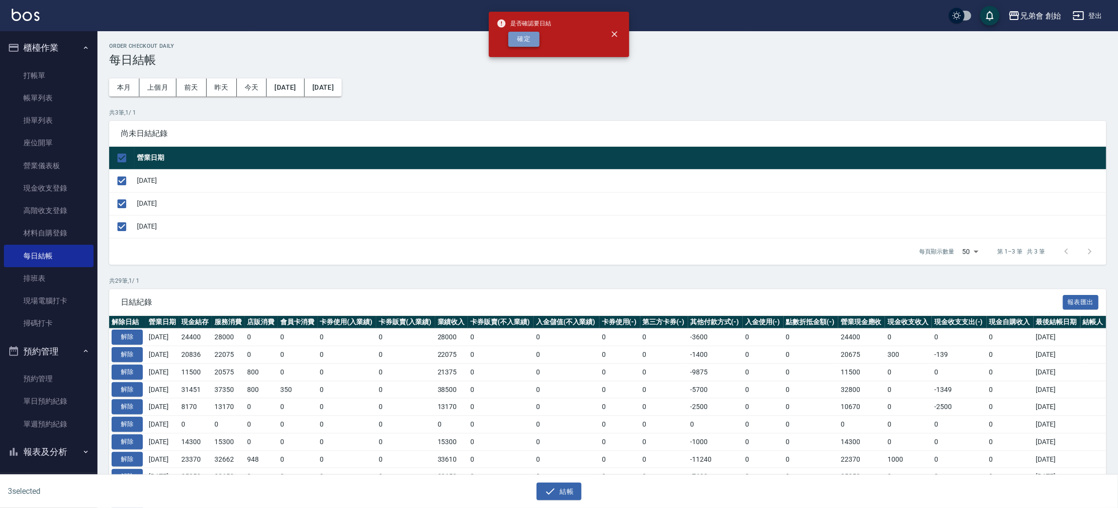
click at [510, 38] on button "確定" at bounding box center [523, 39] width 31 height 15
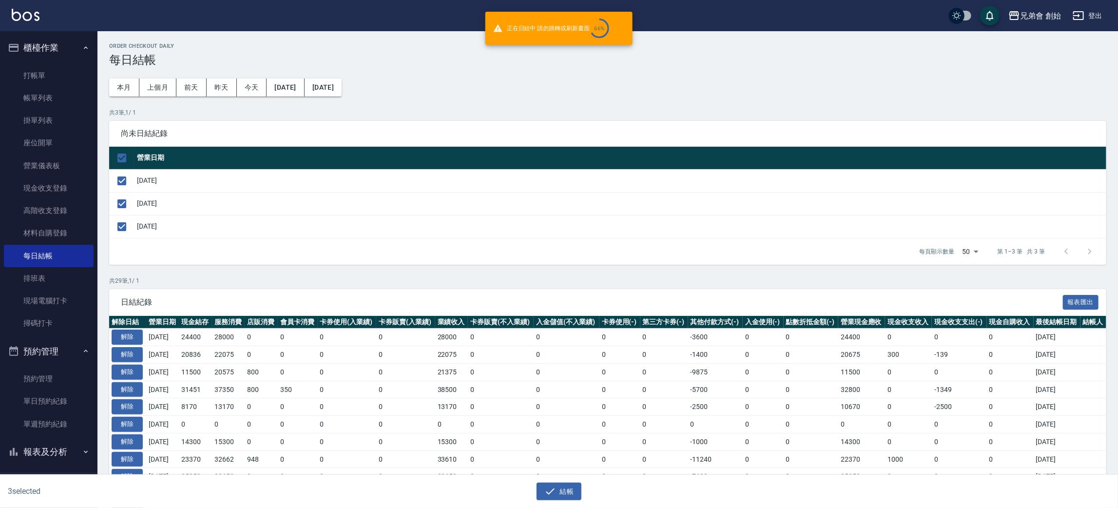
checkbox input "false"
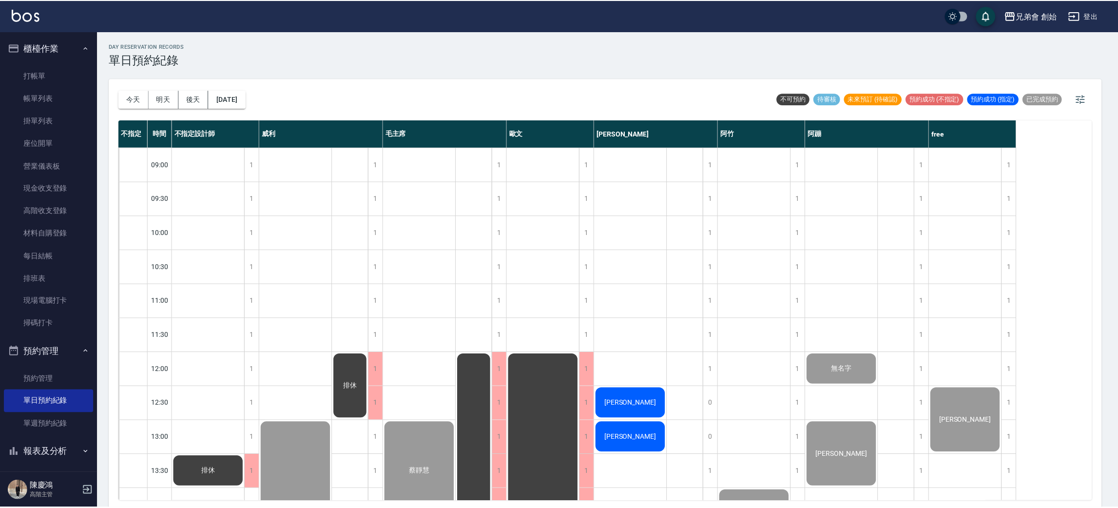
scroll to position [508, 0]
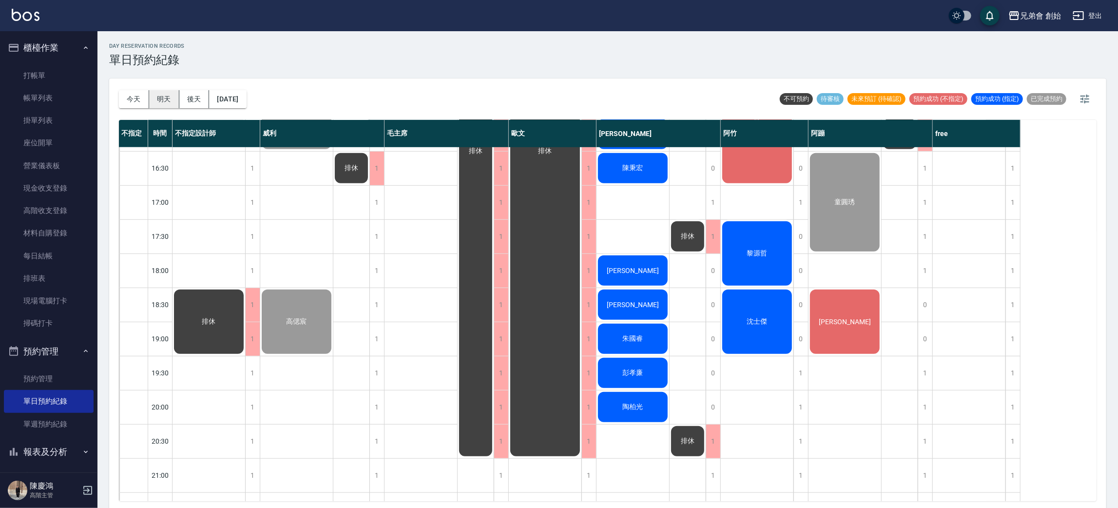
click at [169, 98] on button "明天" at bounding box center [164, 99] width 30 height 18
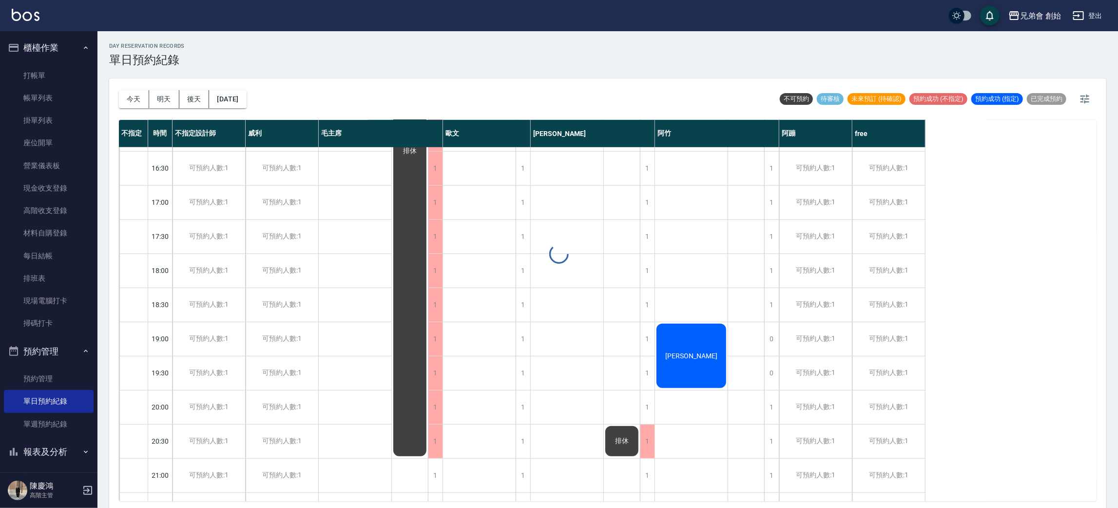
click at [442, 83] on div "[DATE] [DATE] [DATE] [DATE] 不可預約 待審核 未來預訂 (待確認) 預約成功 (不指定) 預約成功 (指定) 已完成預約" at bounding box center [607, 98] width 977 height 41
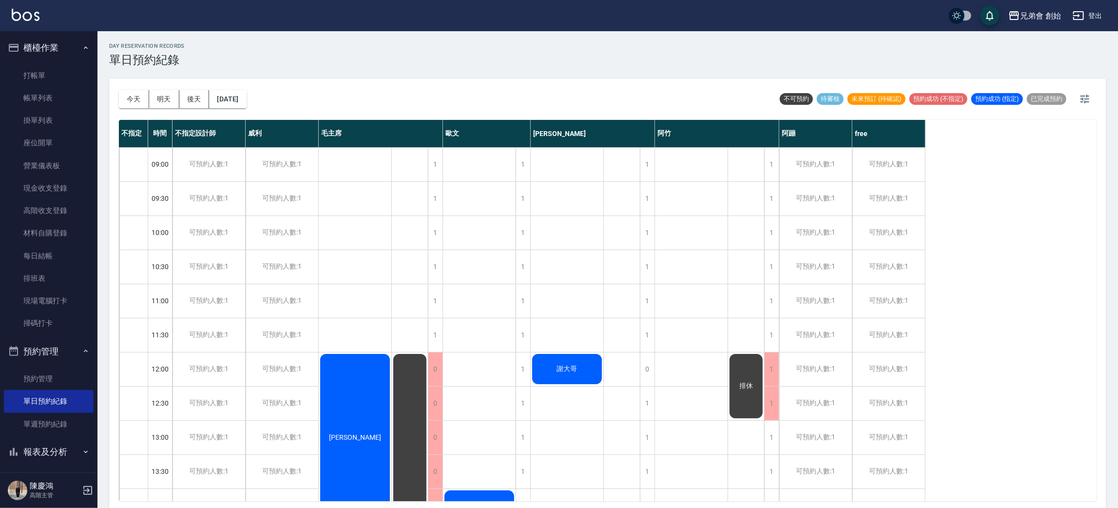
scroll to position [365, 0]
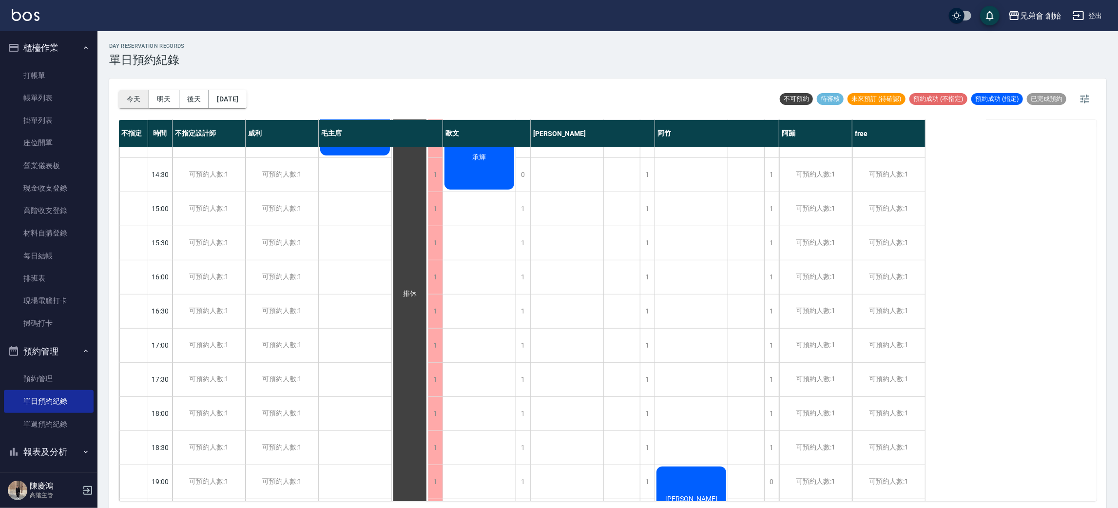
click at [134, 107] on button "今天" at bounding box center [134, 99] width 30 height 18
click at [135, 95] on div at bounding box center [559, 254] width 1118 height 508
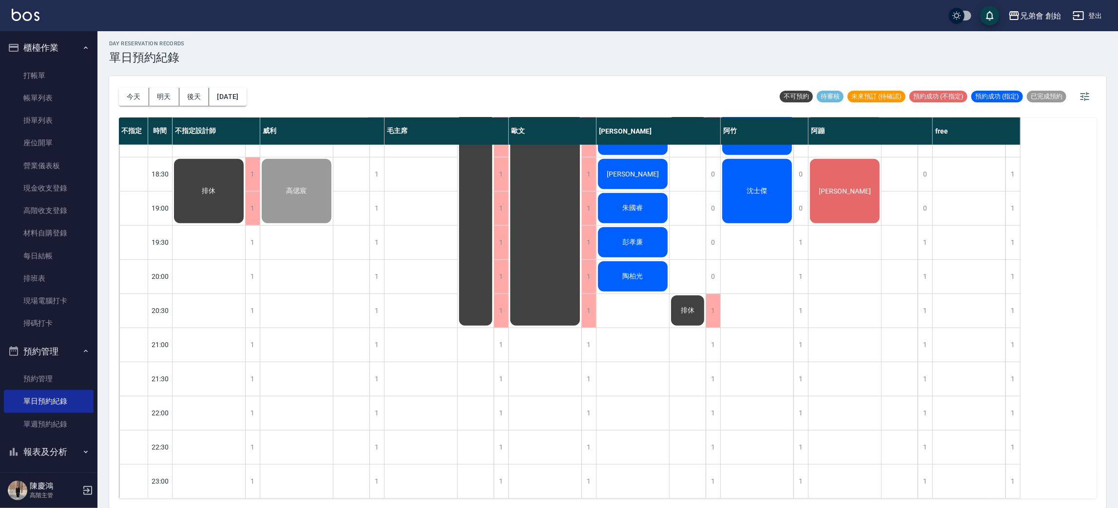
scroll to position [427, 0]
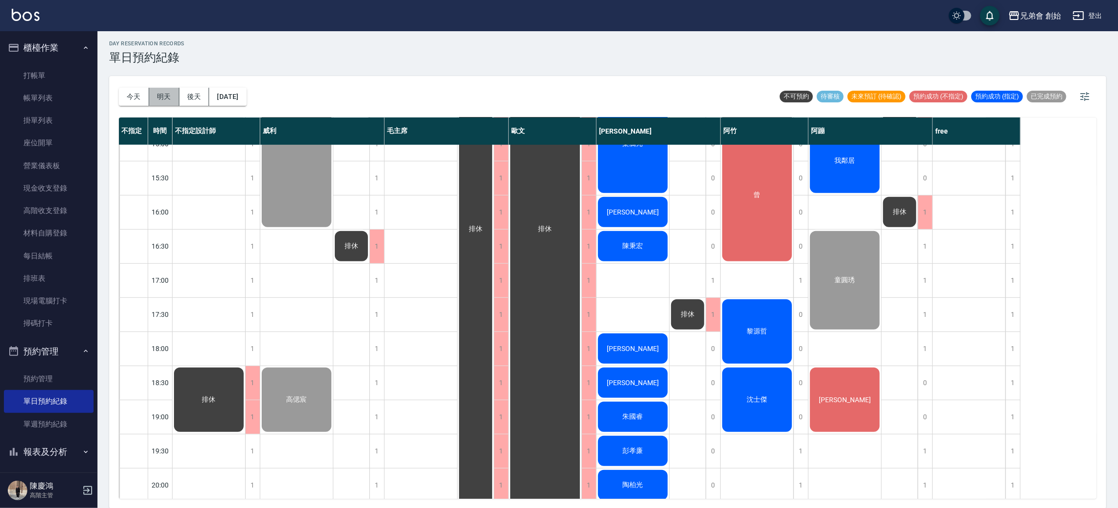
drag, startPoint x: 160, startPoint y: 97, endPoint x: 153, endPoint y: 99, distance: 8.0
click at [154, 98] on button "明天" at bounding box center [164, 97] width 30 height 18
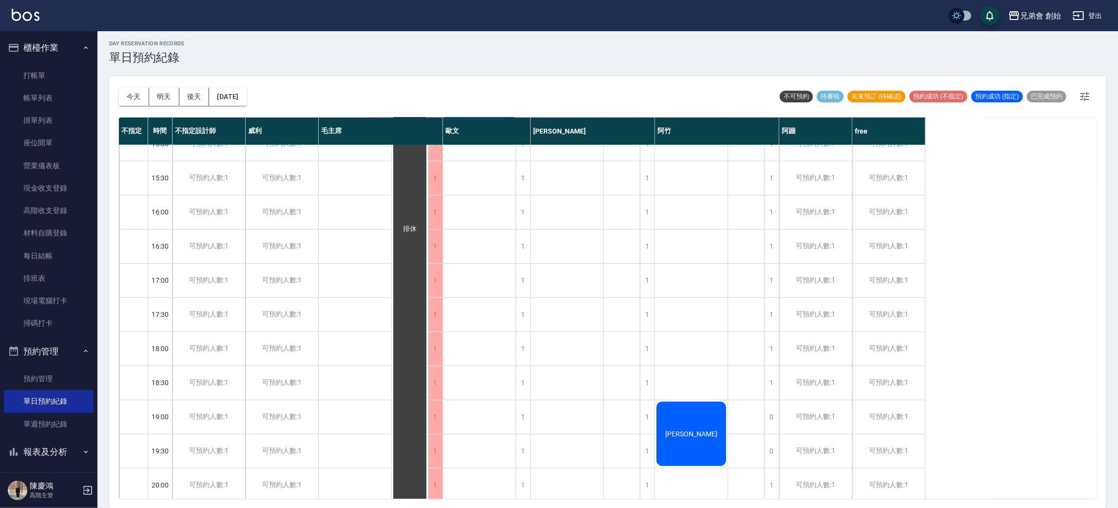
scroll to position [208, 0]
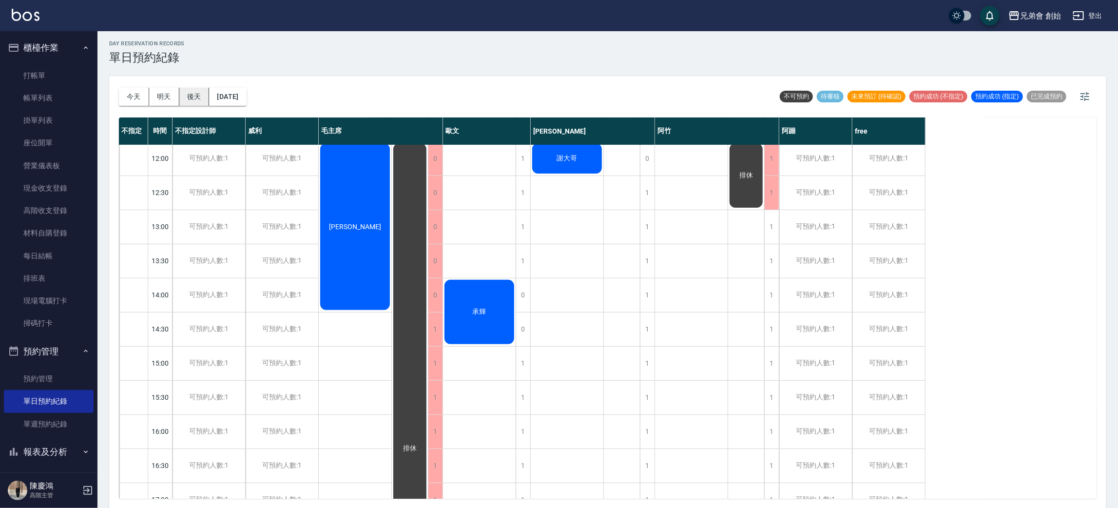
click at [191, 90] on button "後天" at bounding box center [194, 97] width 30 height 18
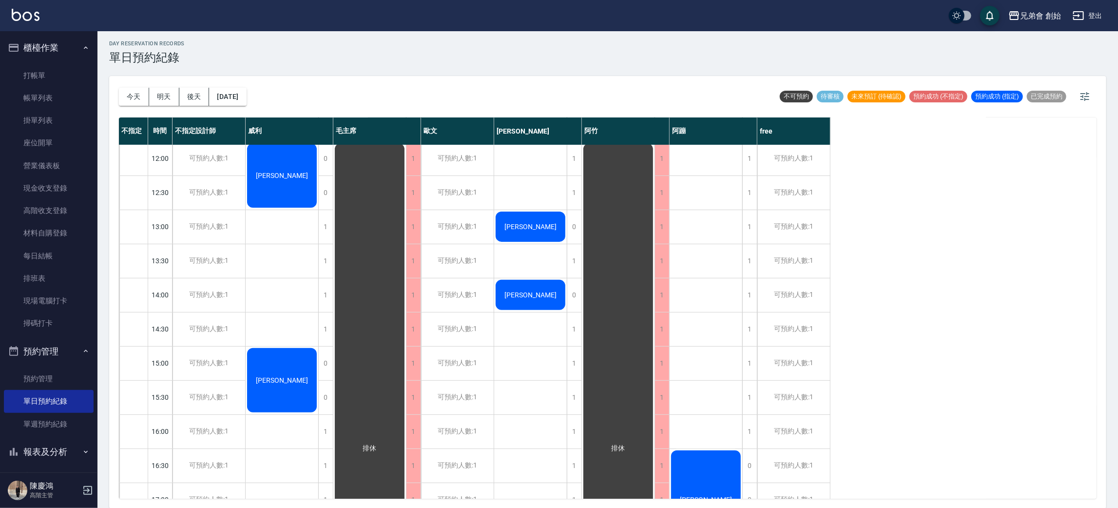
scroll to position [62, 0]
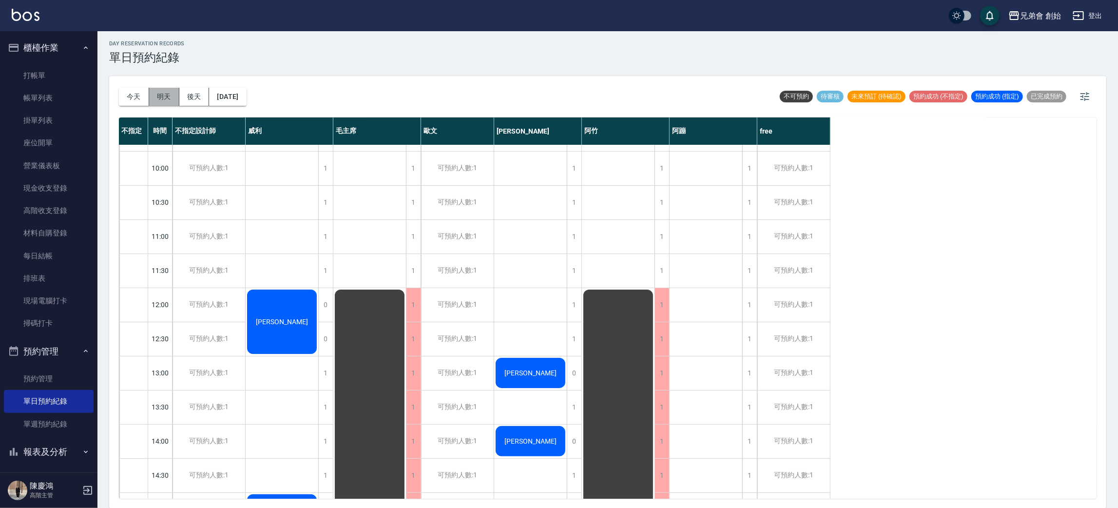
click at [154, 95] on button "明天" at bounding box center [164, 97] width 30 height 18
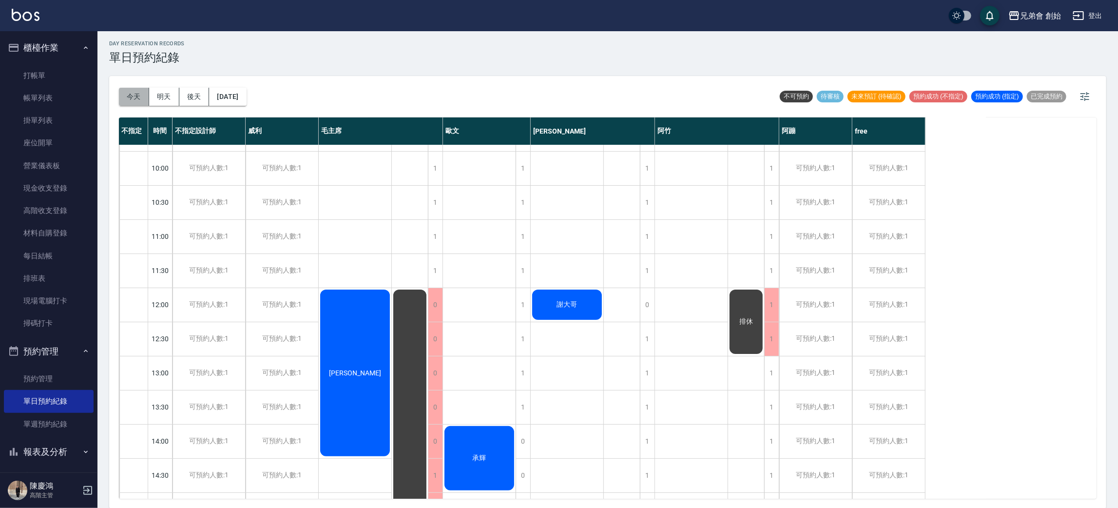
click at [133, 98] on button "今天" at bounding box center [134, 97] width 30 height 18
click at [517, 93] on div at bounding box center [559, 254] width 1118 height 508
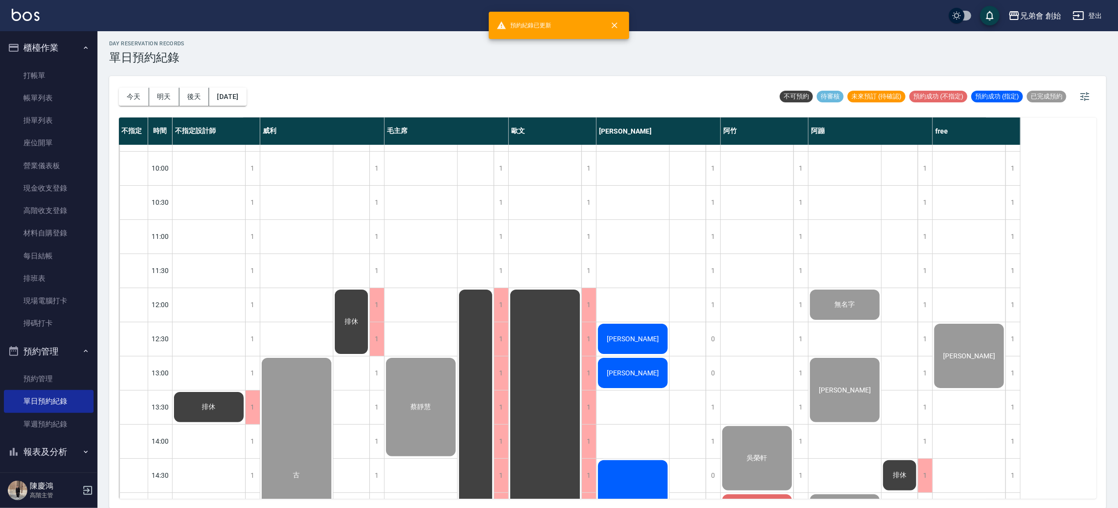
scroll to position [135, 0]
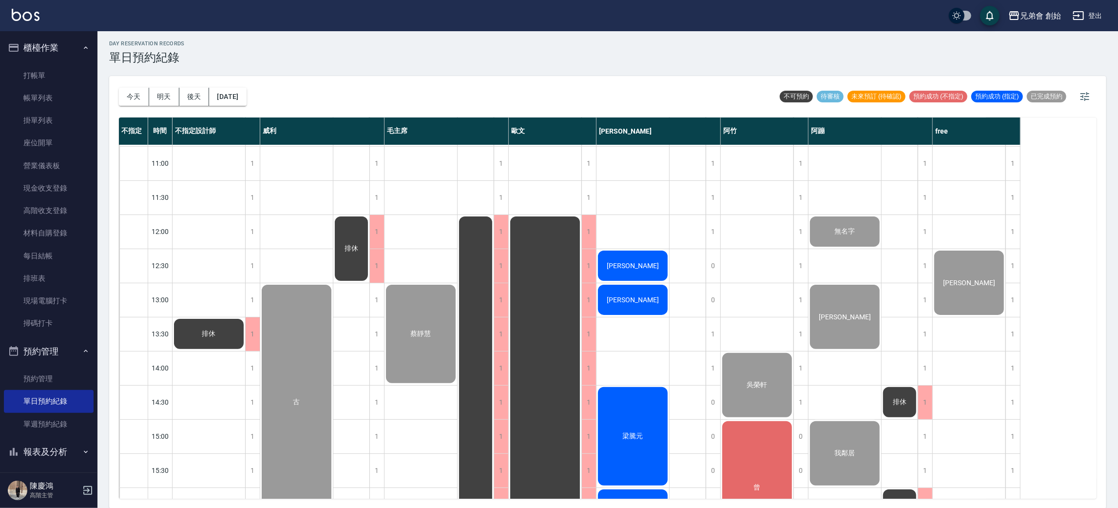
click at [245, 317] on div "[PERSON_NAME]" at bounding box center [208, 333] width 73 height 33
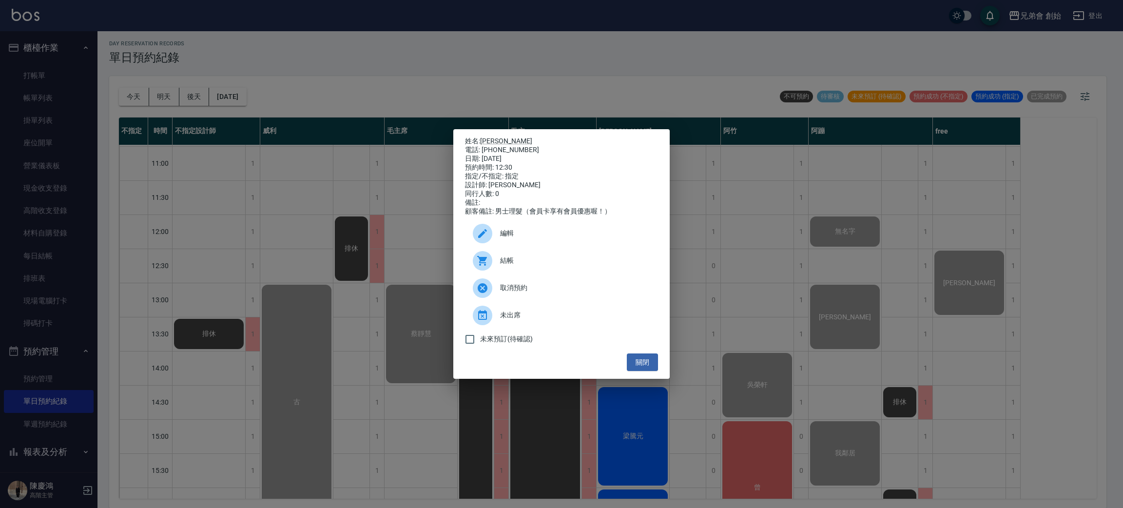
click at [515, 146] on div "電話: 0916755559" at bounding box center [561, 150] width 193 height 9
copy div "0916755559"
click at [227, 241] on div "姓名: Terry 電話: 0916755559 日期: 2025/08/12 預約時間: 12:30 指定/不指定: 指定 設計師: 潘潘 同行人數: 0 …" at bounding box center [561, 254] width 1123 height 508
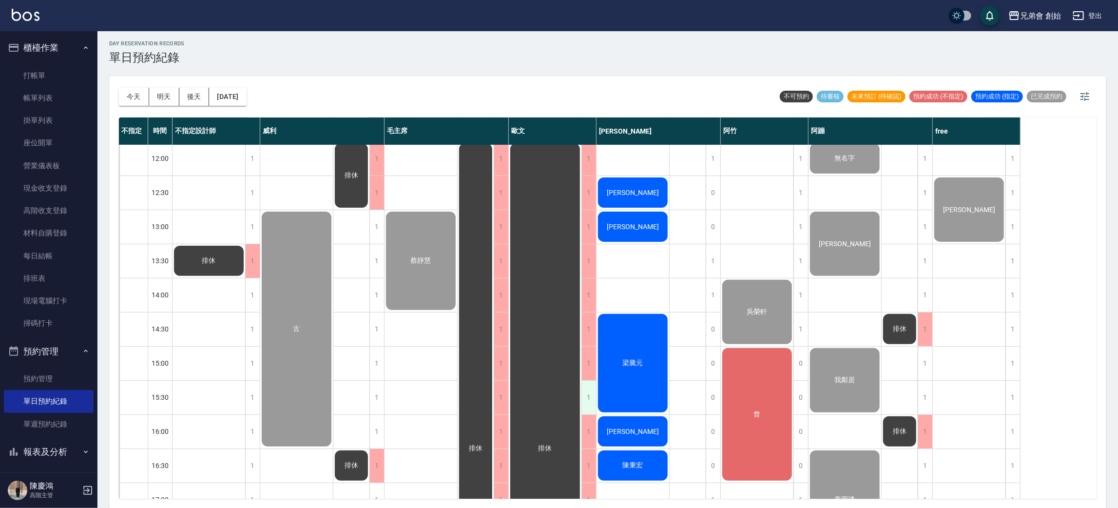
scroll to position [281, 0]
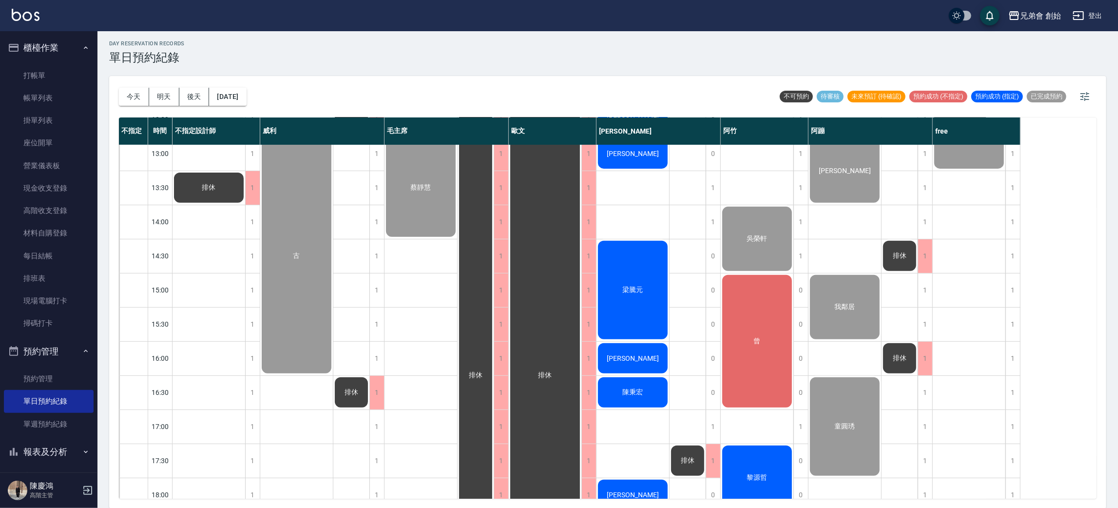
click at [218, 183] on span "邱福貴" at bounding box center [209, 187] width 18 height 9
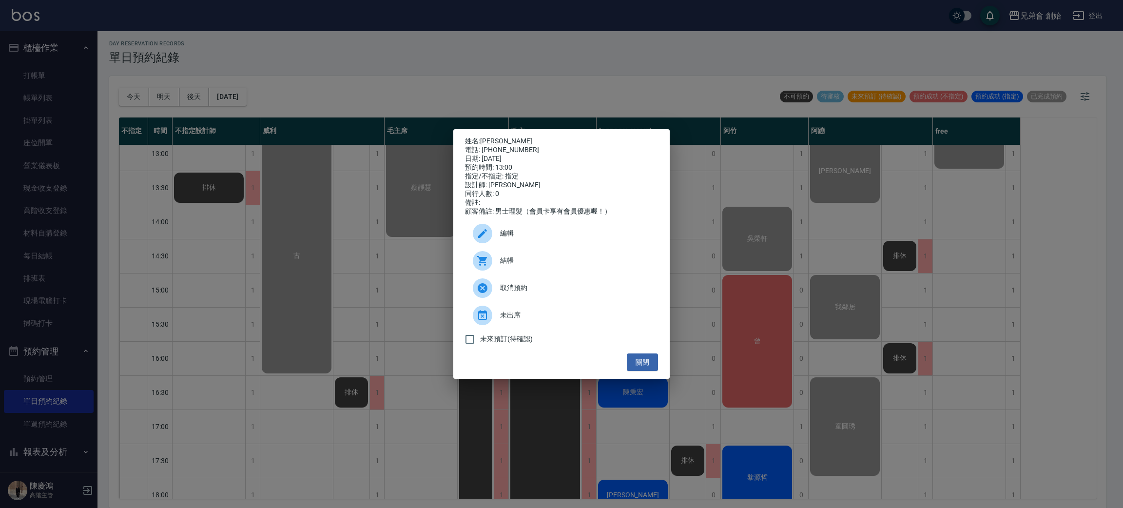
click at [502, 146] on div "電話: 0921874699" at bounding box center [561, 150] width 193 height 9
copy div "0921874699"
click at [280, 214] on div "姓名: 邱福貴 電話: 0921874699 日期: 2025/08/12 預約時間: 13:00 指定/不指定: 指定 設計師: 潘潘 同行人數: 0 備註…" at bounding box center [561, 254] width 1123 height 508
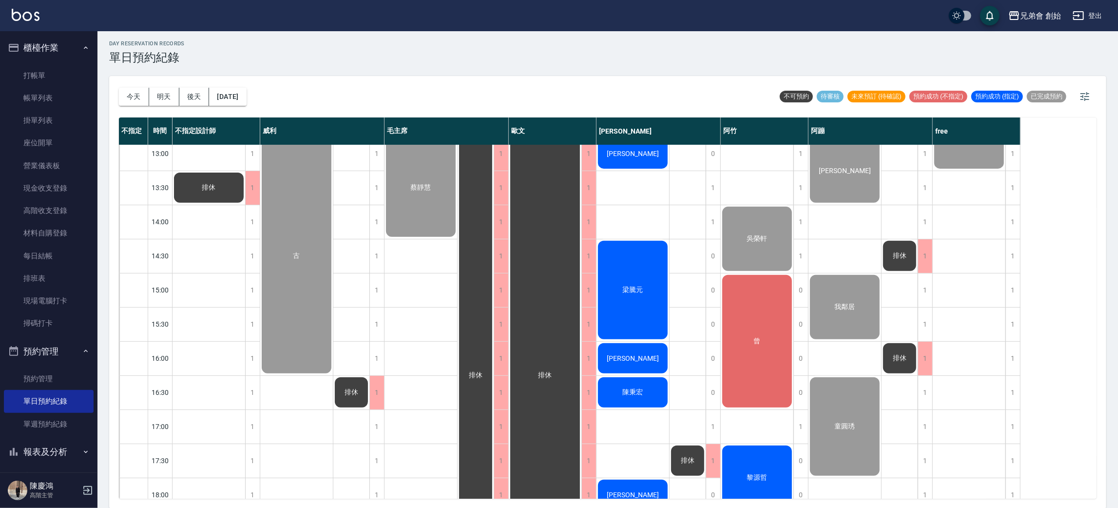
scroll to position [427, 0]
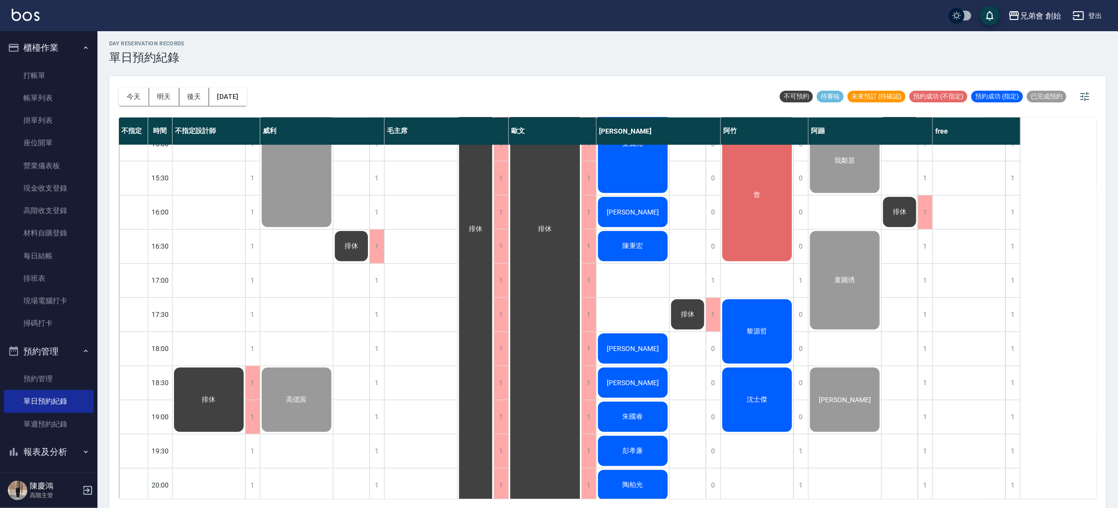
click at [245, 58] on div "梁騰元" at bounding box center [208, 41] width 73 height 33
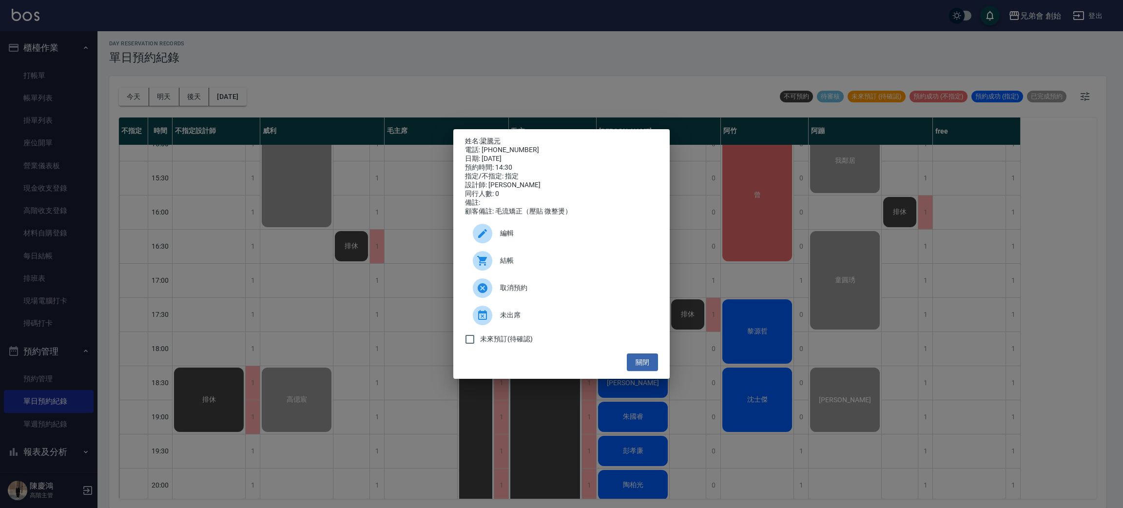
click at [538, 266] on span "結帳" at bounding box center [575, 260] width 150 height 10
click at [158, 154] on div "姓名: 梁騰元 電話: 0982459605 日期: 2025/08/12 預約時間: 14:30 指定/不指定: 指定 設計師: 潘潘 同行人數: 0 備註…" at bounding box center [561, 254] width 1123 height 508
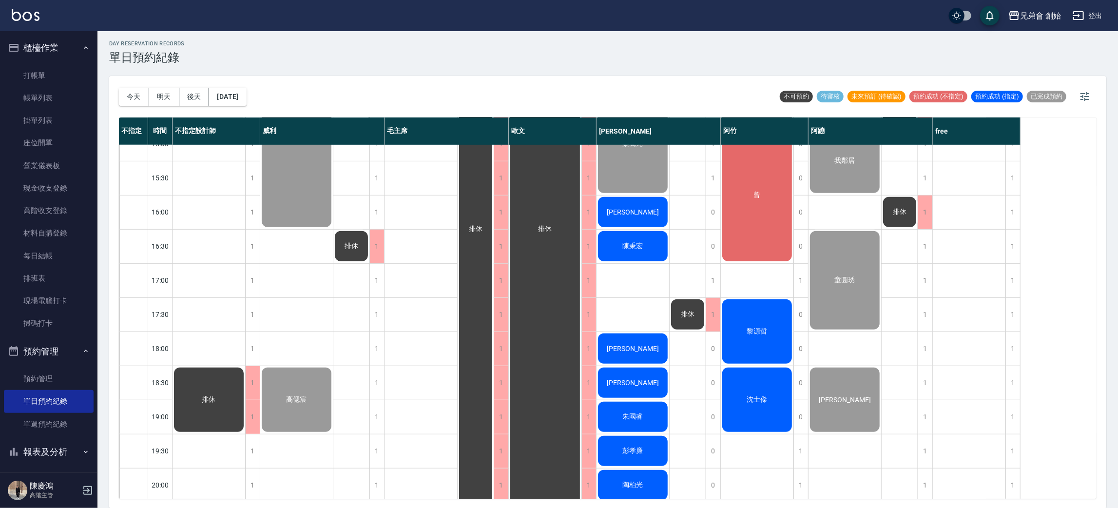
click at [218, 46] on span "葉杰翰" at bounding box center [209, 41] width 18 height 9
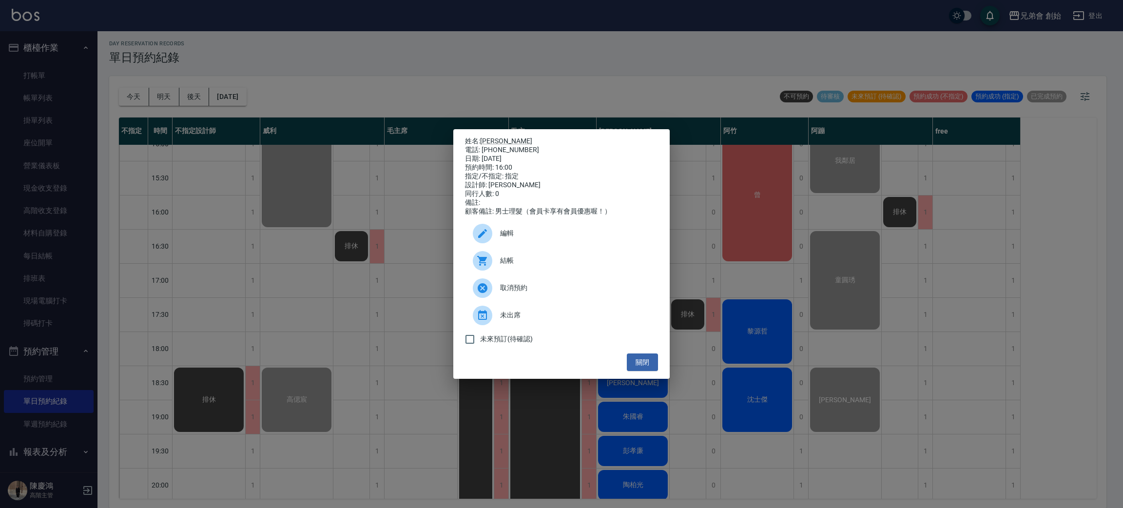
click at [502, 148] on div "電話: 0906142529" at bounding box center [561, 150] width 193 height 9
copy div "0906142529"
click at [350, 299] on div "姓名: 葉杰翰 電話: 0906142529 日期: 2025/08/12 預約時間: 16:00 指定/不指定: 指定 設計師: 潘潘 同行人數: 0 備註…" at bounding box center [561, 254] width 1123 height 508
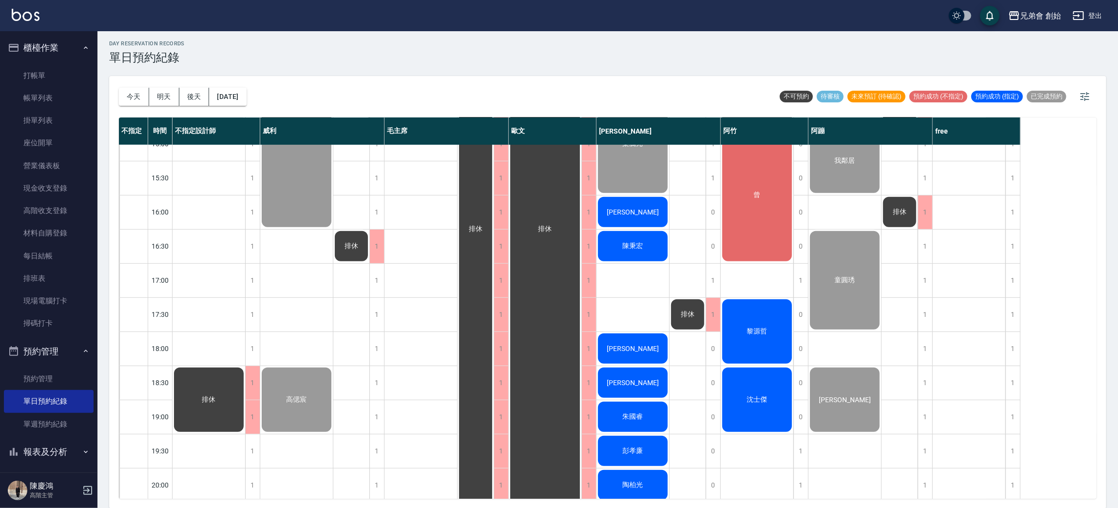
click at [218, 46] on span "陳秉宏" at bounding box center [209, 41] width 18 height 9
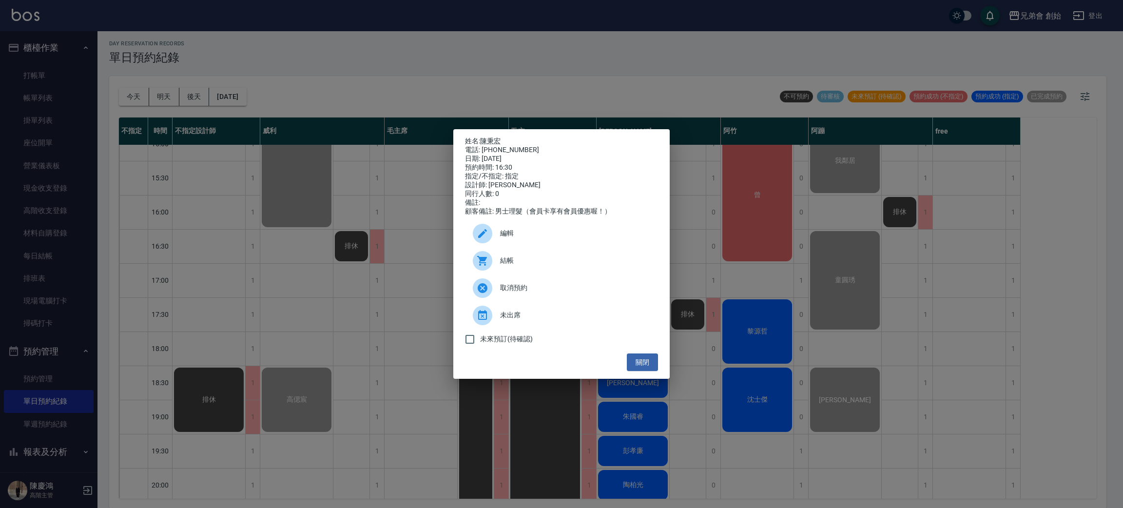
click at [504, 263] on span "結帳" at bounding box center [575, 260] width 150 height 10
click at [700, 348] on div "姓名: 陳秉宏 電話: 0903105331 日期: 2025/08/12 預約時間: 16:30 指定/不指定: 指定 設計師: 潘潘 同行人數: 0 備註…" at bounding box center [561, 254] width 1123 height 508
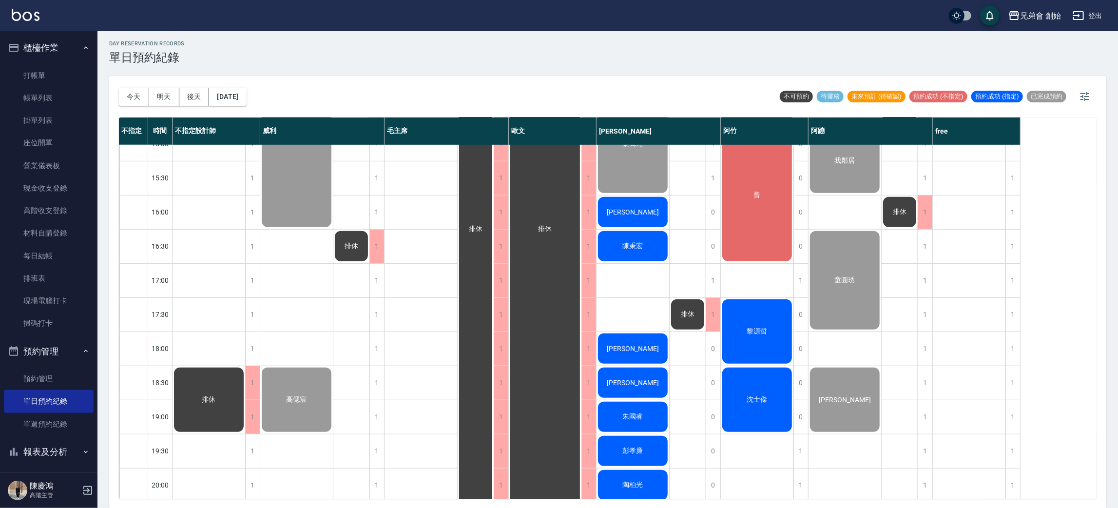
click at [218, 46] on span "陳秉宏" at bounding box center [209, 41] width 18 height 9
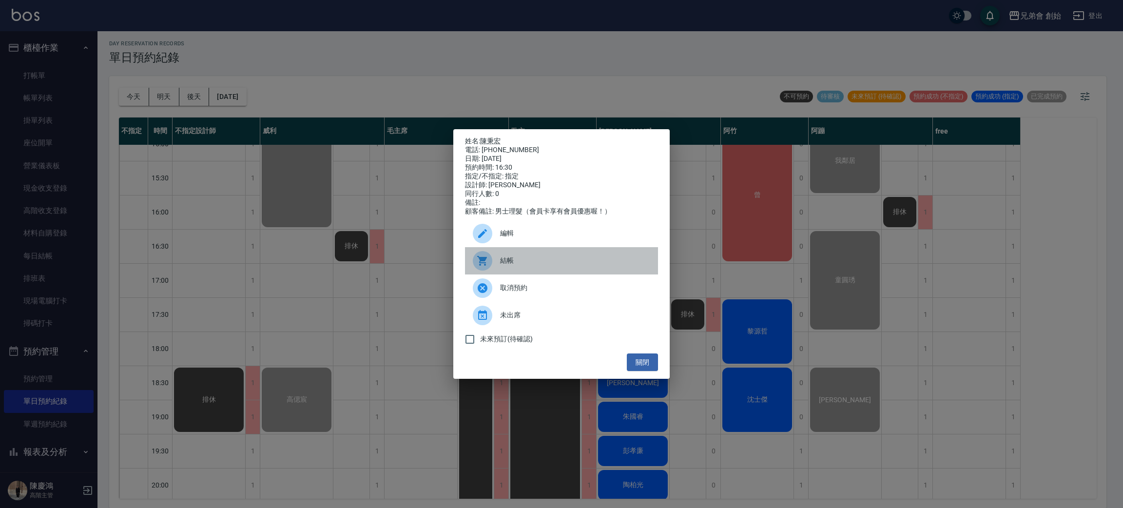
click at [511, 259] on div "結帳" at bounding box center [561, 260] width 193 height 27
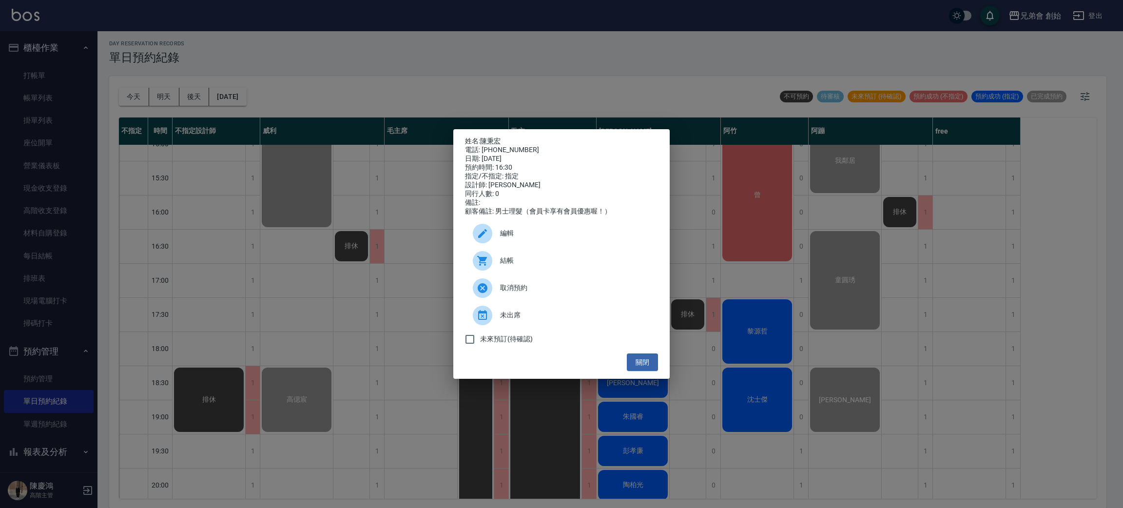
drag, startPoint x: 691, startPoint y: 415, endPoint x: 671, endPoint y: 402, distance: 23.4
click at [692, 415] on div "姓名: 陳秉宏 電話: 0903105331 日期: 2025/08/12 預約時間: 16:30 指定/不指定: 指定 設計師: 潘潘 同行人數: 0 備註…" at bounding box center [561, 254] width 1123 height 508
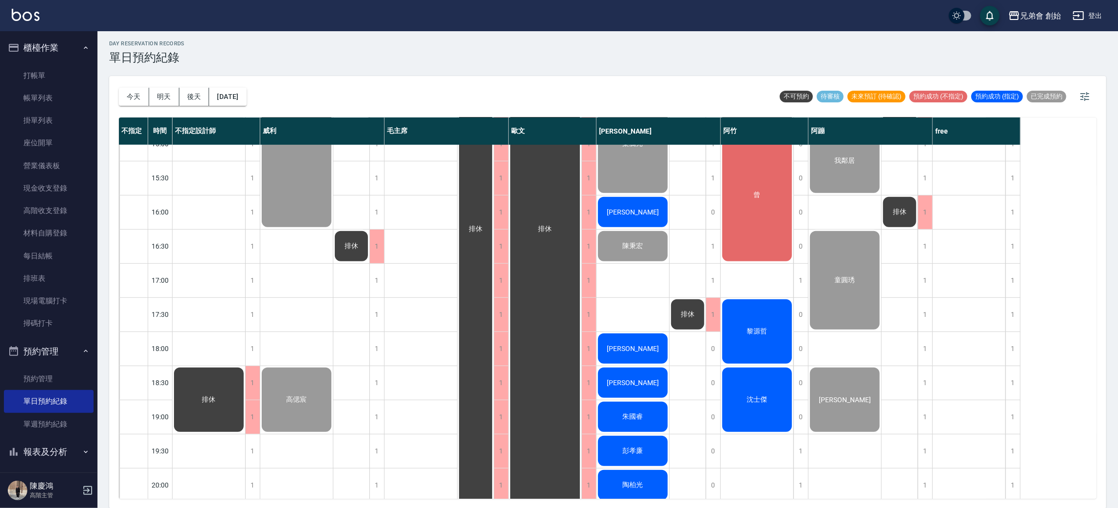
click at [245, 58] on div "昭凱" at bounding box center [208, 41] width 73 height 33
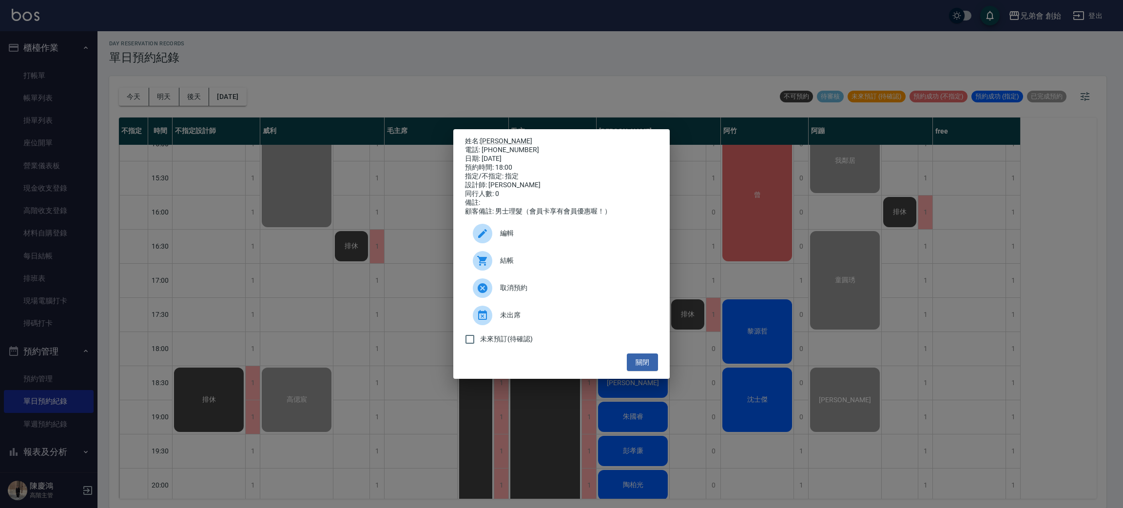
click at [504, 148] on div "電話: 0909585153" at bounding box center [561, 150] width 193 height 9
copy div "0909585153"
click at [282, 236] on div "姓名: 昭凱 電話: 0909585153 日期: 2025/08/12 預約時間: 18:00 指定/不指定: 指定 設計師: 潘潘 同行人數: 0 備註:…" at bounding box center [561, 254] width 1123 height 508
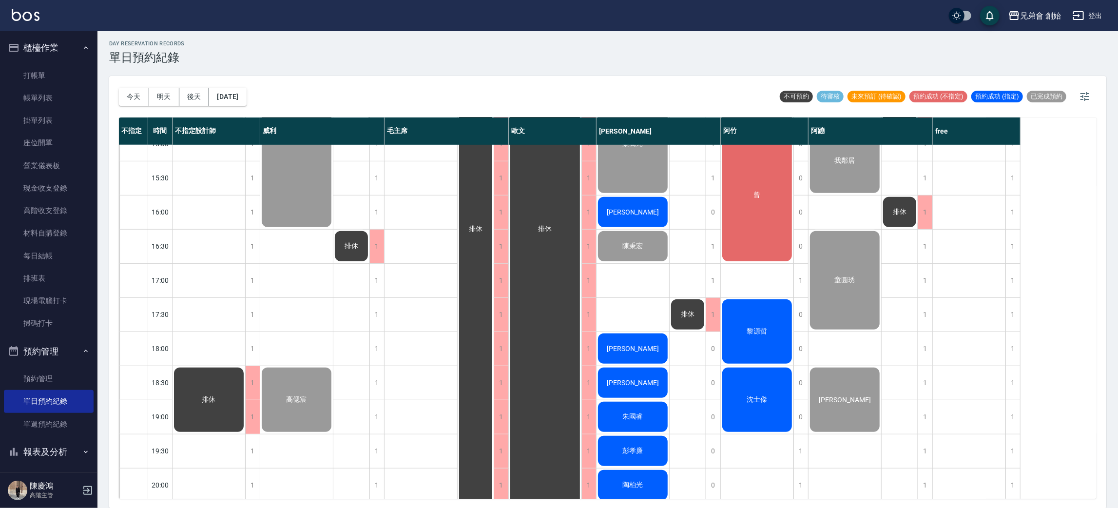
scroll to position [573, 0]
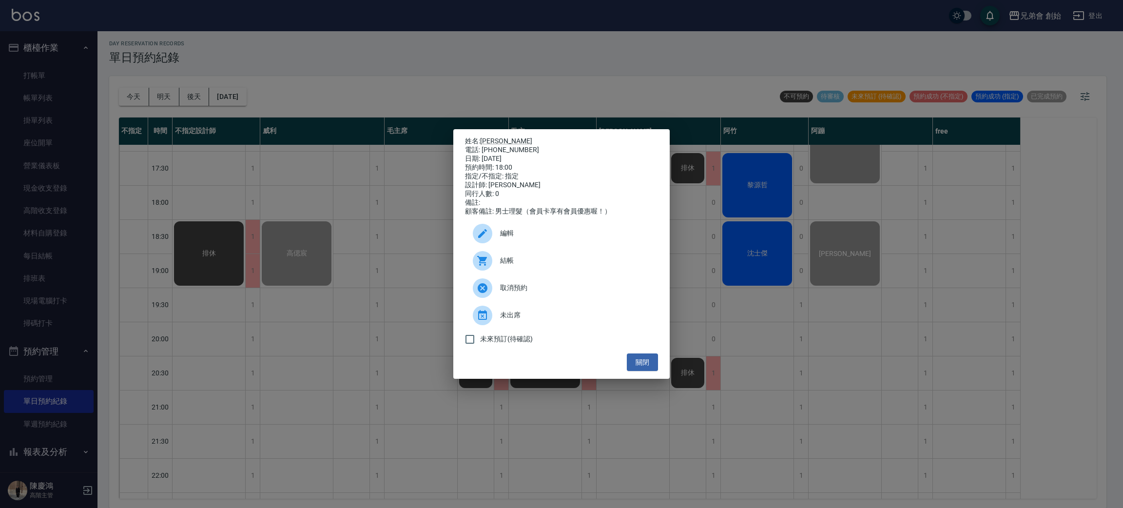
click at [513, 140] on p "姓名: 昭凱" at bounding box center [561, 141] width 193 height 9
click at [513, 139] on p "姓名: 昭凱" at bounding box center [561, 141] width 193 height 9
click at [513, 151] on div "電話: 0909585153" at bounding box center [561, 150] width 193 height 9
click at [241, 226] on div "姓名: 昭凱 電話: 0909585153 日期: 2025/08/12 預約時間: 18:00 指定/不指定: 指定 設計師: 潘潘 同行人數: 0 備註:…" at bounding box center [561, 254] width 1123 height 508
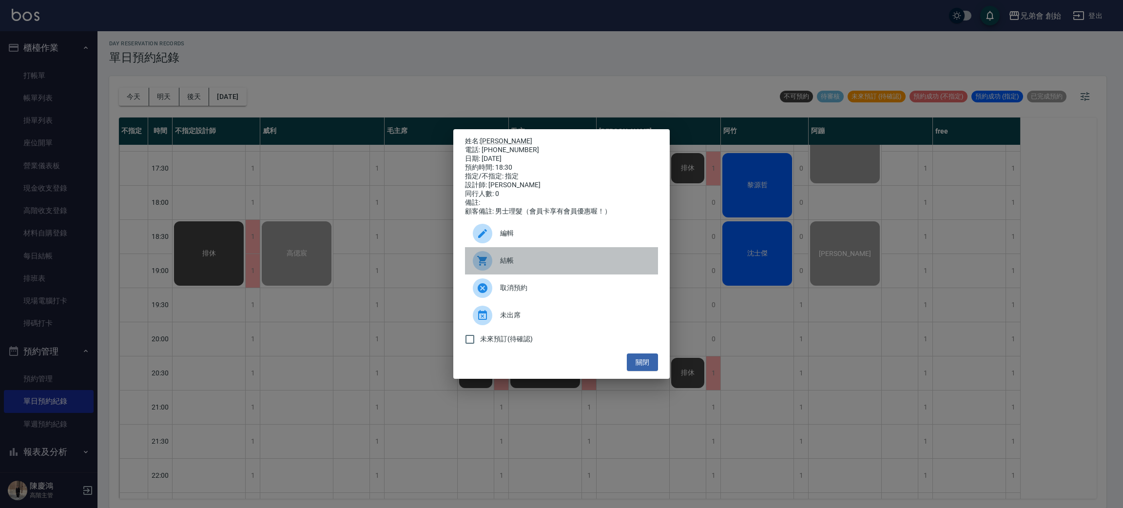
click at [516, 266] on span "結帳" at bounding box center [575, 260] width 150 height 10
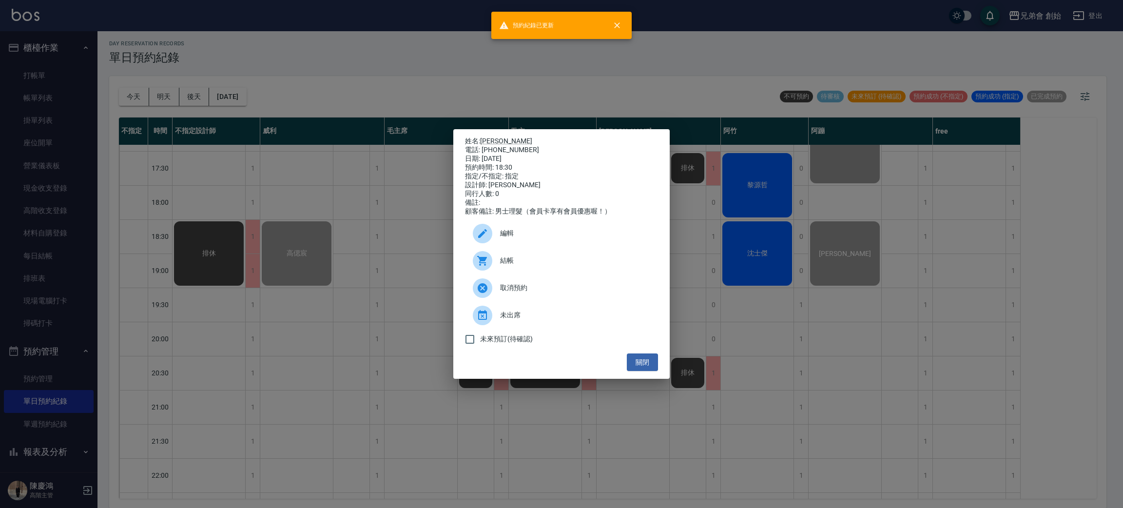
click at [282, 229] on div "姓名: 劉尚賢 電話: 0976007393 日期: 2025/08/12 預約時間: 18:30 指定/不指定: 指定 設計師: 潘潘 同行人數: 0 備註…" at bounding box center [561, 254] width 1123 height 508
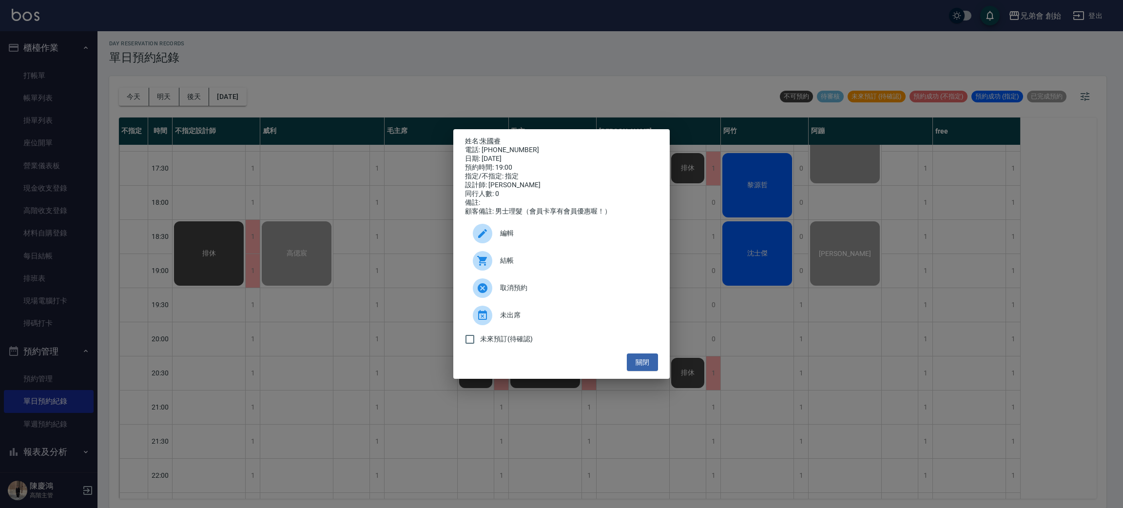
click at [522, 266] on span "結帳" at bounding box center [575, 260] width 150 height 10
click at [189, 158] on div "姓名: 朱國睿 電話: 0968250978 日期: 2025/08/12 預約時間: 19:00 指定/不指定: 指定 設計師: 潘潘 同行人數: 0 備註…" at bounding box center [561, 254] width 1123 height 508
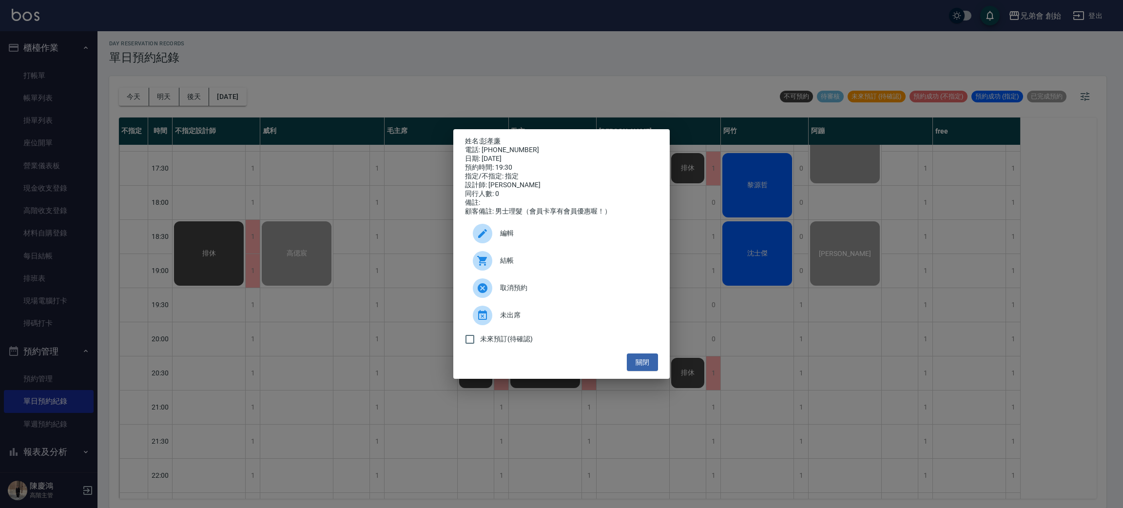
click at [492, 147] on div "電話: 0920139798" at bounding box center [561, 150] width 193 height 9
copy div "0920139798"
click at [320, 279] on div "姓名: 彭孝廉 電話: 0920139798 日期: 2025/08/12 預約時間: 19:30 指定/不指定: 指定 設計師: 潘潘 同行人數: 0 備註…" at bounding box center [561, 254] width 1123 height 508
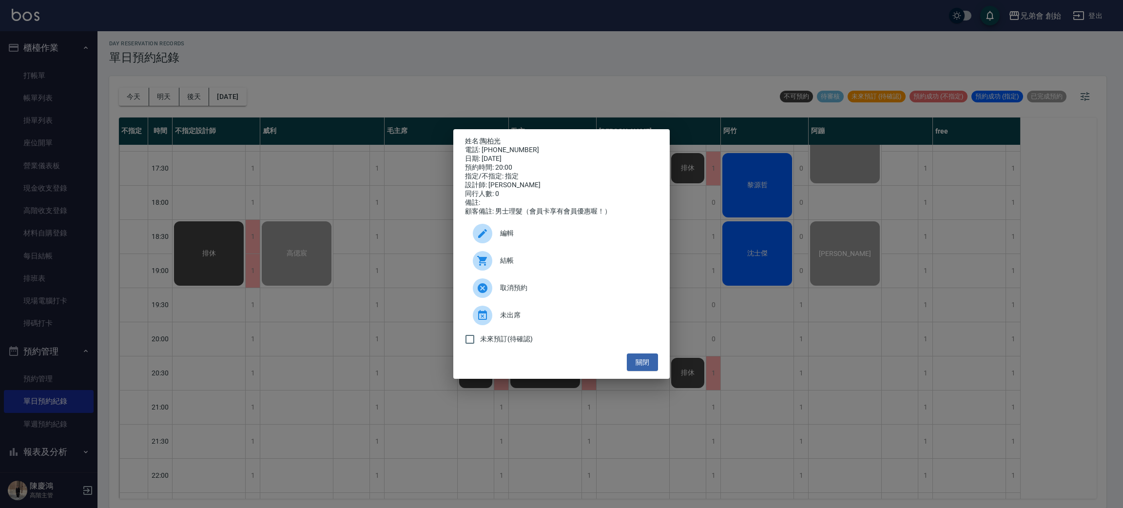
click at [507, 146] on div "電話: 0920620052" at bounding box center [561, 150] width 193 height 9
copy div "0920620052"
drag, startPoint x: 286, startPoint y: 160, endPoint x: 304, endPoint y: 166, distance: 18.3
click at [293, 163] on div "姓名: 陶柏光 電話: 0920620052 日期: 2025/08/12 預約時間: 20:00 指定/不指定: 指定 設計師: 潘潘 同行人數: 0 備註…" at bounding box center [561, 254] width 1123 height 508
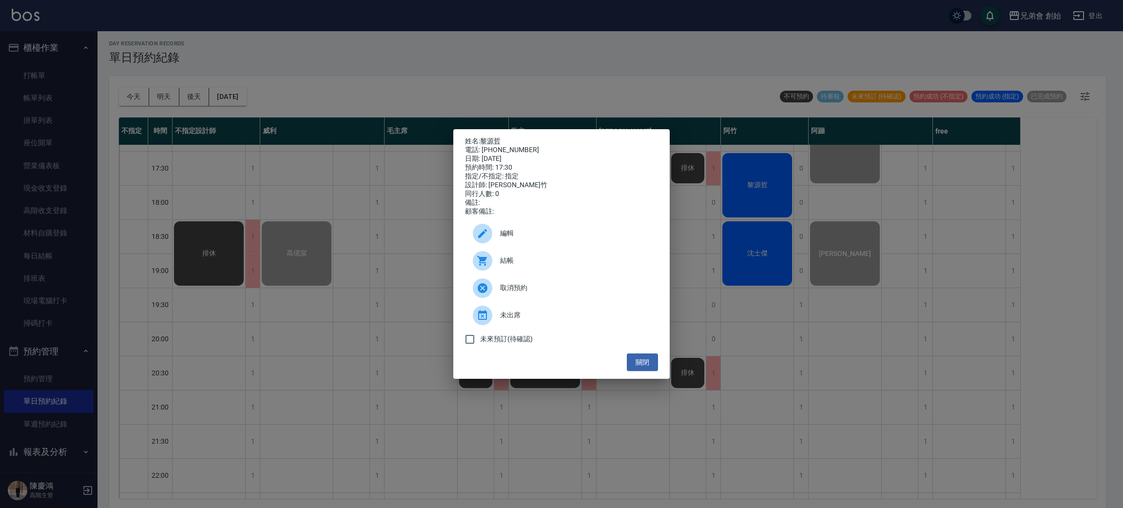
click at [501, 266] on span "結帳" at bounding box center [575, 260] width 150 height 10
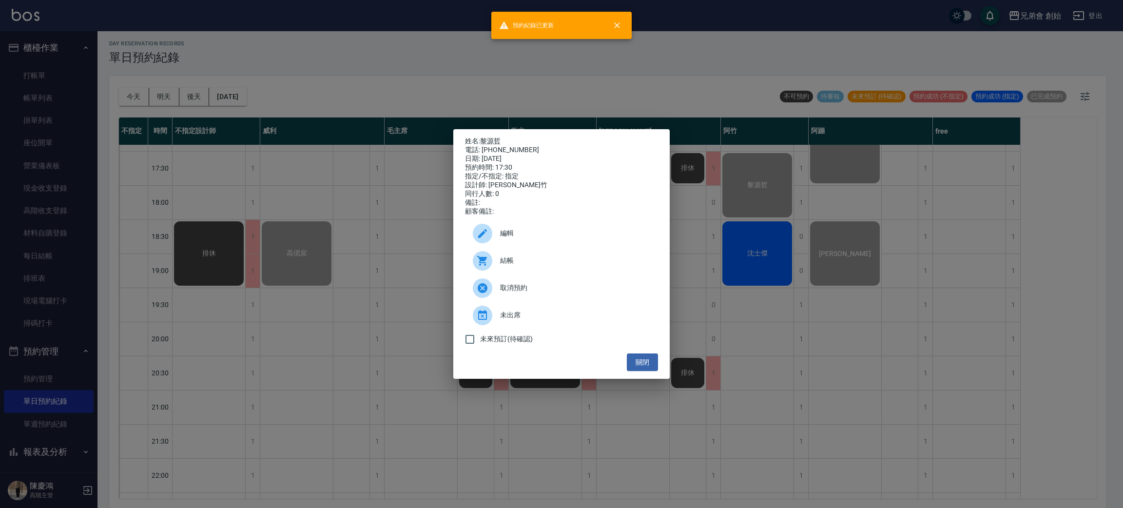
drag, startPoint x: 828, startPoint y: 193, endPoint x: 843, endPoint y: 194, distance: 14.7
click at [830, 194] on div "姓名: 黎源哲 電話: 0927486266 日期: 2025/08/12 預約時間: 17:30 指定/不指定: 指定 設計師: 阿竹 同行人數: 0 備註…" at bounding box center [561, 254] width 1123 height 508
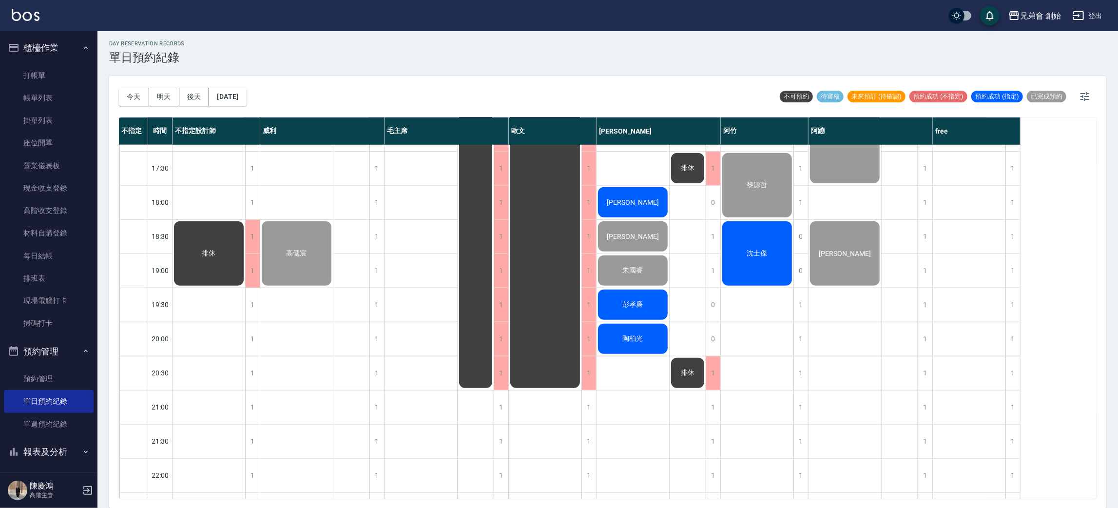
scroll to position [354, 0]
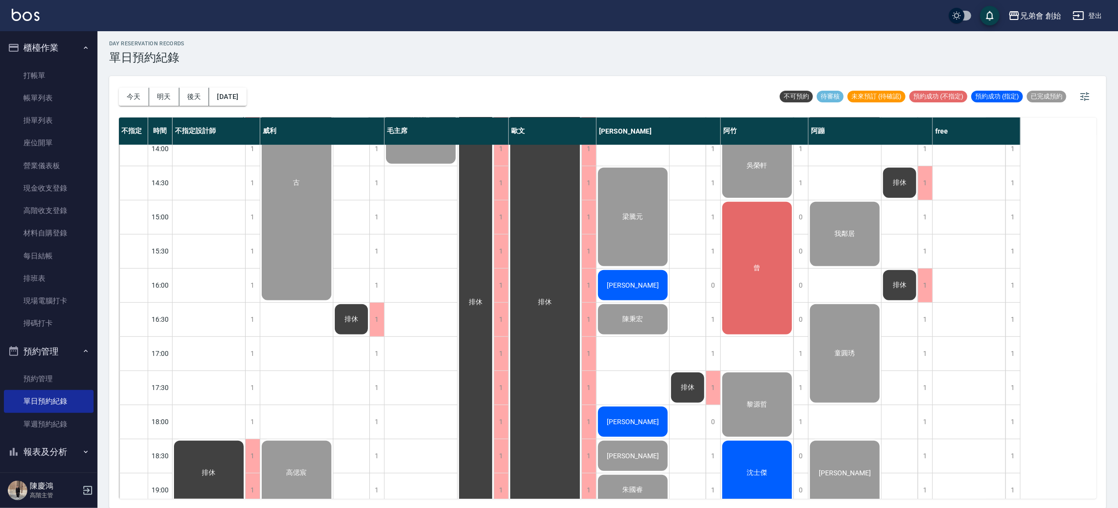
click at [245, 131] on div "曾" at bounding box center [208, 114] width 73 height 33
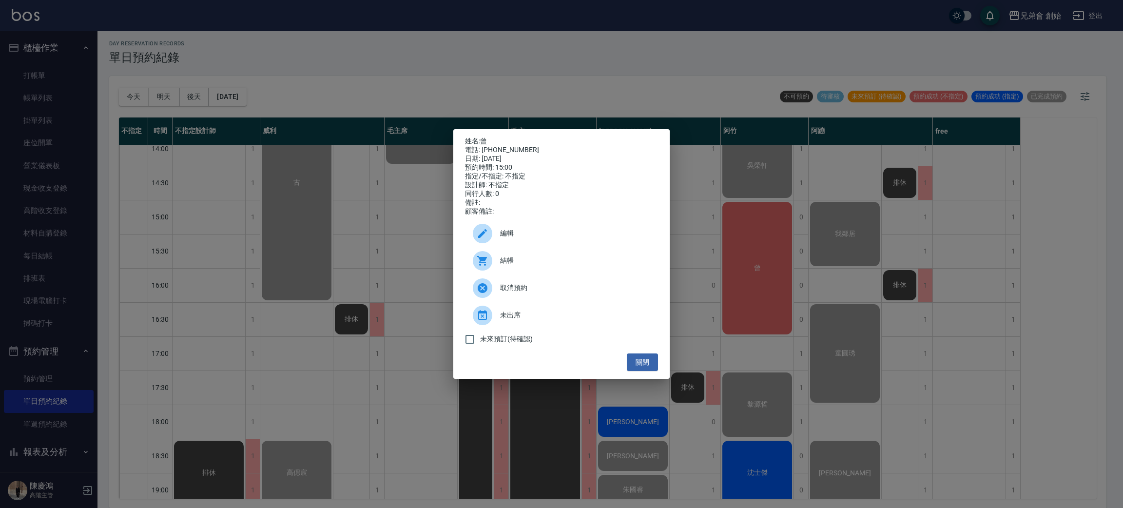
click at [508, 265] on span "結帳" at bounding box center [575, 260] width 150 height 10
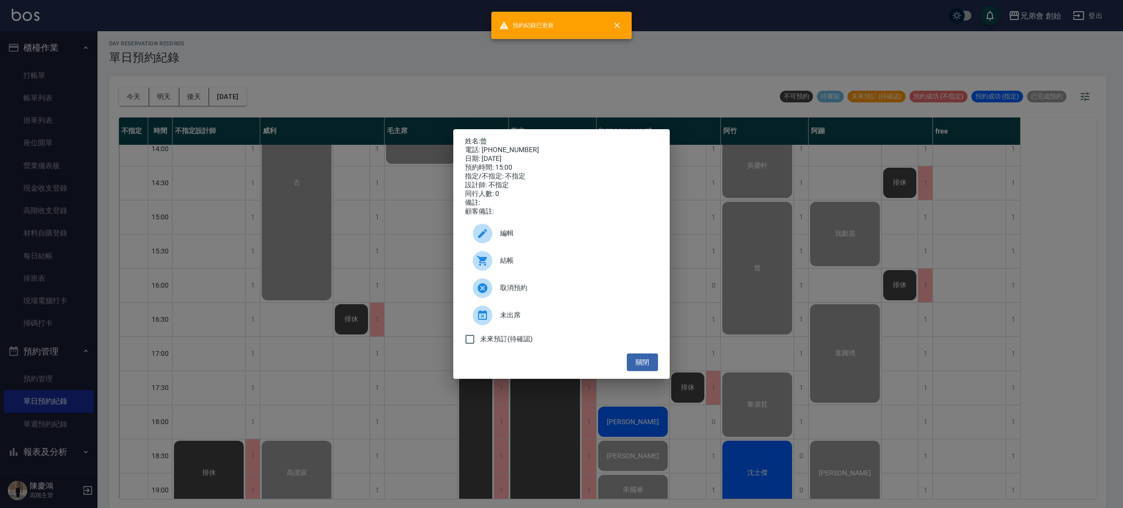
click at [1045, 291] on div "姓名: 曾 電話: 0978680472 日期: 2025/08/12 預約時間: 15:00 指定/不指定: 不指定 設計師: 不指定 同行人數: 0 備註…" at bounding box center [561, 254] width 1123 height 508
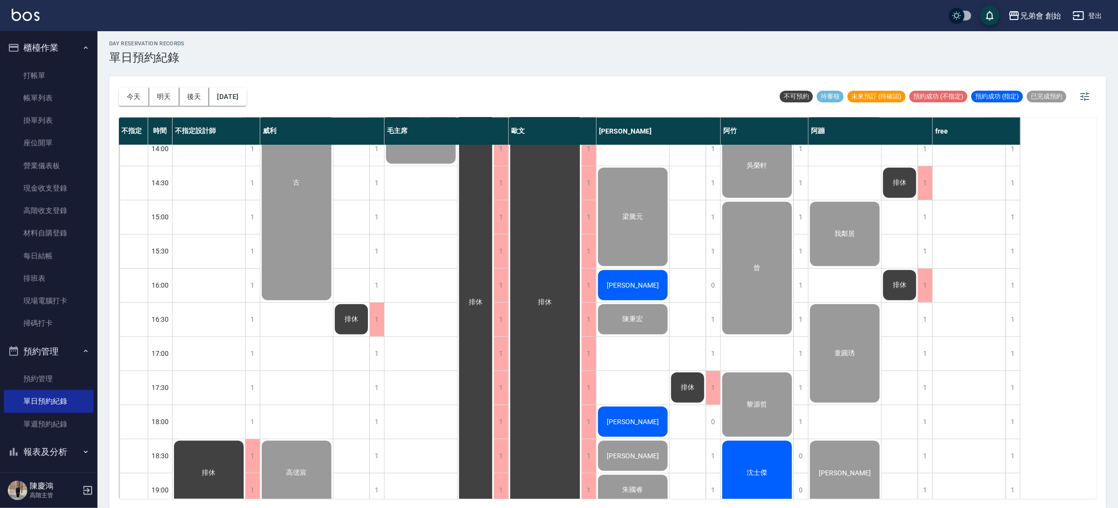
scroll to position [500, 0]
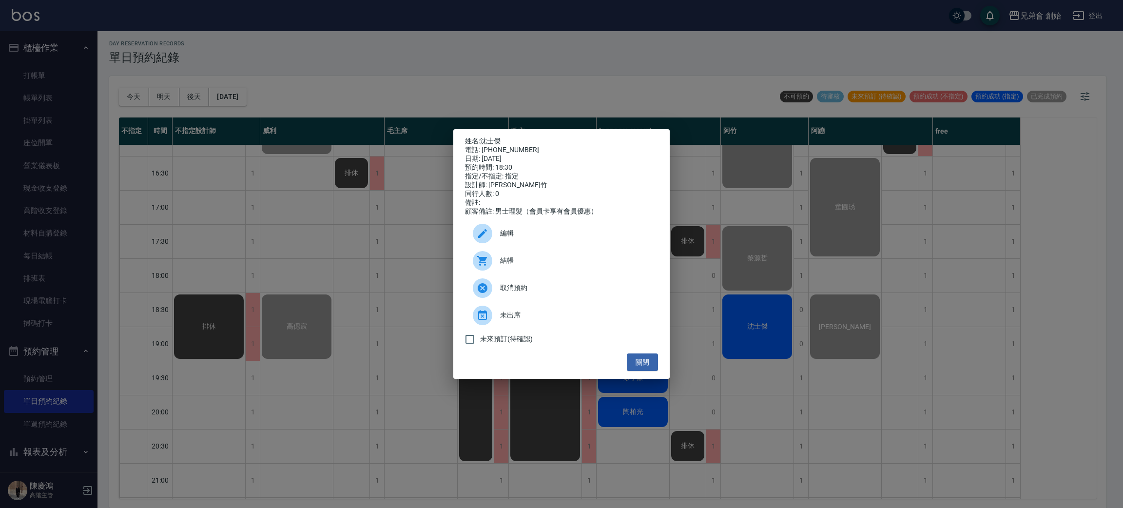
click at [571, 259] on div "結帳" at bounding box center [561, 260] width 193 height 27
drag, startPoint x: 491, startPoint y: 134, endPoint x: 480, endPoint y: 134, distance: 10.7
click at [480, 137] on p "姓名: 沈士傑" at bounding box center [561, 141] width 193 height 9
drag, startPoint x: 518, startPoint y: 135, endPoint x: 483, endPoint y: 140, distance: 35.4
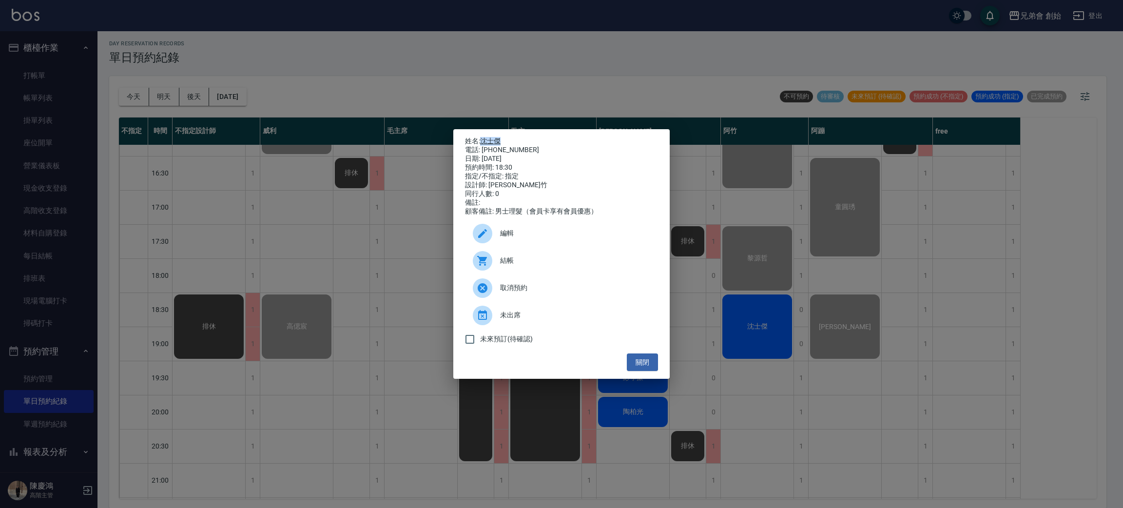
click at [483, 140] on p "姓名: 沈士傑" at bounding box center [561, 141] width 193 height 9
copy link "沈士傑"
click at [957, 309] on div "姓名: 沈士傑 電話: 0917960906 日期: 2025/08/12 預約時間: 18:30 指定/不指定: 指定 設計師: 阿竹 同行人數: 0 備註…" at bounding box center [561, 254] width 1123 height 508
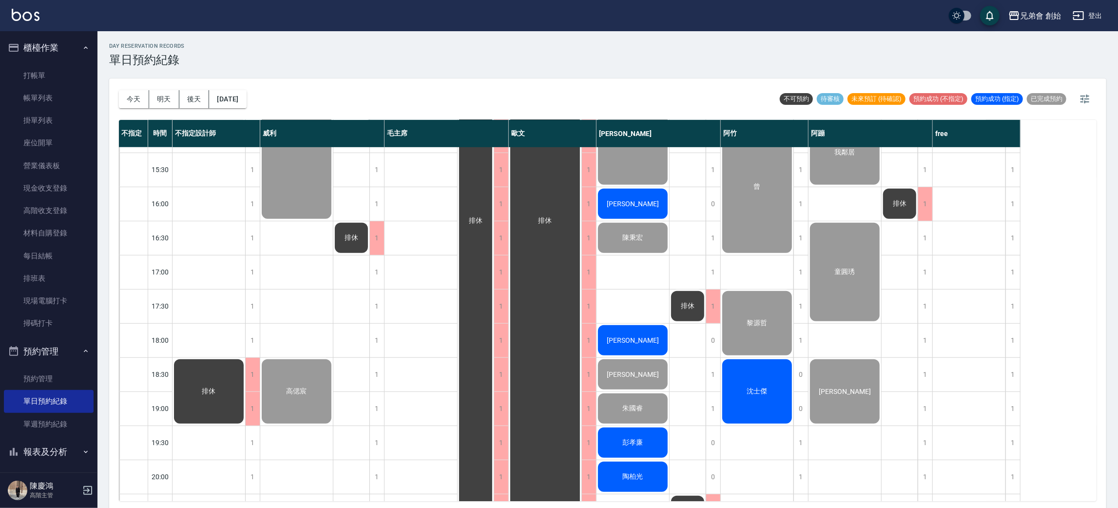
scroll to position [292, 0]
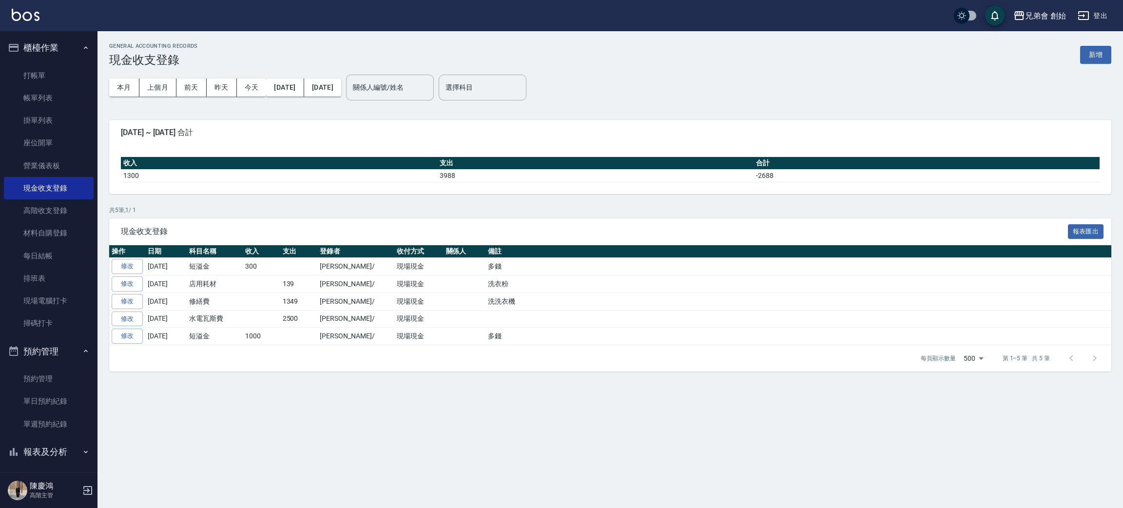
click at [369, 213] on p "共 5 筆, 1 / 1" at bounding box center [610, 210] width 1002 height 9
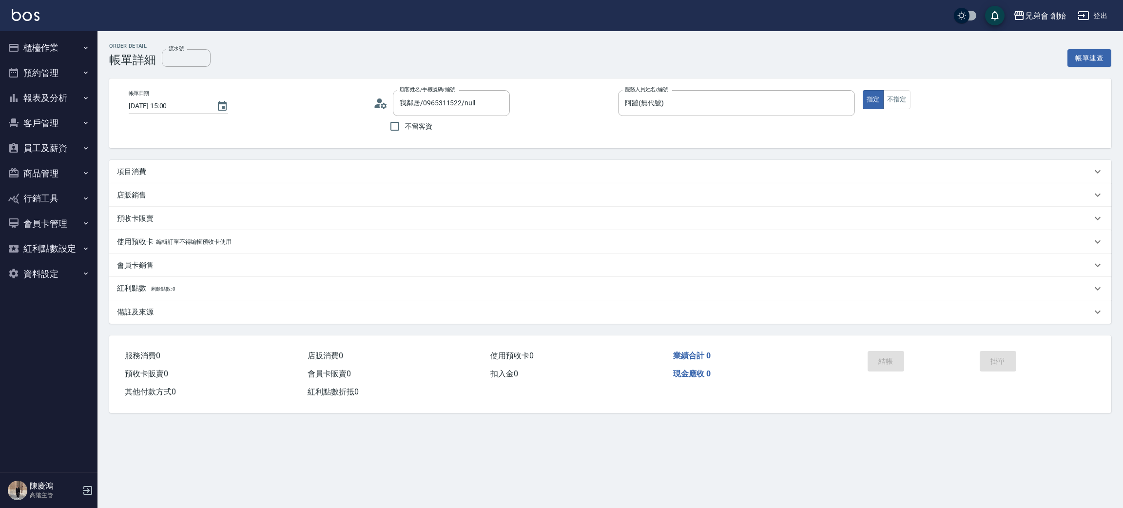
click at [263, 172] on div "項目消費" at bounding box center [604, 172] width 975 height 10
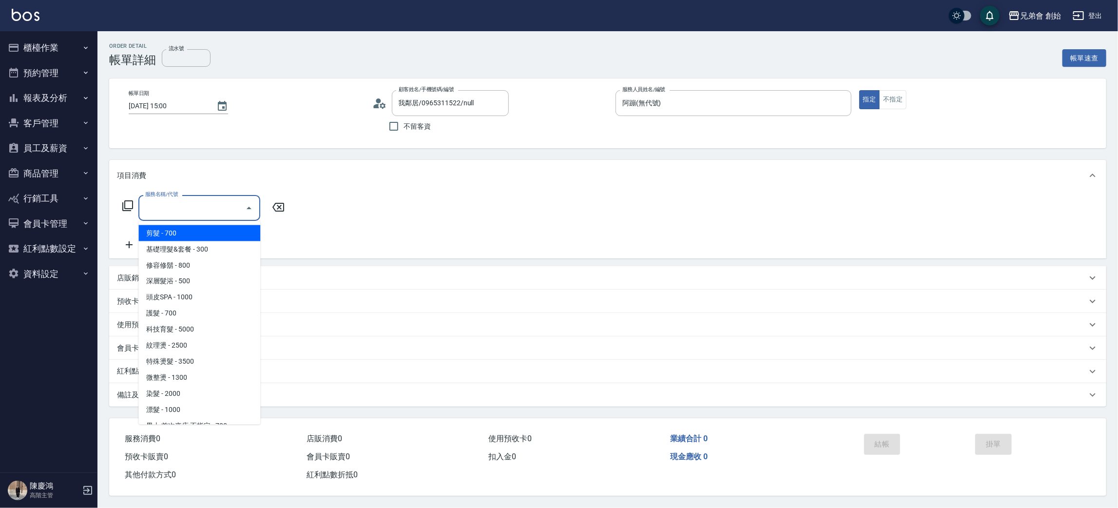
click at [220, 202] on input "服務名稱/代號" at bounding box center [192, 207] width 98 height 17
click at [204, 339] on span "紋理燙 - 2500" at bounding box center [199, 346] width 122 height 16
type input "紋理燙(D01)"
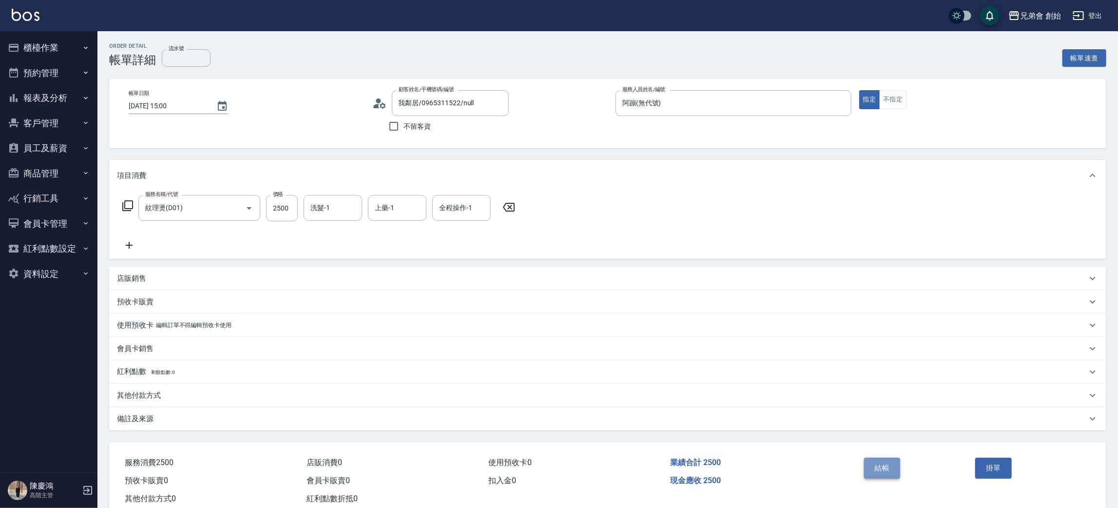
click at [881, 473] on button "結帳" at bounding box center [882, 468] width 37 height 20
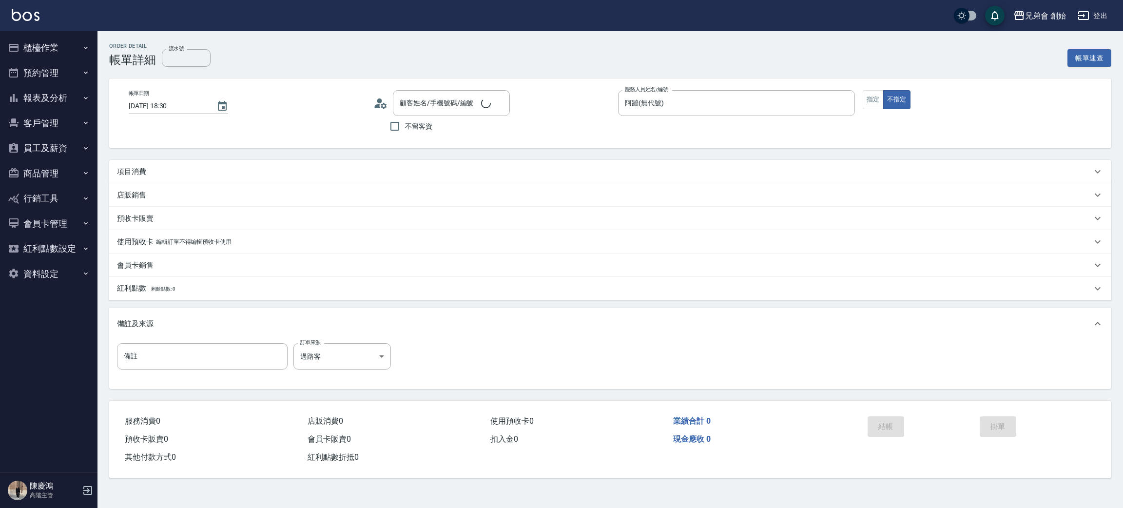
type input "2025/08/12 18:30"
type input "阿蹦(無代號)"
type input "謝崴宇/0968857506/null"
click at [168, 169] on div "項目消費" at bounding box center [604, 172] width 975 height 10
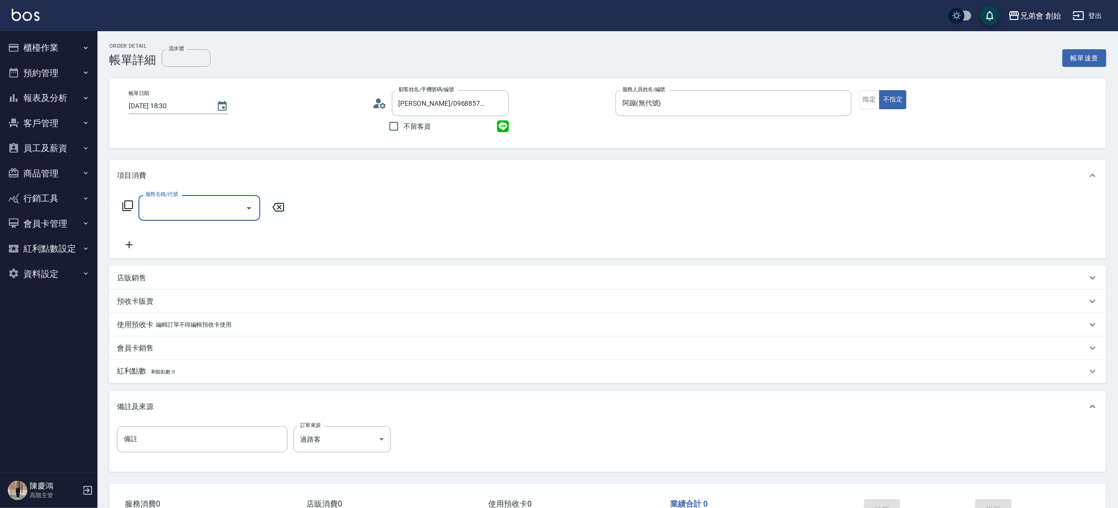
click at [159, 211] on input "服務名稱/代號" at bounding box center [192, 207] width 98 height 17
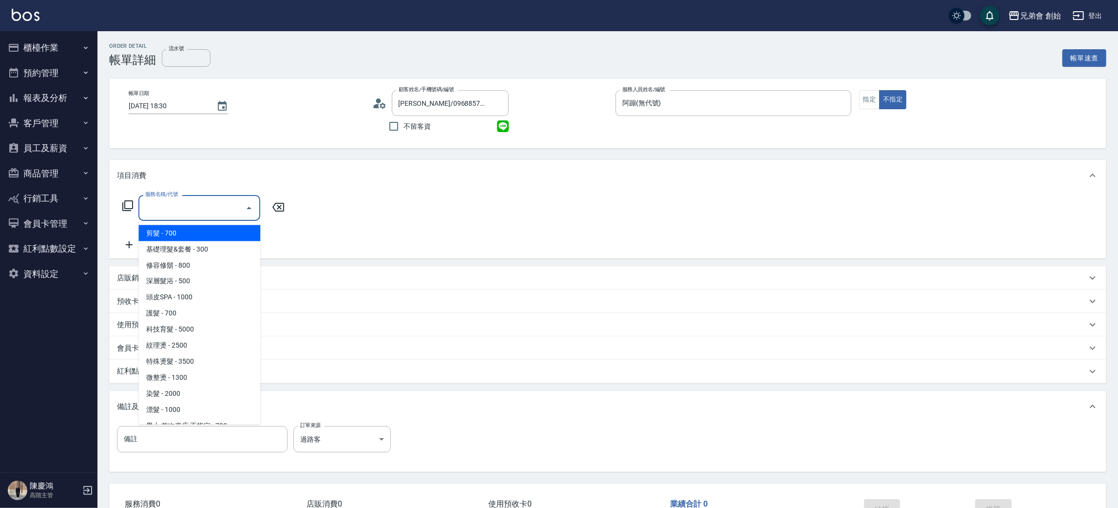
click at [171, 231] on span "剪髮 - 700" at bounding box center [199, 233] width 122 height 16
type input "剪髮(A01)"
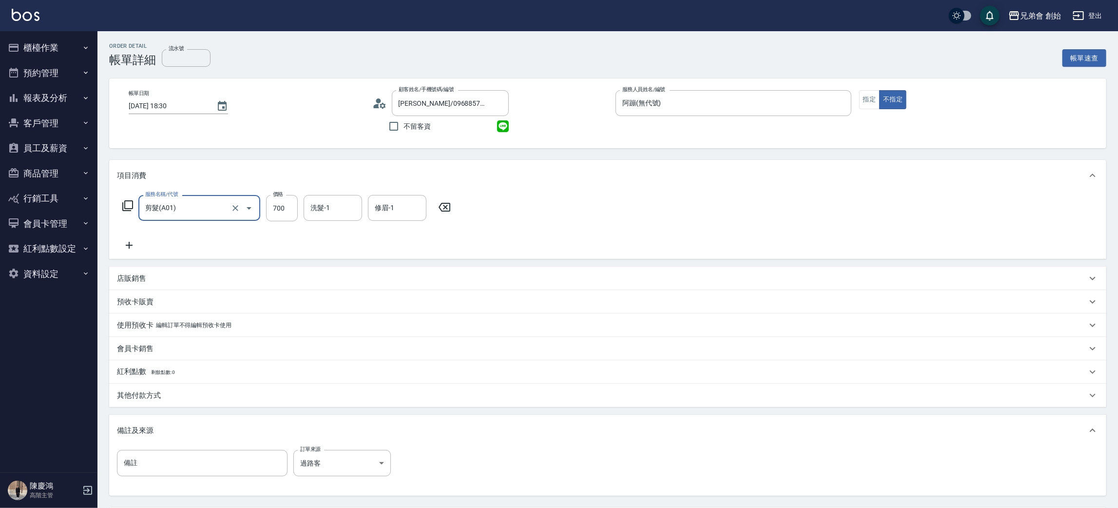
scroll to position [91, 0]
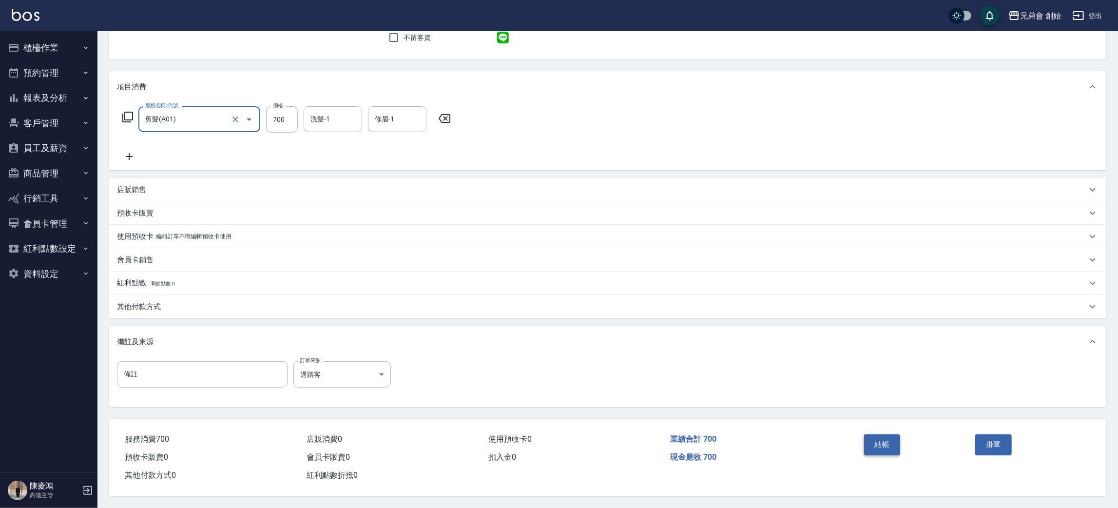
click at [877, 450] on button "結帳" at bounding box center [882, 444] width 37 height 20
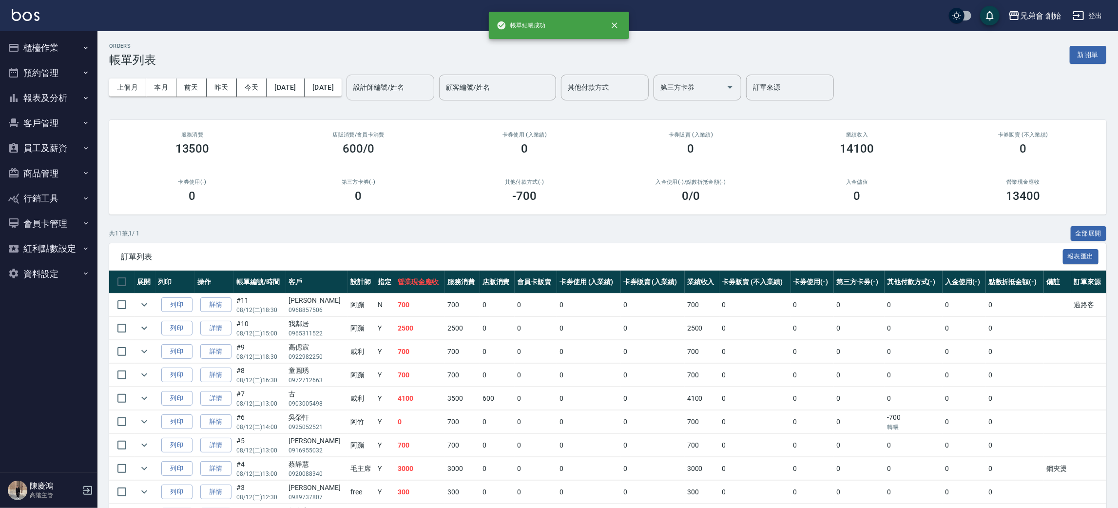
click at [434, 97] on div "設計師編號/姓名" at bounding box center [390, 88] width 88 height 26
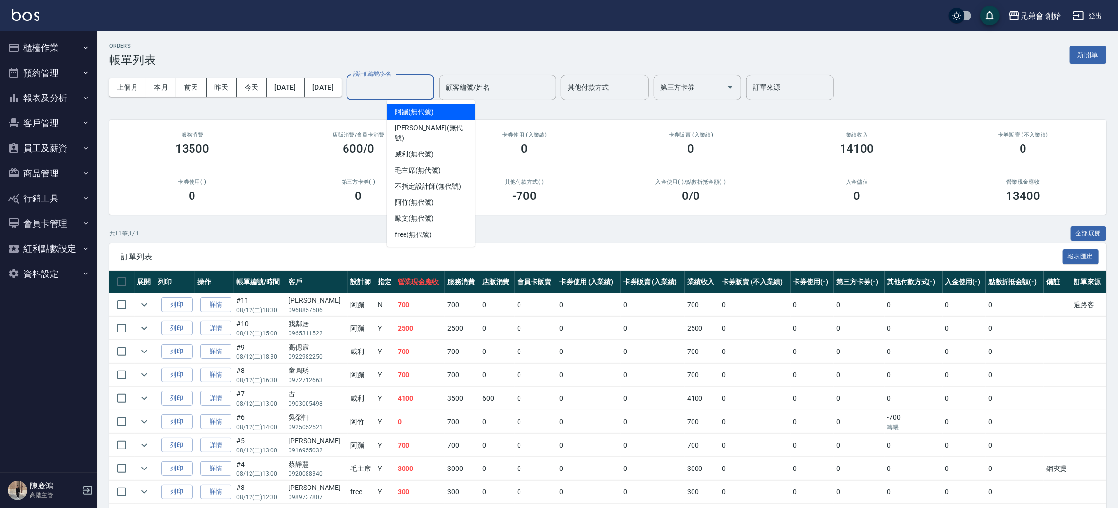
click at [414, 102] on ul "阿蹦 (無代號) 潘潘 (無代號) 威利 (無代號) 毛主席 (無代號) 不指定設計師 (無代號) 阿竹 (無代號) 歐文 (無代號) free (無代號)" at bounding box center [431, 173] width 88 height 147
click at [418, 108] on span "阿蹦 (無代號)" at bounding box center [414, 112] width 39 height 10
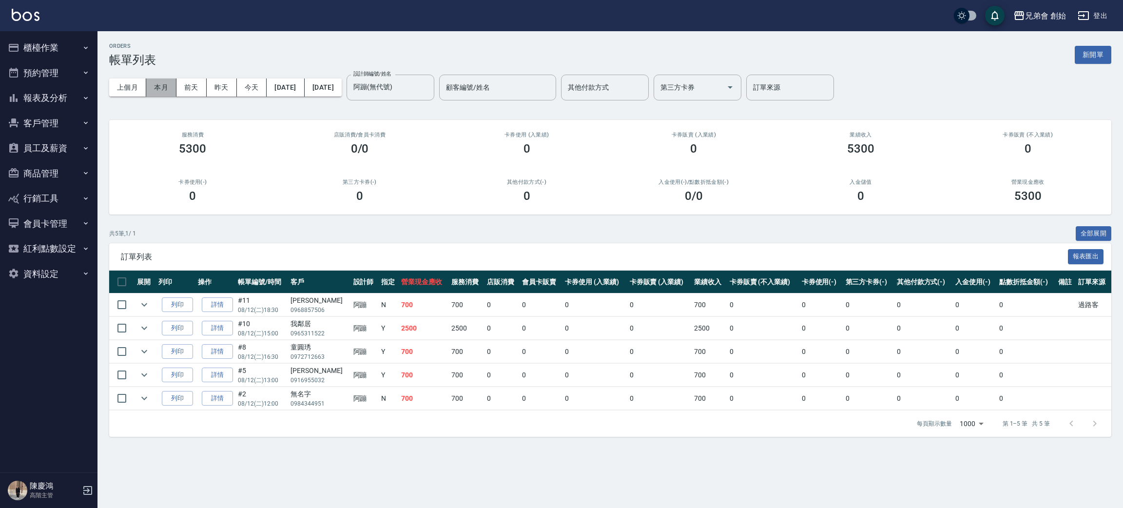
click at [165, 86] on button "本月" at bounding box center [161, 87] width 30 height 18
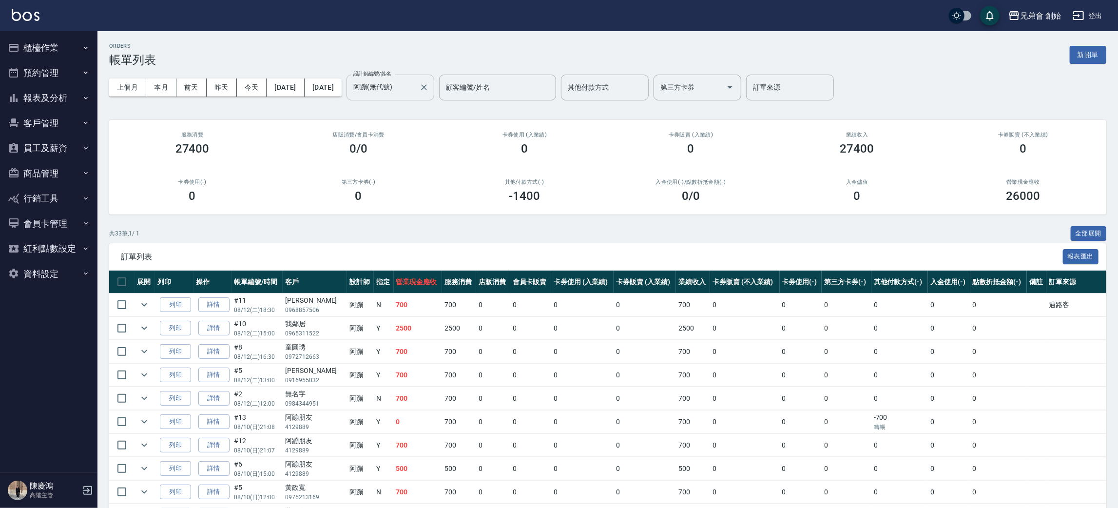
click at [434, 89] on div "阿蹦(無代號) 設計師編號/姓名" at bounding box center [390, 88] width 88 height 26
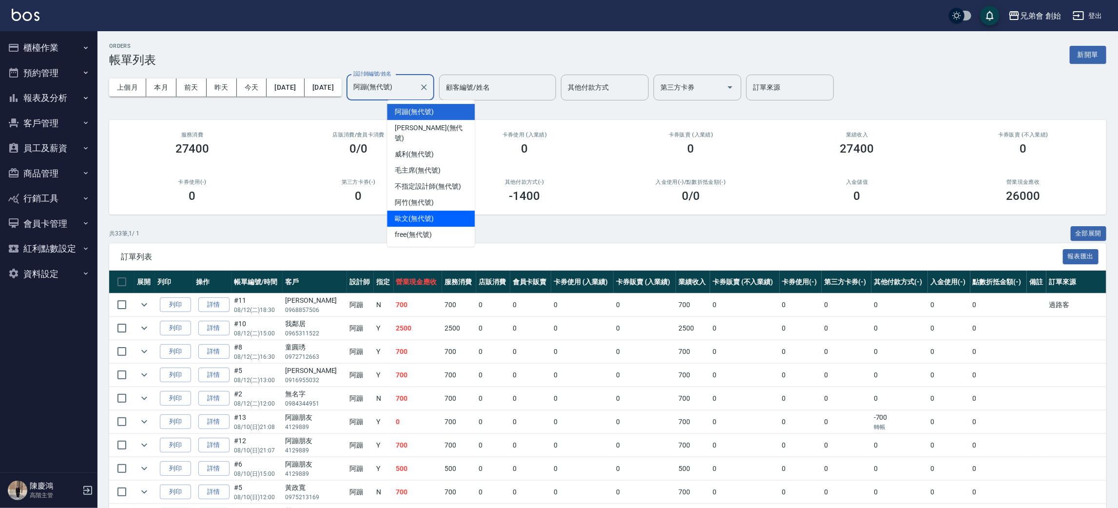
click at [432, 213] on span "歐文 (無代號)" at bounding box center [414, 218] width 39 height 10
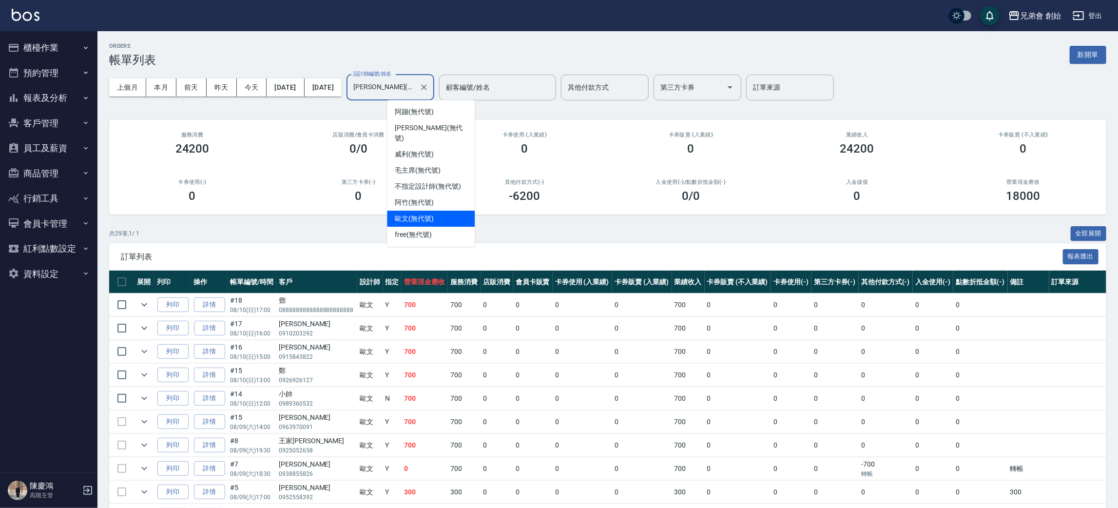
click at [415, 90] on input "歐文(無代號)" at bounding box center [383, 87] width 64 height 17
click at [431, 107] on span "阿蹦 (無代號)" at bounding box center [414, 112] width 39 height 10
type input "阿蹦(無代號)"
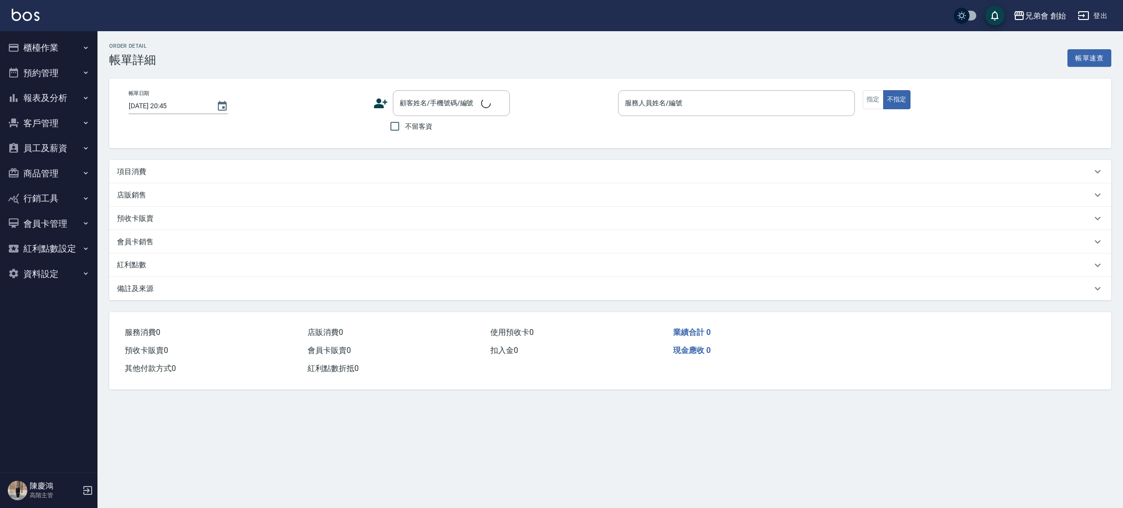
click at [139, 174] on p "項目消費" at bounding box center [131, 172] width 29 height 10
type input "[DATE] 14:30"
type input "[PERSON_NAME](無代號)"
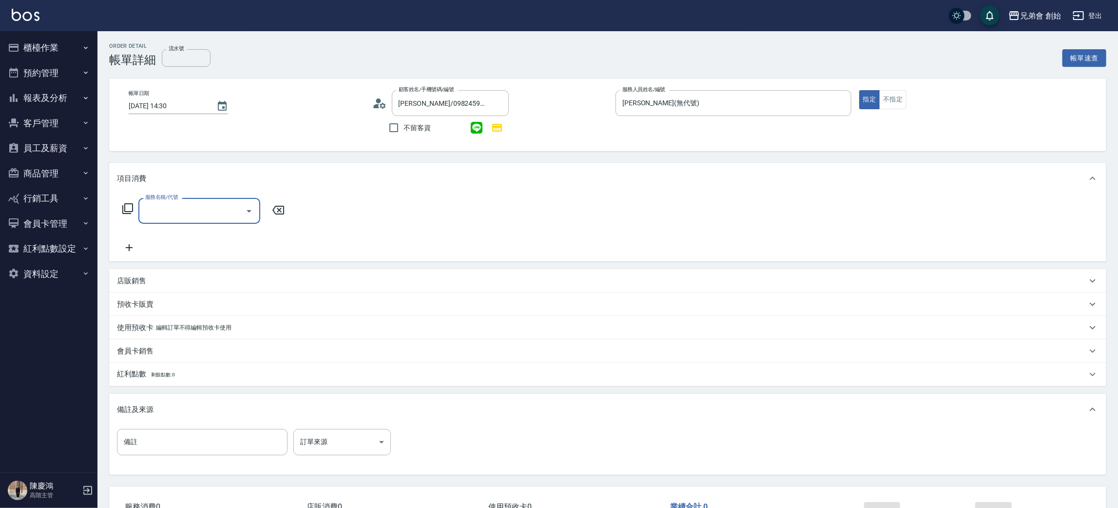
type input "[PERSON_NAME]/0982459605/null"
click at [146, 206] on input "服務名稱/代號" at bounding box center [192, 210] width 98 height 17
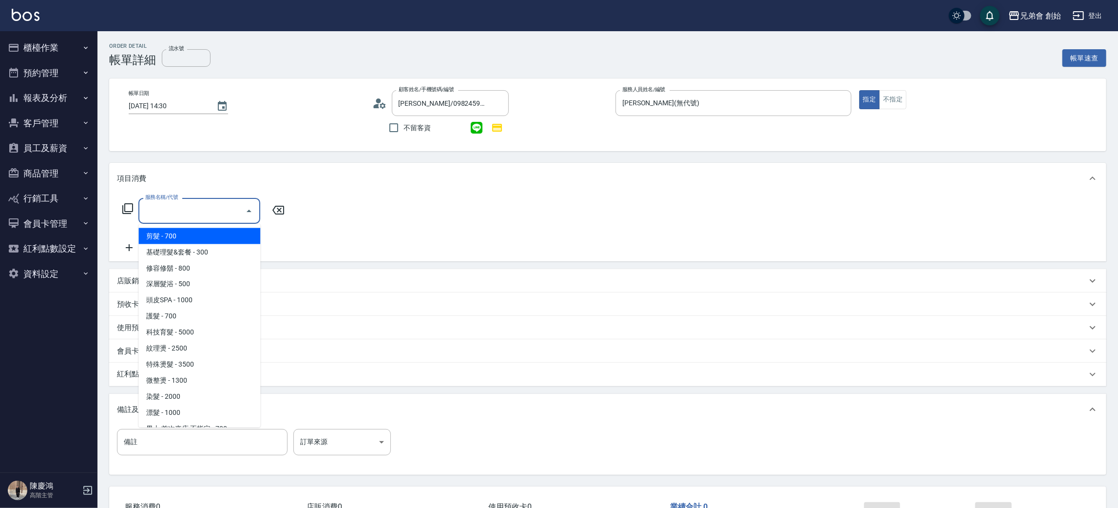
click at [154, 229] on span "剪髮 - 700" at bounding box center [199, 236] width 122 height 16
type input "剪髮(A01)"
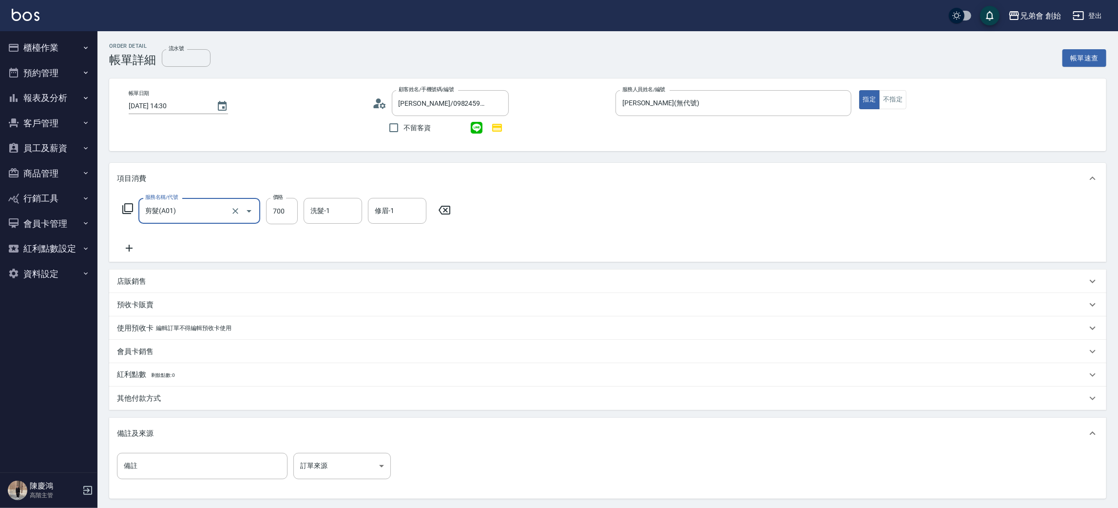
click at [125, 248] on icon at bounding box center [129, 248] width 24 height 12
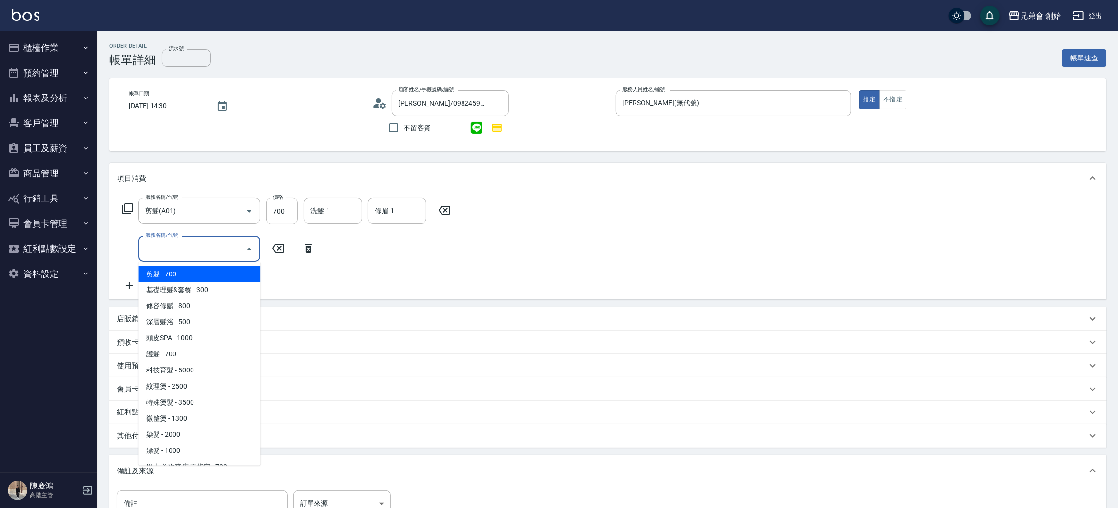
click at [150, 245] on input "服務名稱/代號" at bounding box center [192, 248] width 98 height 17
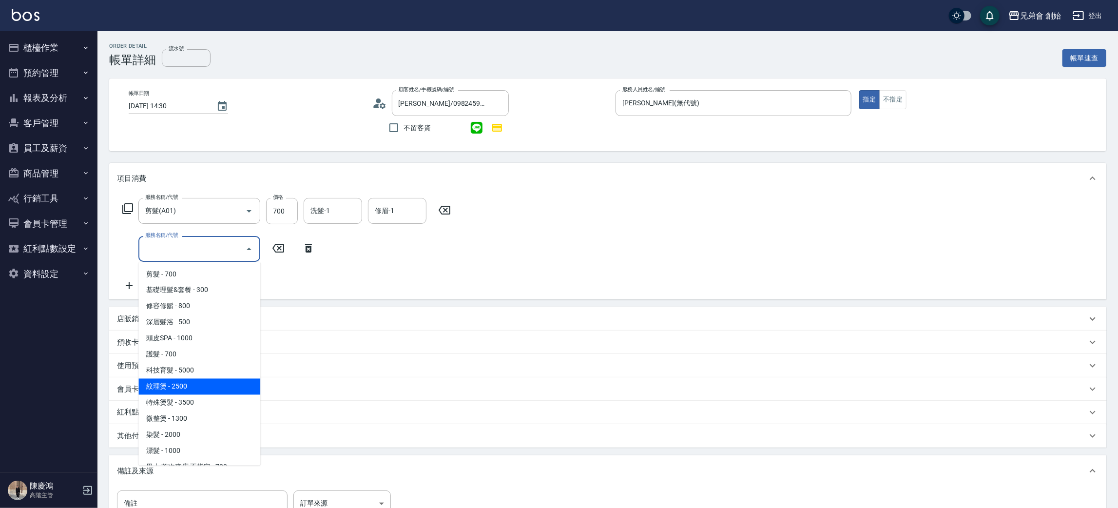
drag, startPoint x: 174, startPoint y: 390, endPoint x: 183, endPoint y: 373, distance: 19.6
click at [175, 390] on span "紋理燙 - 2500" at bounding box center [199, 387] width 122 height 16
type input "紋理燙(D01)"
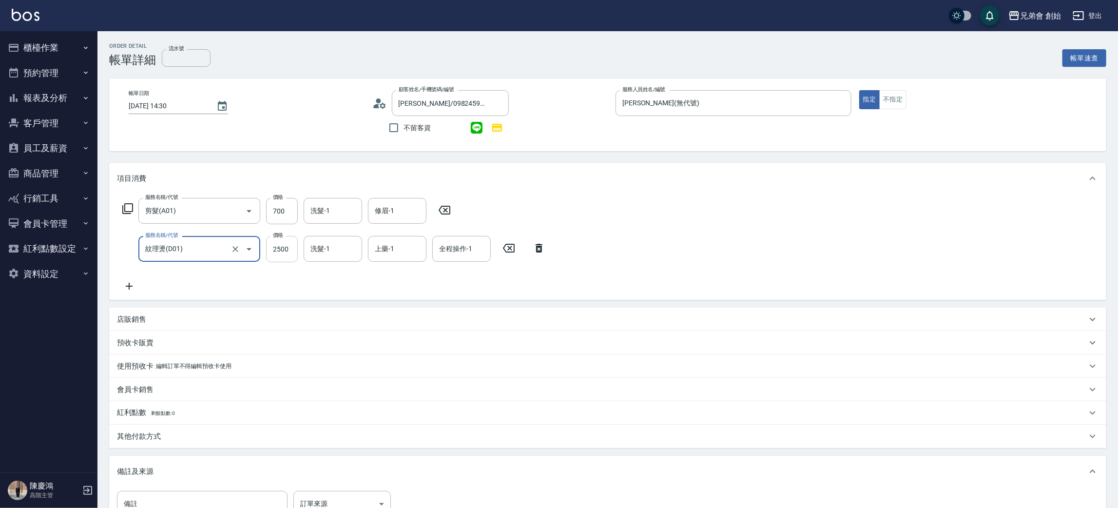
click at [281, 244] on input "2500" at bounding box center [282, 249] width 32 height 26
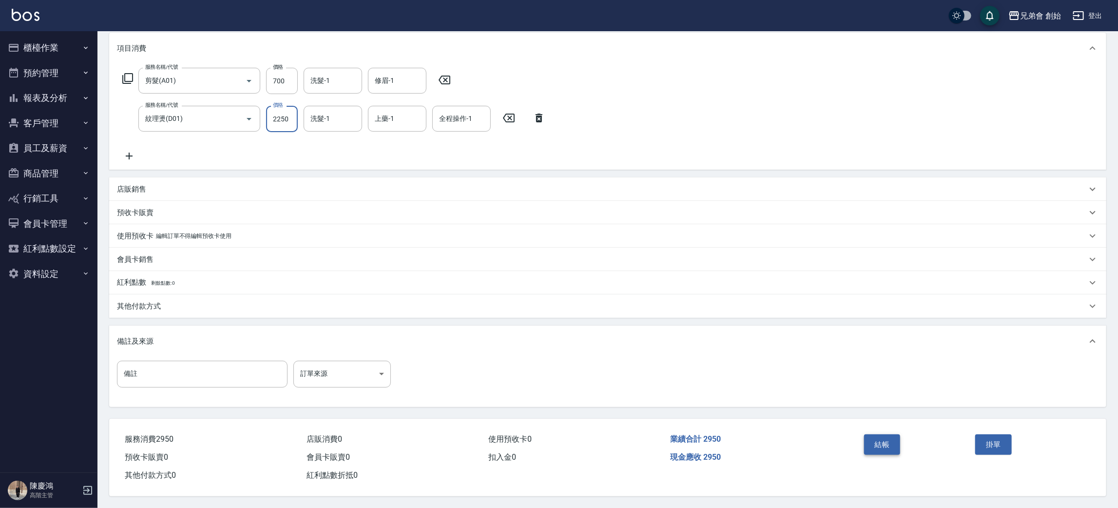
type input "2250"
click at [884, 435] on button "結帳" at bounding box center [882, 444] width 37 height 20
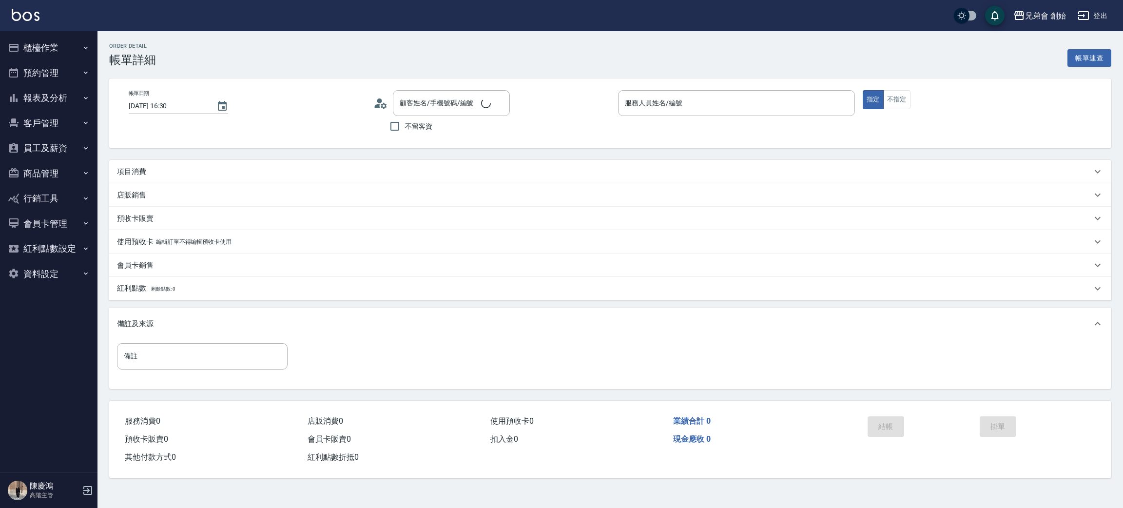
type input "[DATE] 16:30"
type input "[PERSON_NAME](無代號)"
type input "[PERSON_NAME]/0903105331/null"
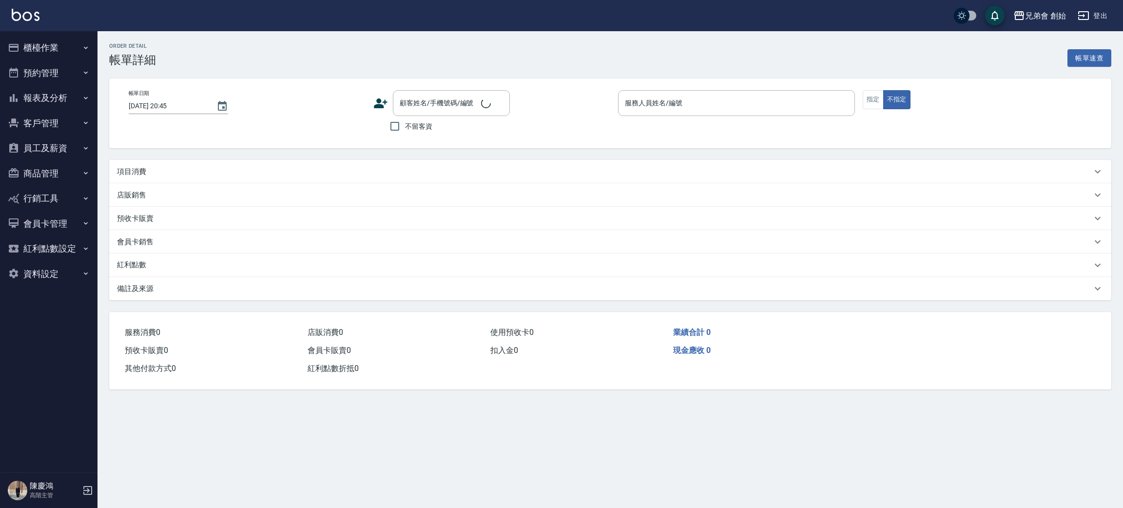
click at [132, 172] on p "項目消費" at bounding box center [131, 172] width 29 height 10
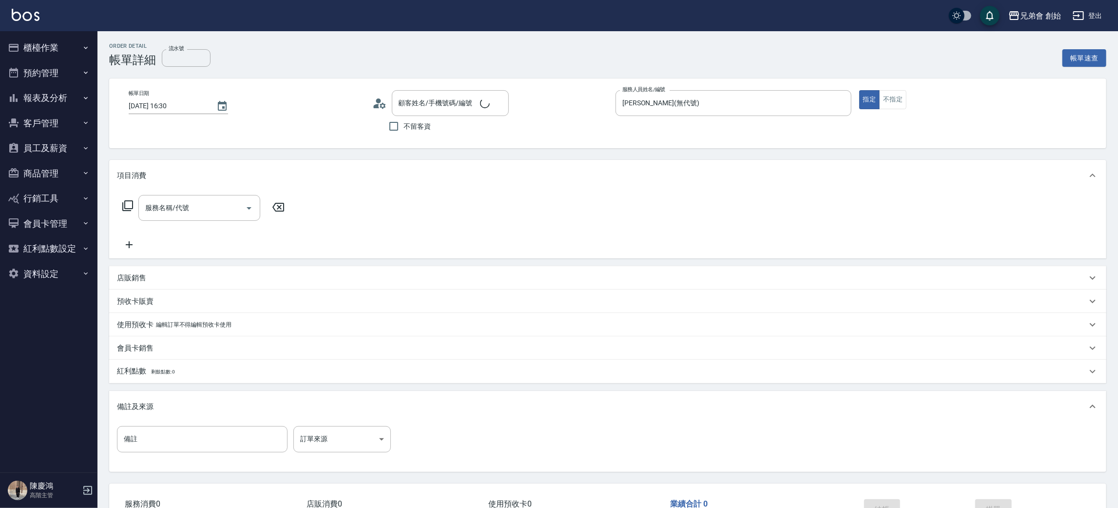
type input "[DATE] 16:30"
type input "[PERSON_NAME](無代號)"
click at [191, 207] on input "服務名稱/代號" at bounding box center [192, 207] width 98 height 17
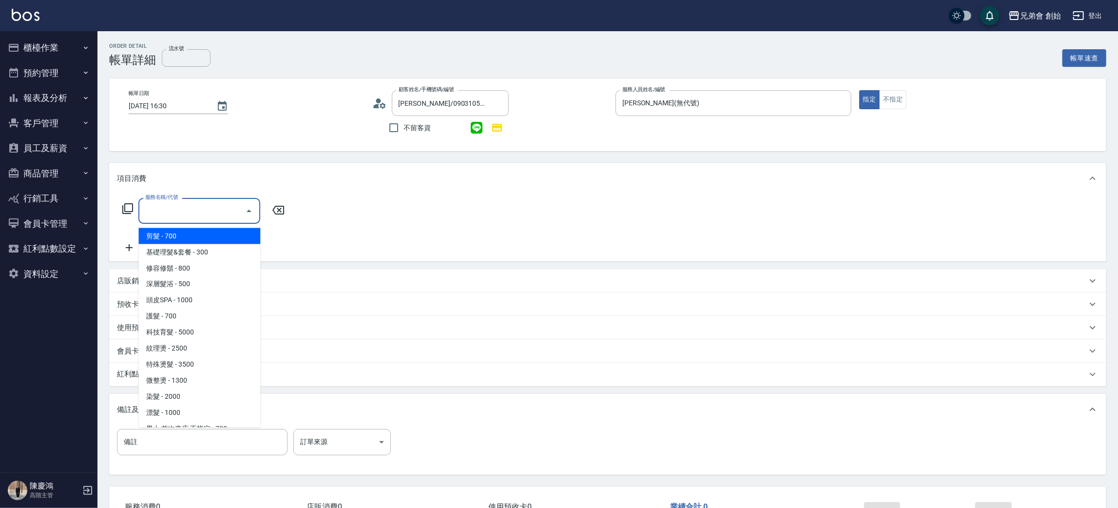
type input "[PERSON_NAME]/0903105331/null"
click at [179, 233] on span "剪髮 - 700" at bounding box center [199, 236] width 122 height 16
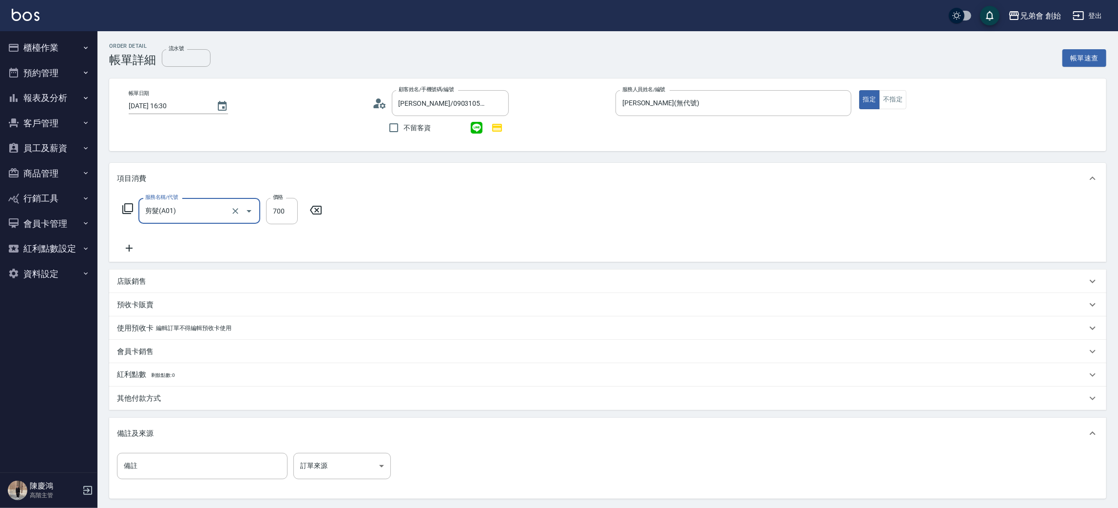
type input "剪髮(A01)"
click at [321, 203] on div "洗髮-1 洗髮-1" at bounding box center [333, 211] width 58 height 26
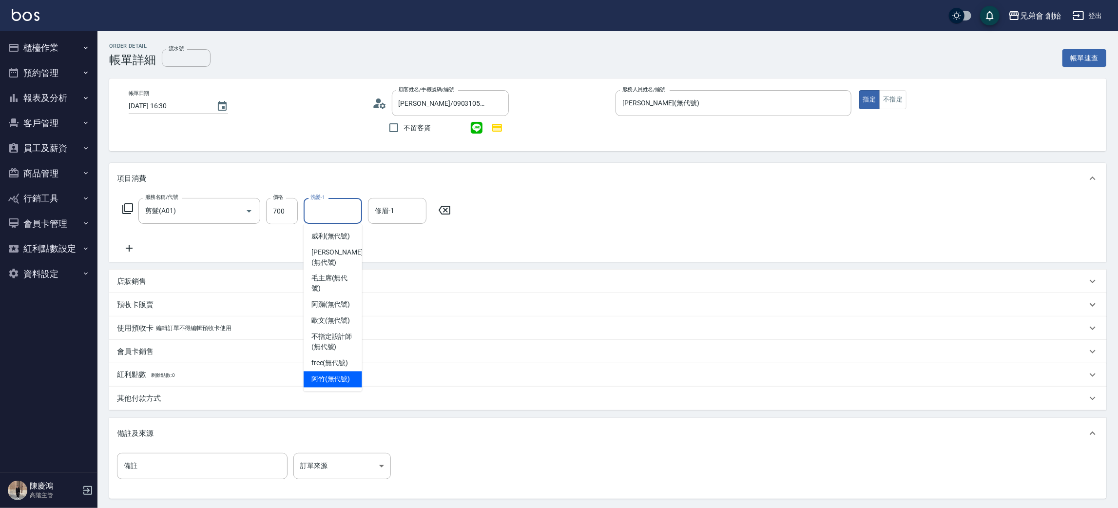
click at [328, 374] on span "阿竹 (無代號)" at bounding box center [330, 379] width 39 height 10
type input "阿竹 (無代號)"
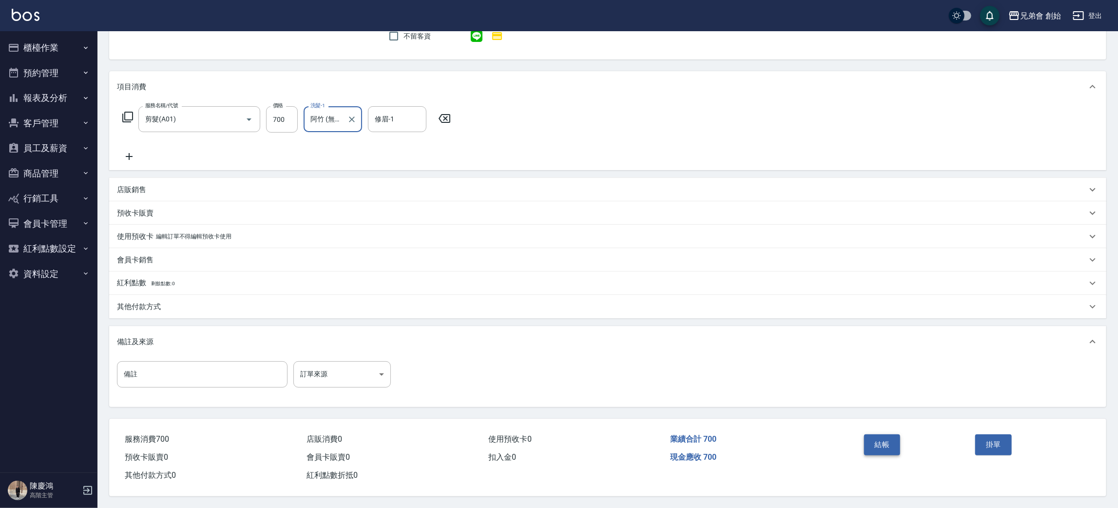
click at [873, 441] on button "結帳" at bounding box center [882, 444] width 37 height 20
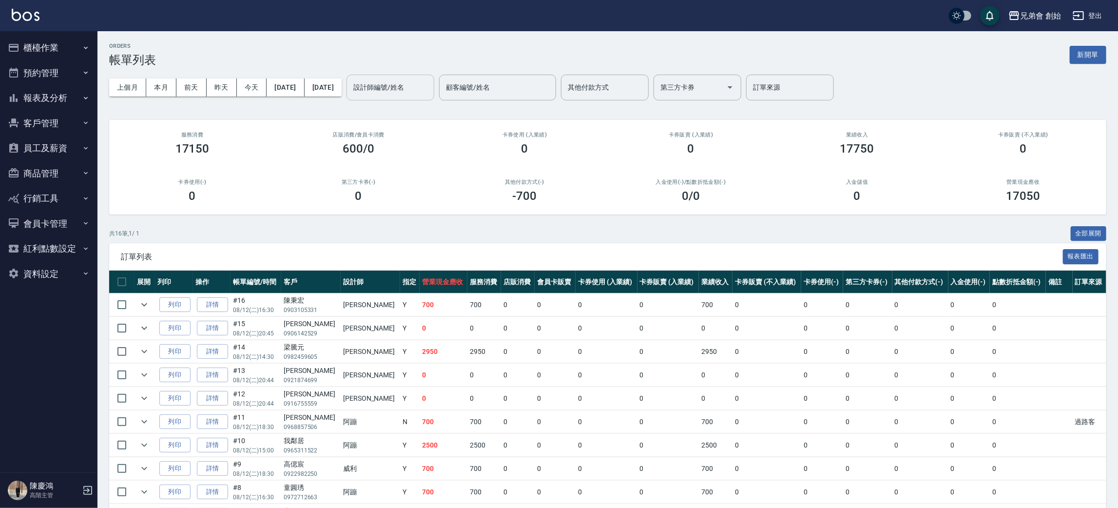
click at [417, 90] on input "設計師編號/姓名" at bounding box center [390, 87] width 79 height 17
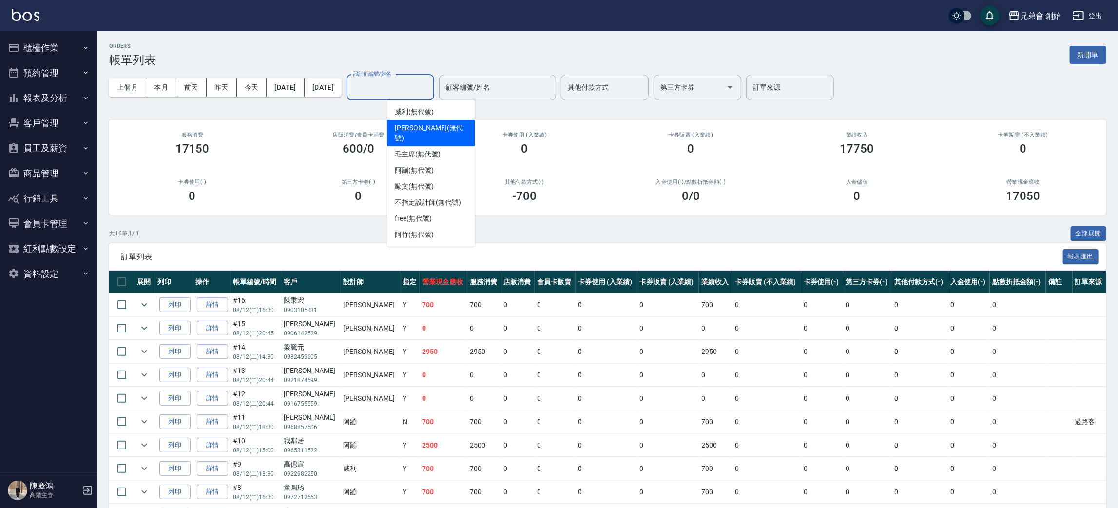
click at [424, 124] on span "[PERSON_NAME] (無代號)" at bounding box center [431, 133] width 72 height 20
type input "[PERSON_NAME](無代號)"
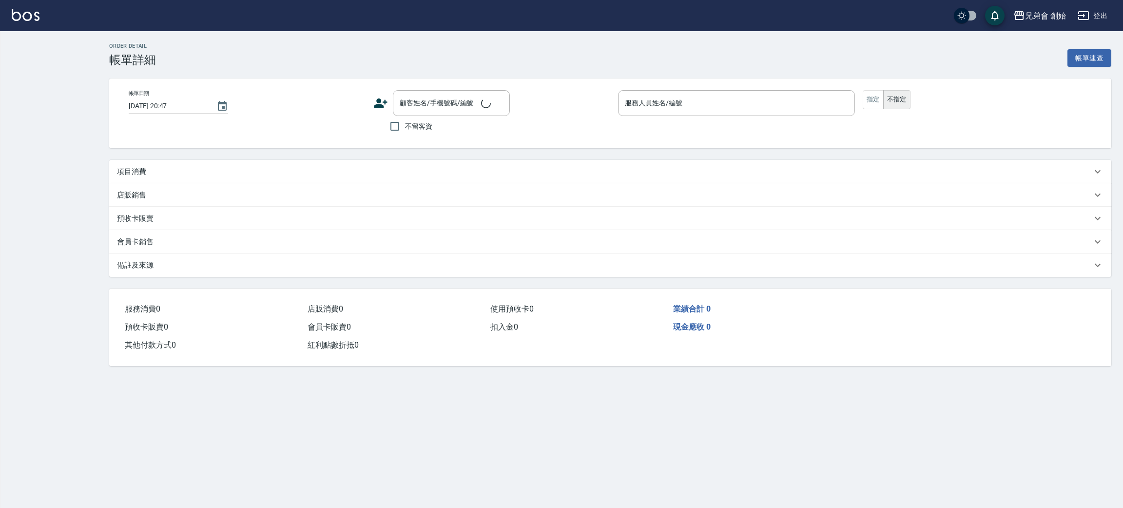
click at [118, 177] on div "項目消費" at bounding box center [610, 171] width 1002 height 23
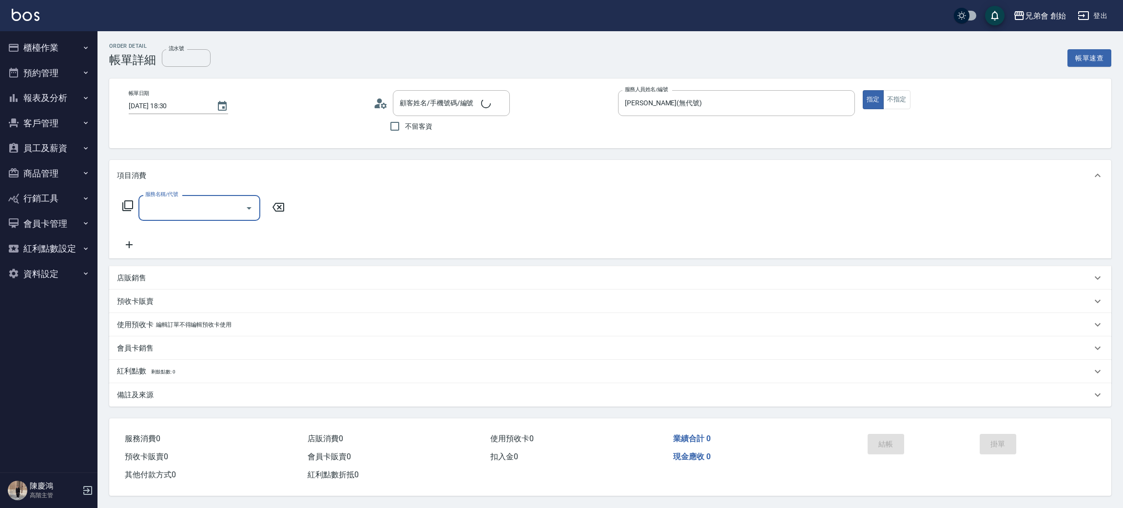
type input "[DATE] 18:30"
type input "[PERSON_NAME](無代號)"
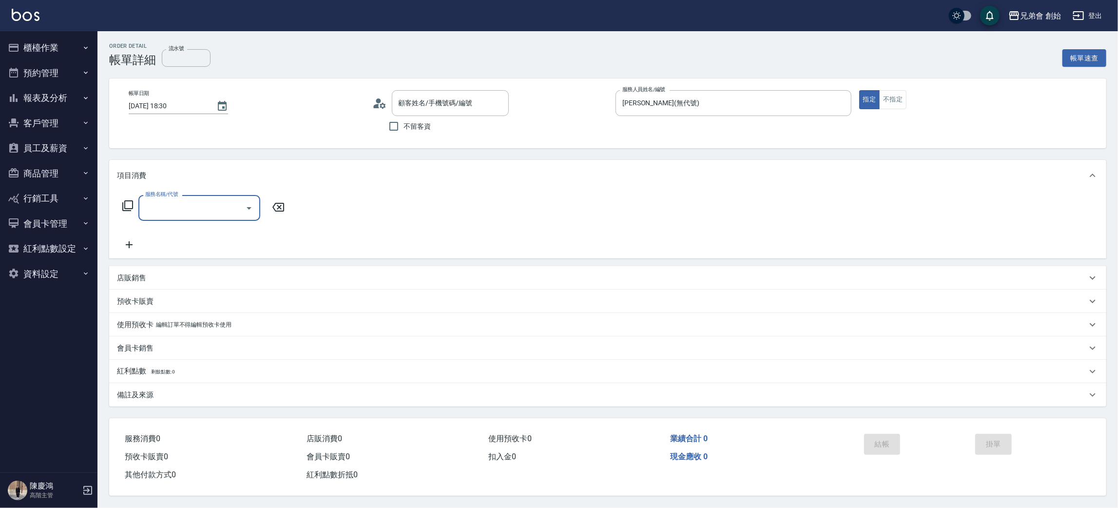
click at [146, 204] on input "服務名稱/代號" at bounding box center [192, 207] width 98 height 17
type input "[PERSON_NAME]/0976007393/null"
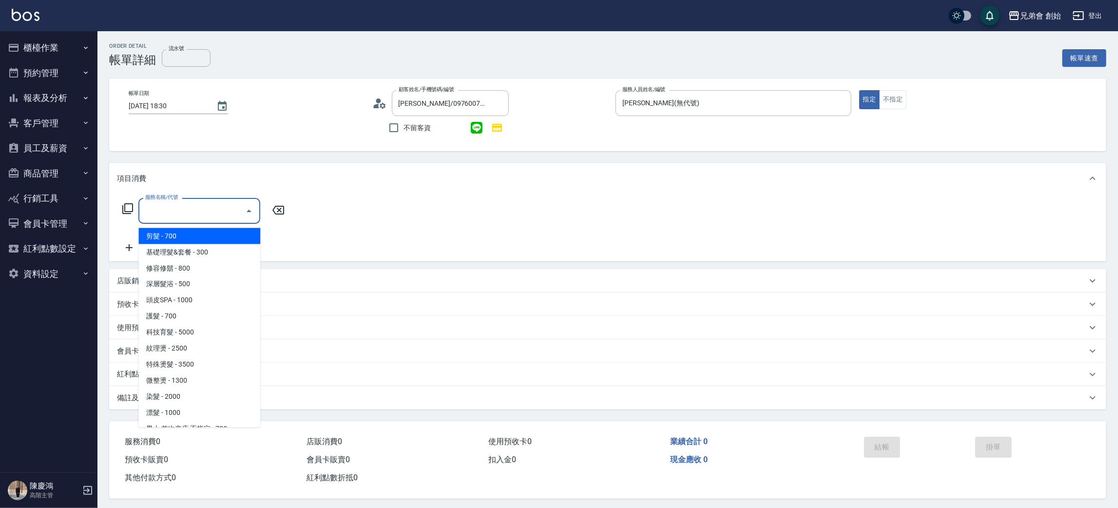
click at [160, 235] on span "剪髮 - 700" at bounding box center [199, 236] width 122 height 16
type input "剪髮(A01)"
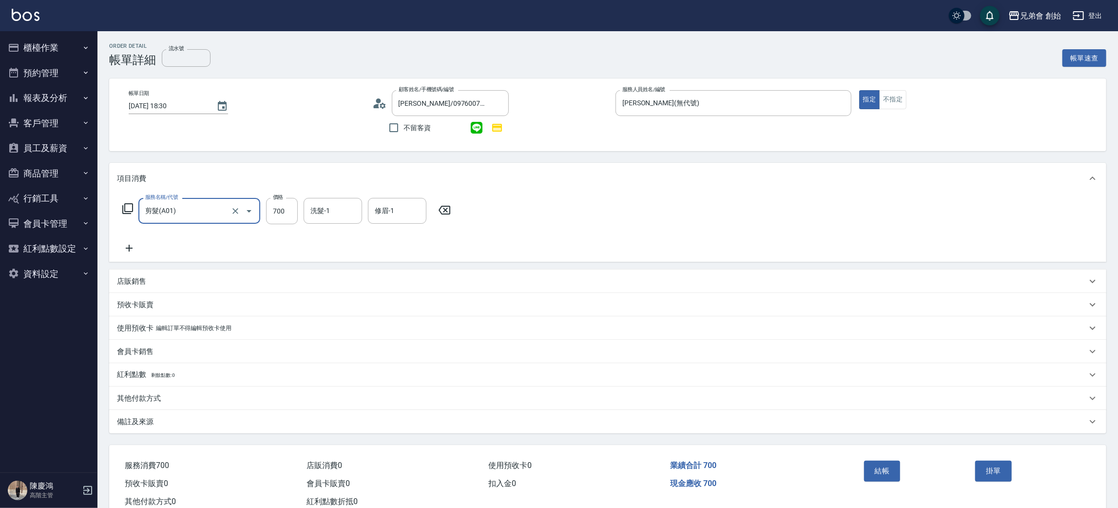
click at [139, 423] on p "備註及來源" at bounding box center [135, 422] width 37 height 10
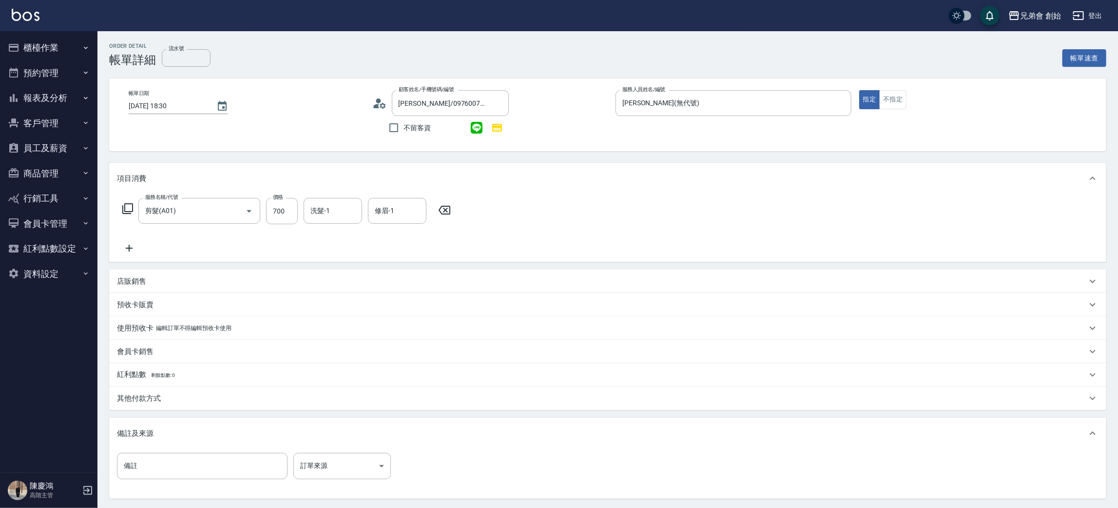
click at [138, 405] on div "其他付款方式" at bounding box center [607, 397] width 997 height 23
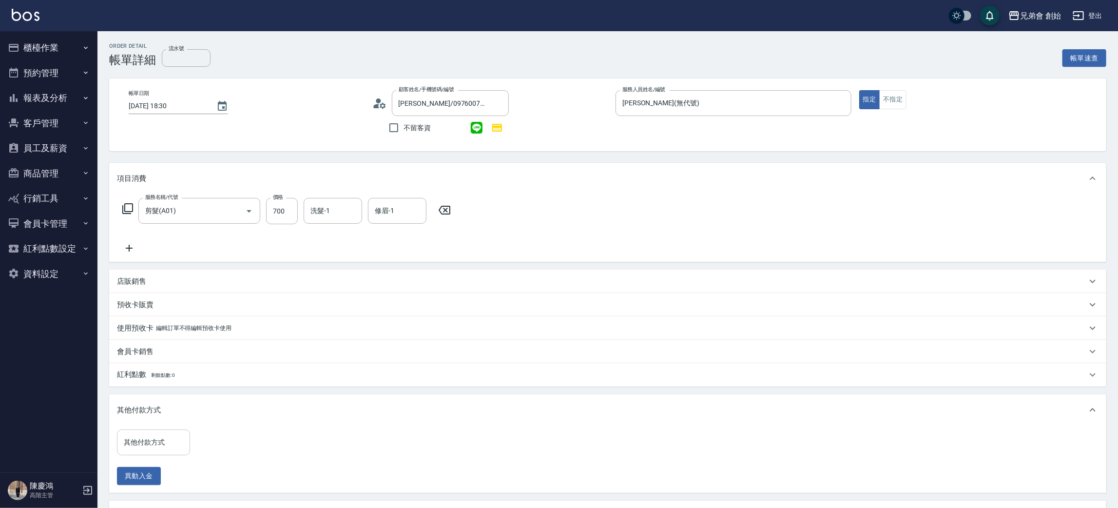
drag, startPoint x: 141, startPoint y: 431, endPoint x: 141, endPoint y: 437, distance: 5.8
click at [142, 431] on div "其他付款方式" at bounding box center [153, 442] width 73 height 26
click at [131, 382] on span "轉帳" at bounding box center [153, 385] width 73 height 16
type input "轉帳"
click at [226, 448] on input "0" at bounding box center [232, 442] width 73 height 26
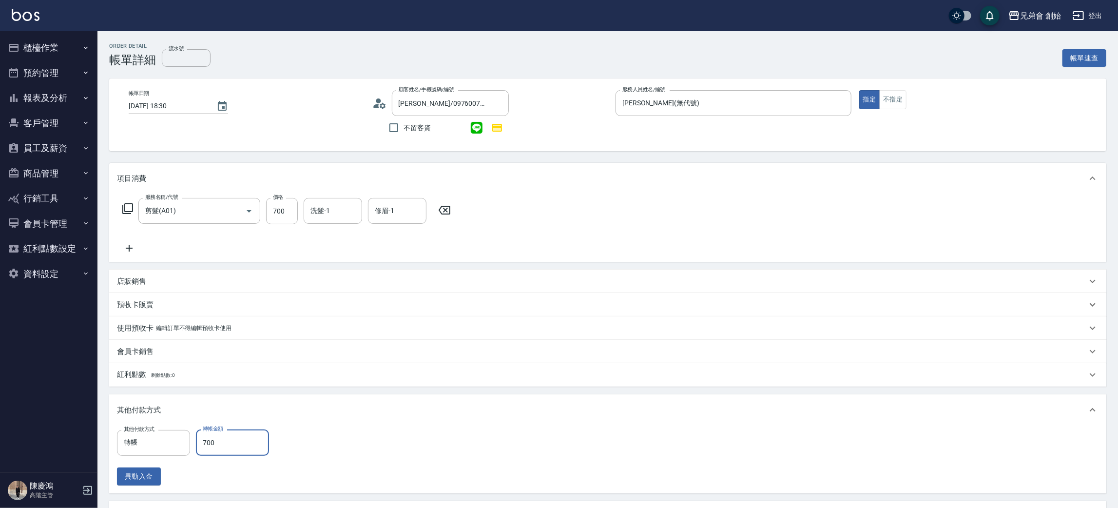
scroll to position [177, 0]
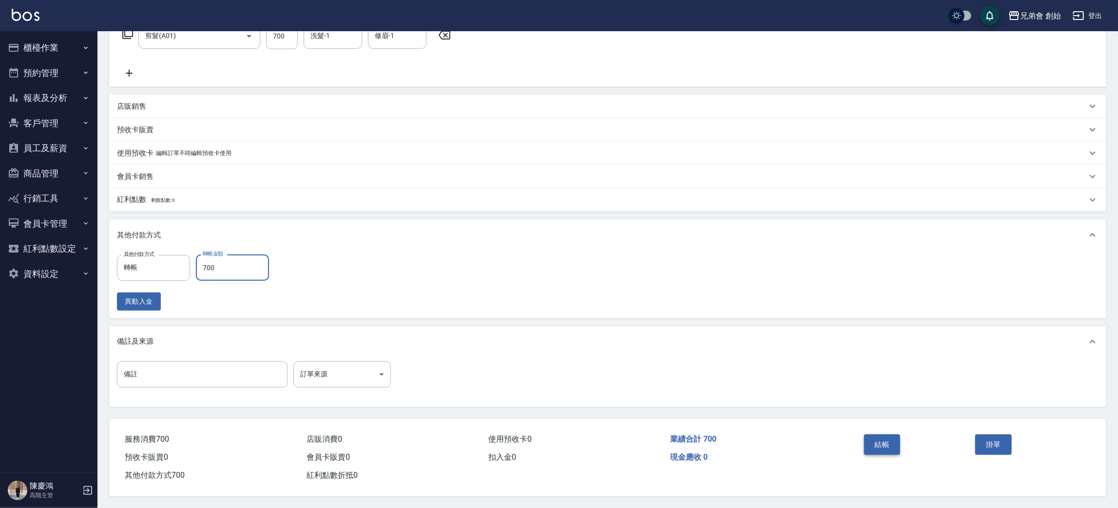
type input "700"
click at [875, 441] on button "結帳" at bounding box center [882, 444] width 37 height 20
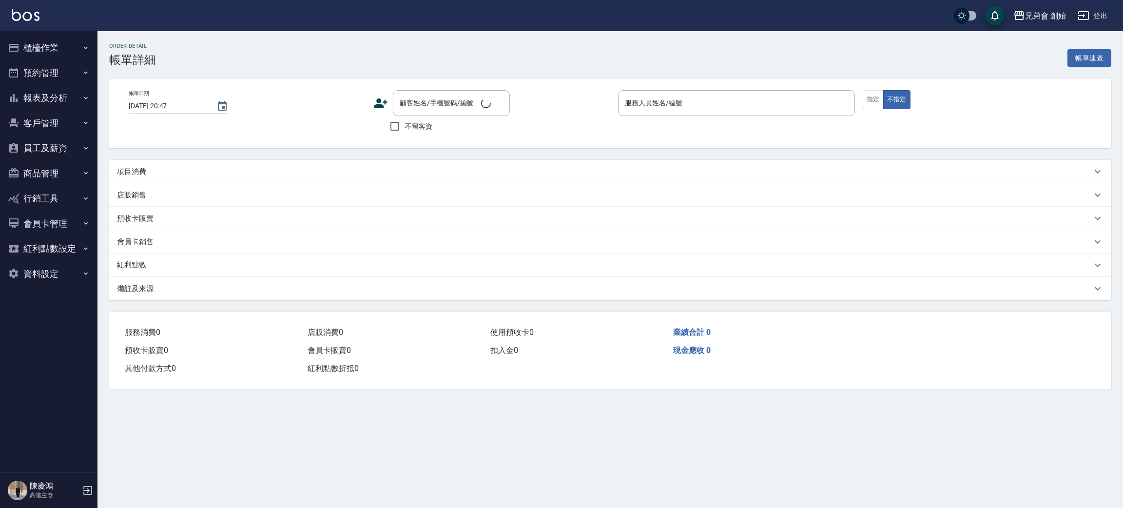
drag, startPoint x: 141, startPoint y: 178, endPoint x: 144, endPoint y: 219, distance: 41.0
click at [142, 177] on div "項目消費" at bounding box center [610, 171] width 1002 height 23
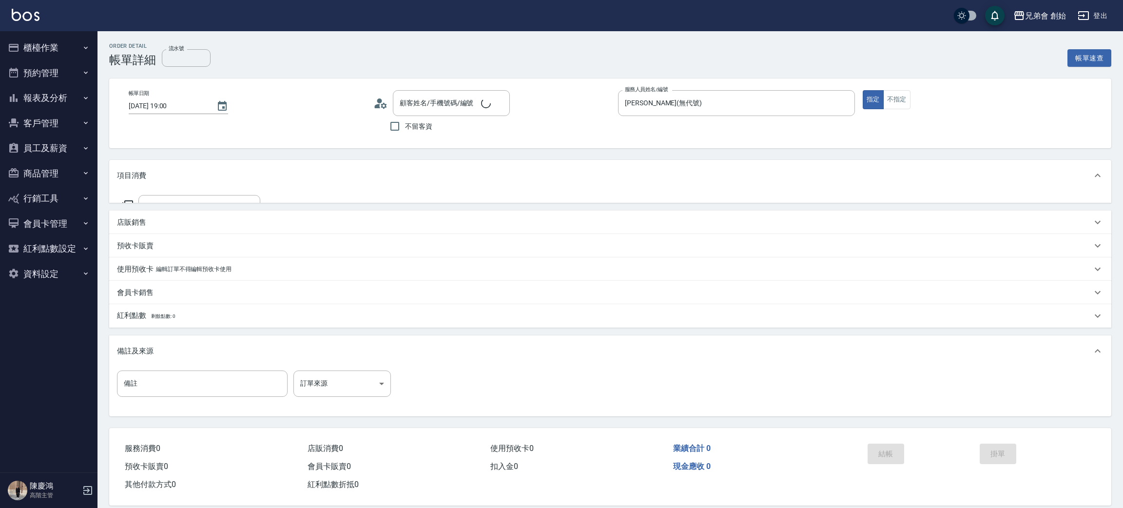
type input "[DATE] 19:00"
type input "[PERSON_NAME](無代號)"
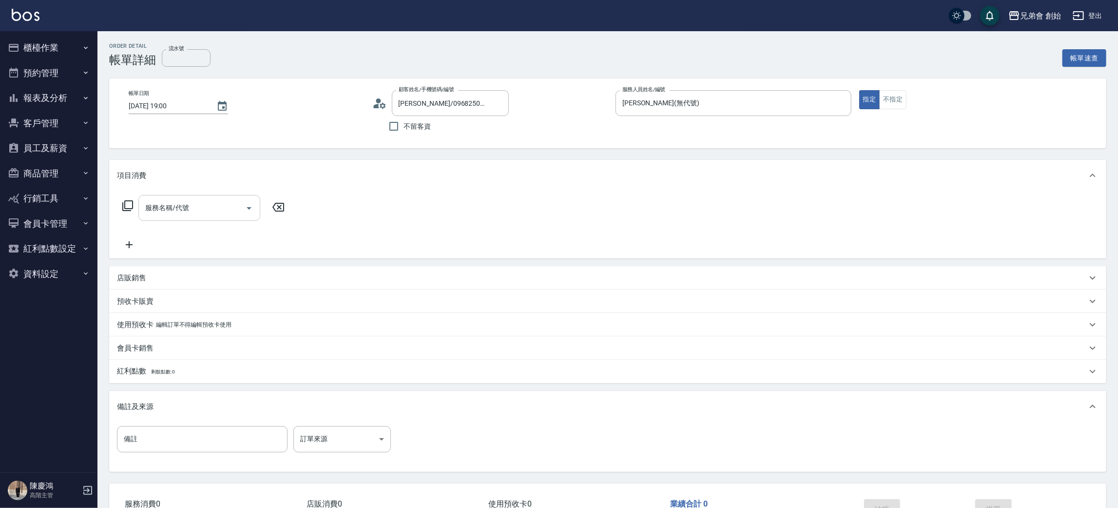
type input "[PERSON_NAME]/0968250978/null"
click at [162, 225] on div "服務名稱/代號 服務名稱/代號" at bounding box center [203, 223] width 173 height 56
click at [167, 209] on input "服務名稱/代號" at bounding box center [192, 207] width 98 height 17
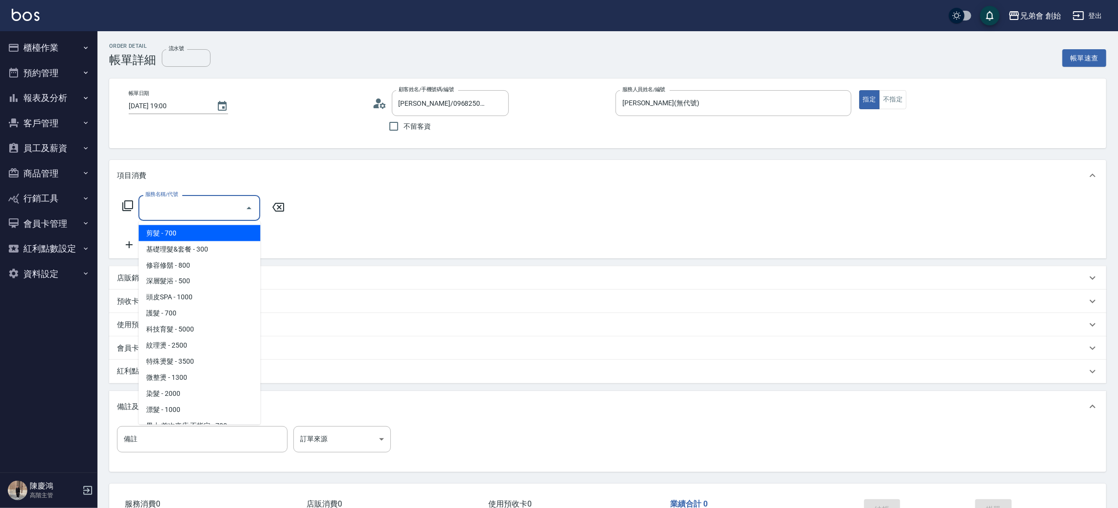
click at [168, 231] on span "剪髮 - 700" at bounding box center [199, 233] width 122 height 16
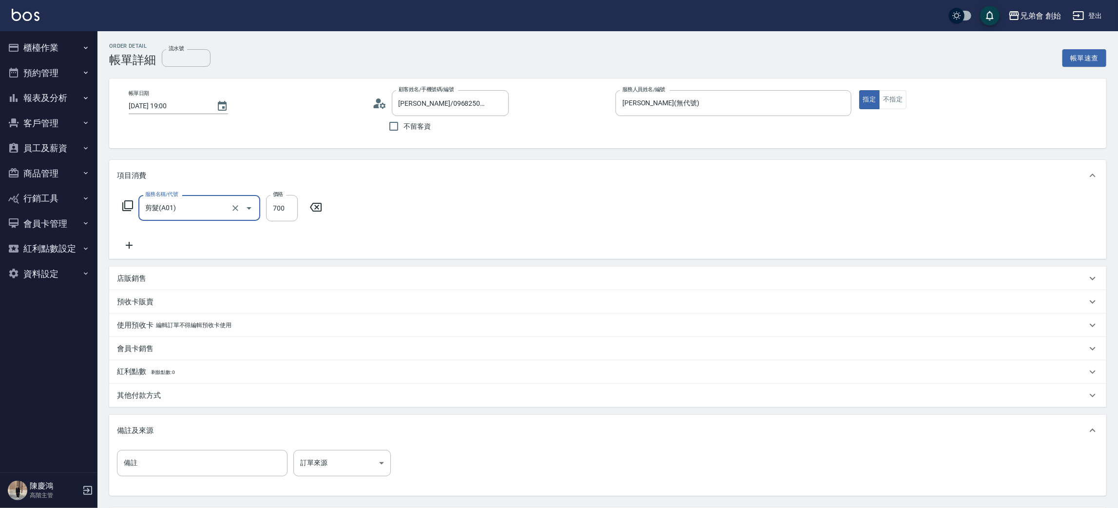
type input "剪髮(A01)"
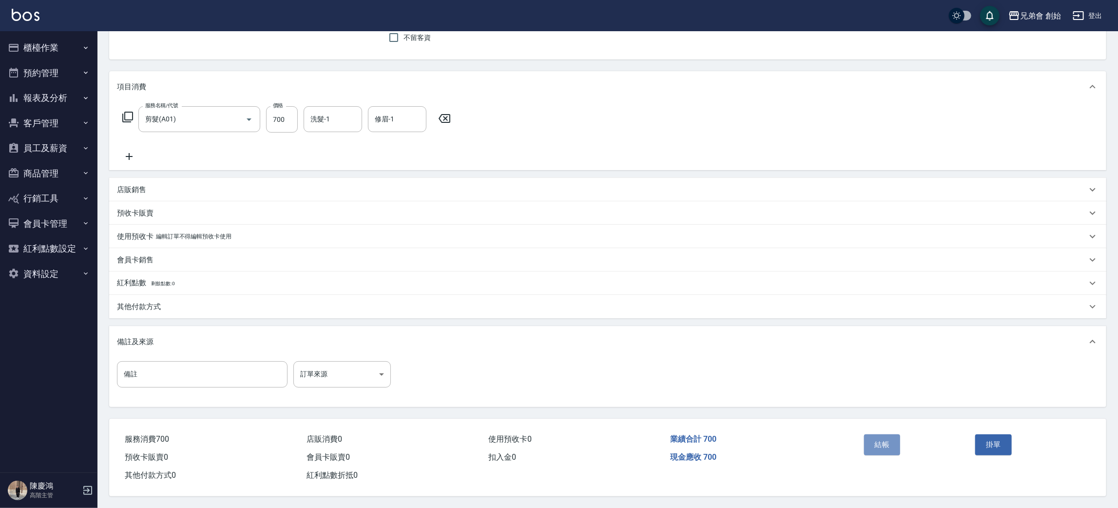
drag, startPoint x: 880, startPoint y: 441, endPoint x: 841, endPoint y: 437, distance: 40.2
click at [881, 441] on button "結帳" at bounding box center [882, 444] width 37 height 20
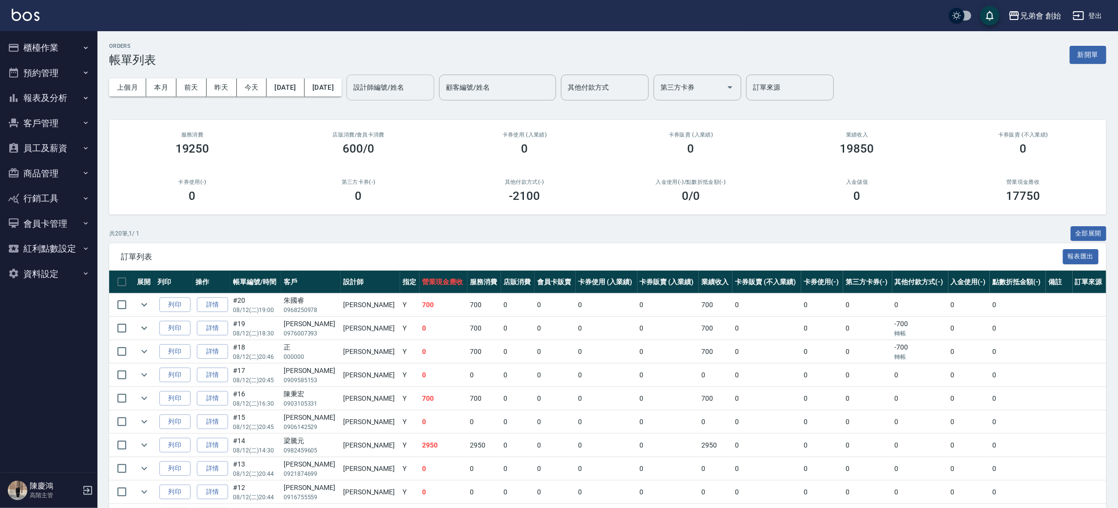
click at [420, 87] on input "設計師編號/姓名" at bounding box center [390, 87] width 79 height 17
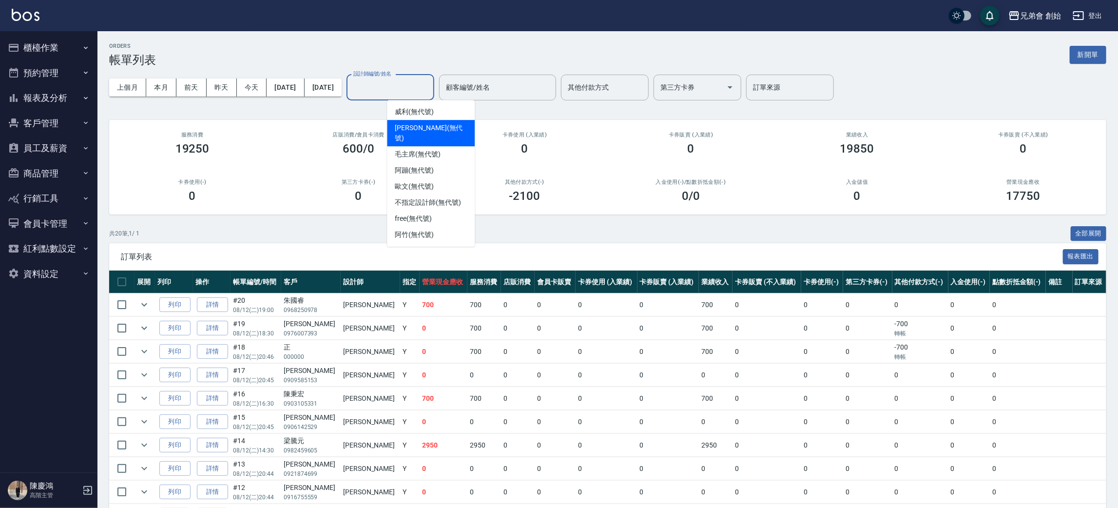
click at [423, 129] on span "[PERSON_NAME] (無代號)" at bounding box center [431, 133] width 72 height 20
type input "[PERSON_NAME](無代號)"
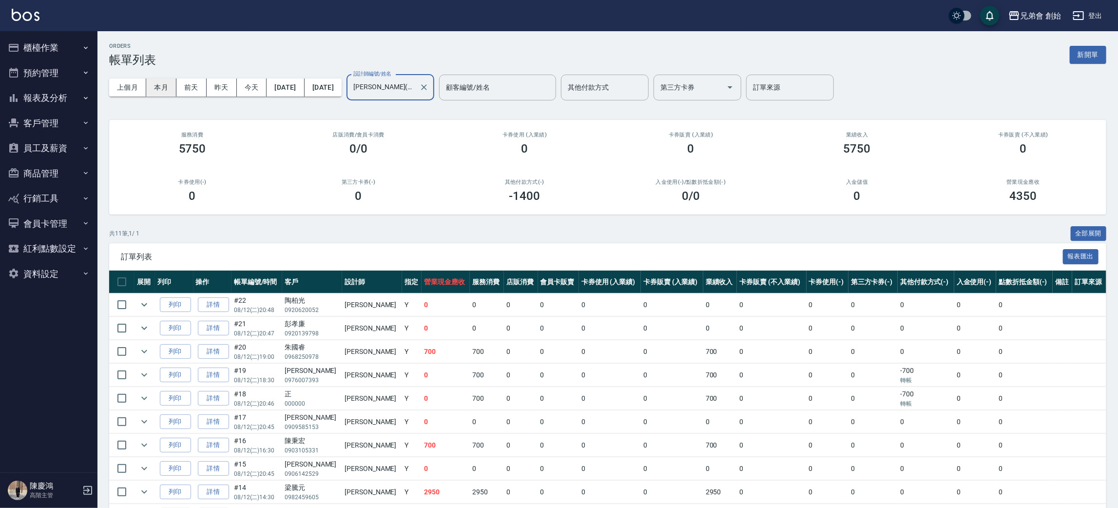
click at [165, 93] on button "本月" at bounding box center [161, 87] width 30 height 18
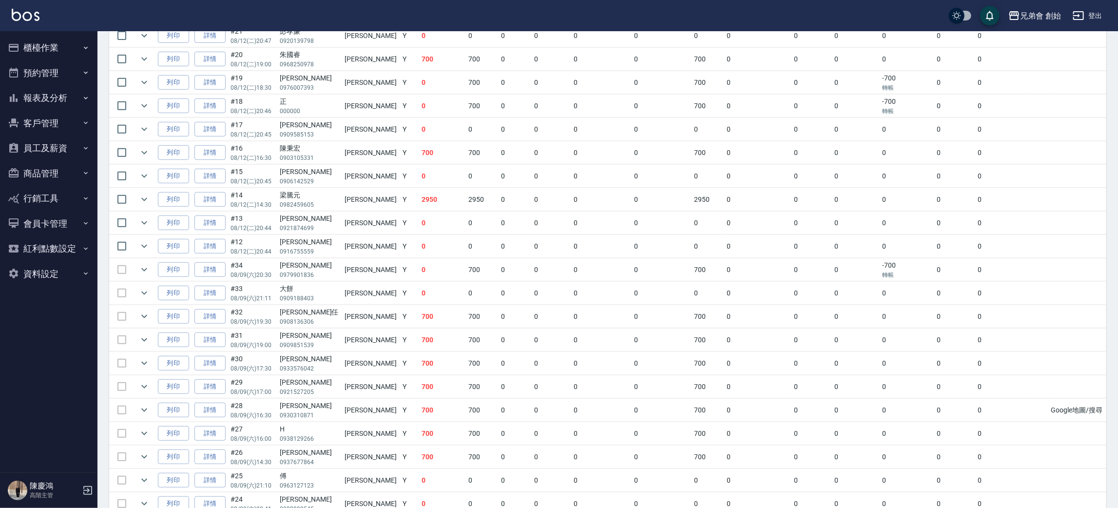
scroll to position [73, 0]
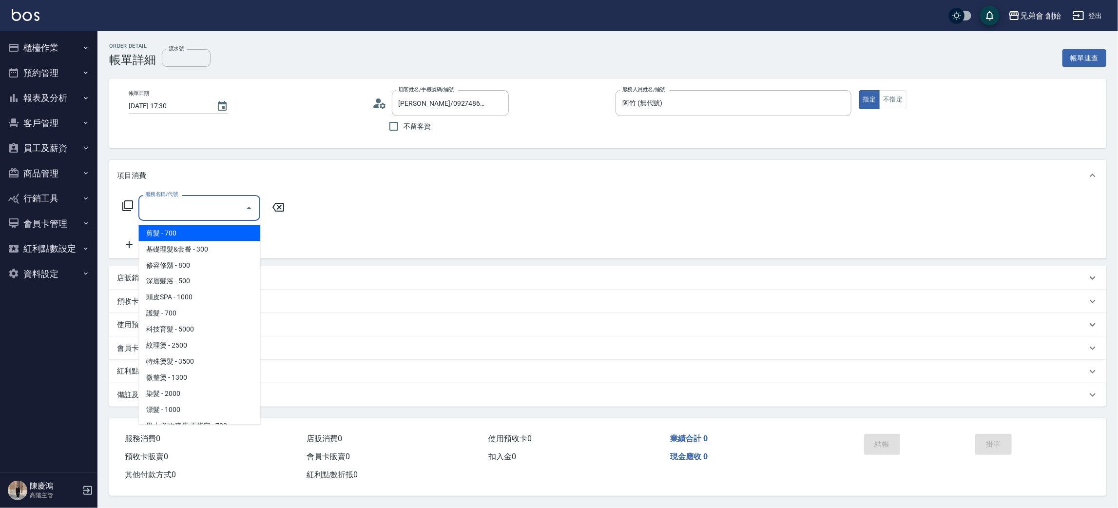
click at [189, 236] on span "剪髮 - 700" at bounding box center [199, 233] width 122 height 16
type input "剪髮(A01)"
click at [189, 235] on div "服務名稱/代號 剪髮(A01) 服務名稱/代號" at bounding box center [203, 223] width 173 height 56
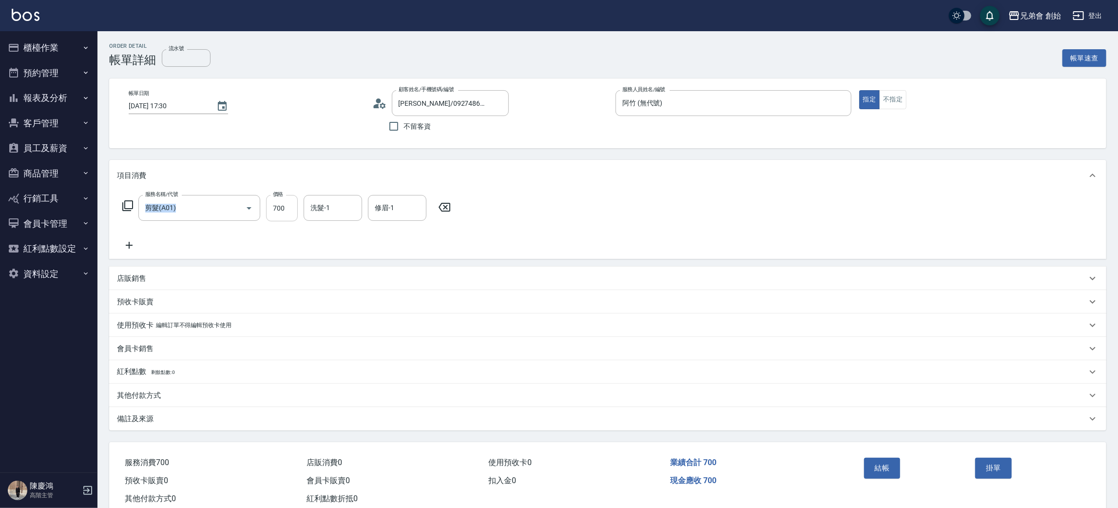
click at [279, 203] on input "700" at bounding box center [282, 208] width 32 height 26
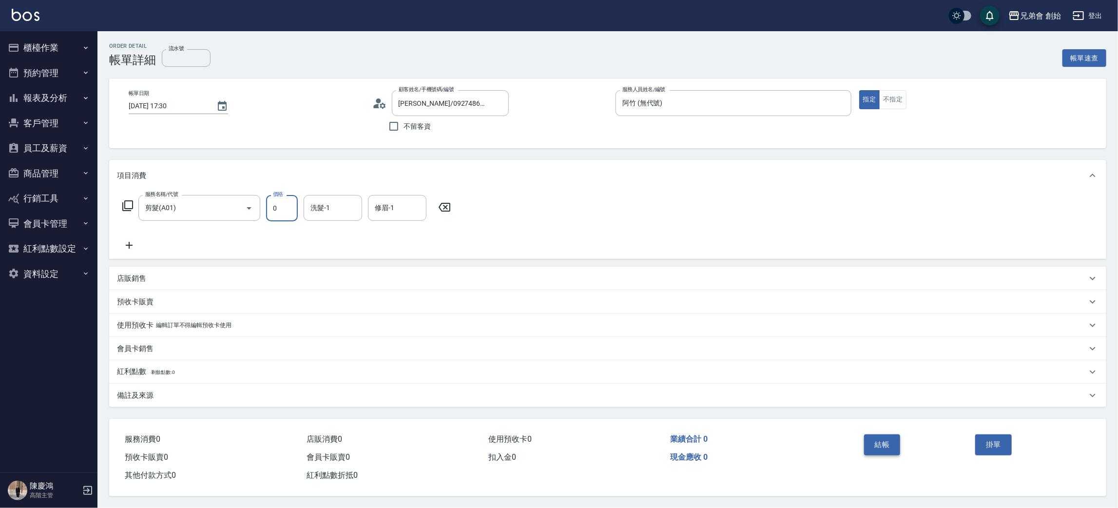
type input "0"
drag, startPoint x: 882, startPoint y: 447, endPoint x: 534, endPoint y: 241, distance: 405.2
click at [882, 446] on button "結帳" at bounding box center [882, 444] width 37 height 20
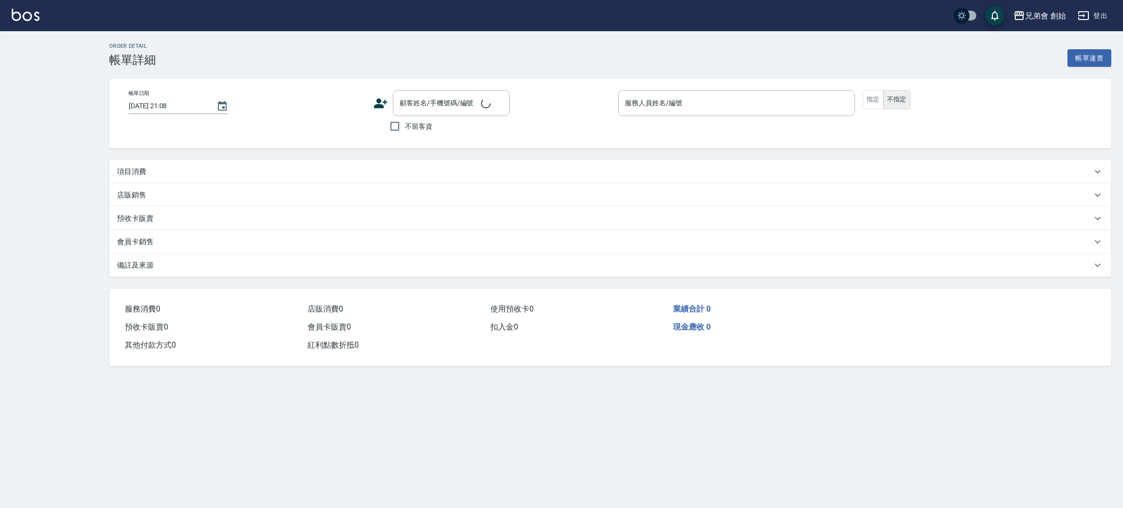
click at [165, 174] on div "項目消費" at bounding box center [604, 172] width 975 height 10
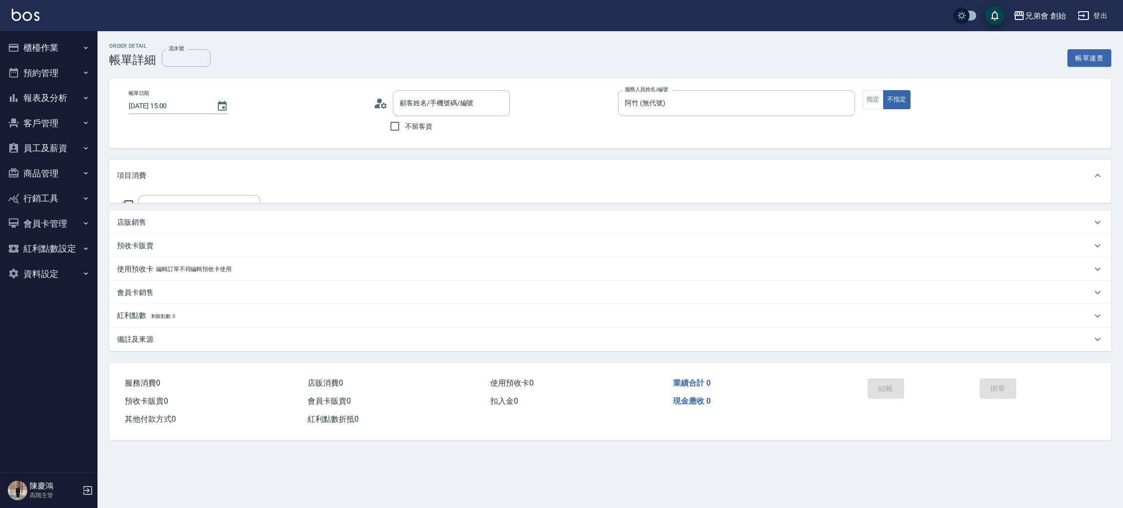
type input "2025/08/12 15:00"
type input "阿竹 (無代號)"
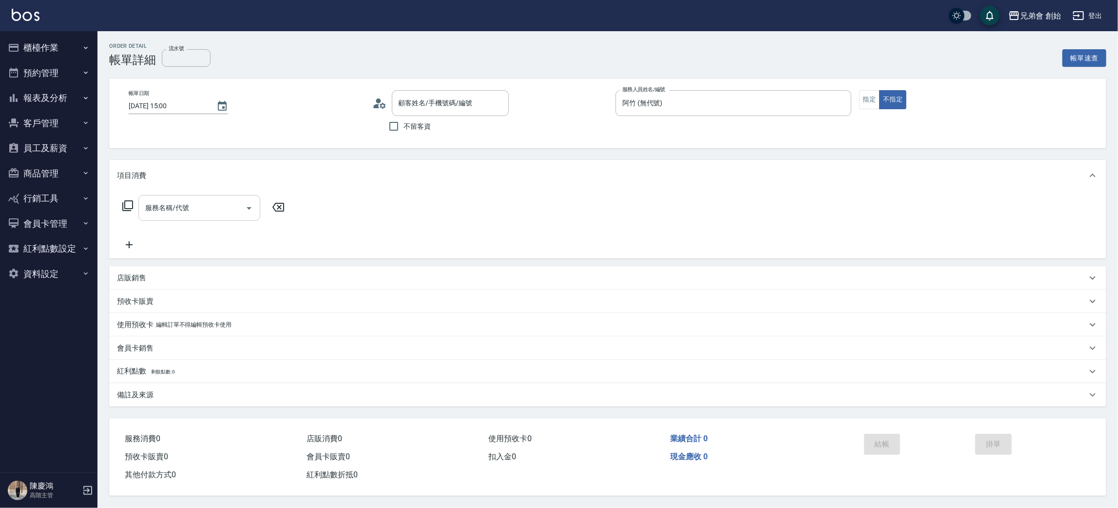
click at [175, 207] on div "服務名稱/代號 服務名稱/代號" at bounding box center [199, 208] width 122 height 26
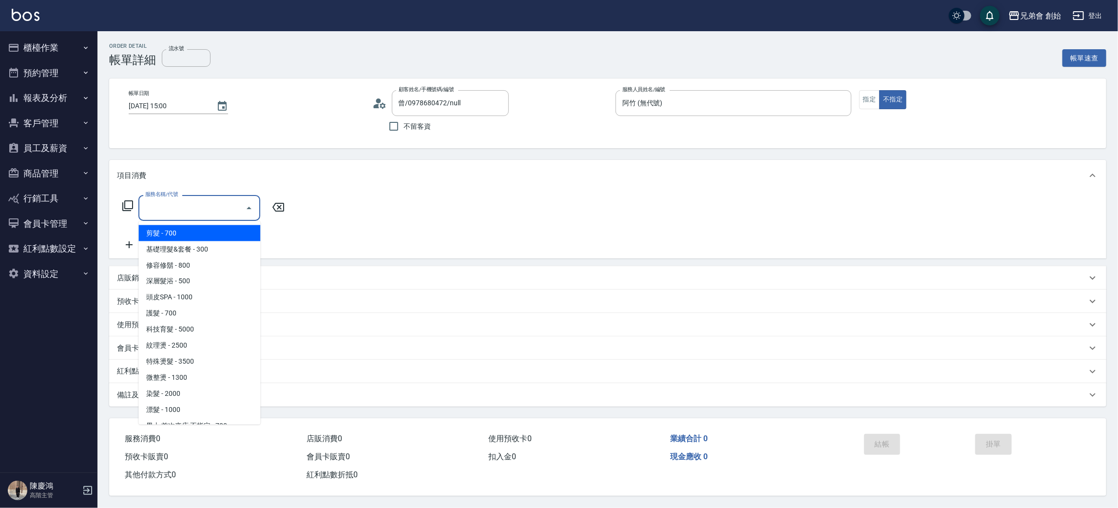
type input "曾/0978680472/null"
drag, startPoint x: 186, startPoint y: 230, endPoint x: 146, endPoint y: 231, distance: 40.0
click at [186, 230] on span "剪髮 - 700" at bounding box center [199, 233] width 122 height 16
type input "剪髮(A01)"
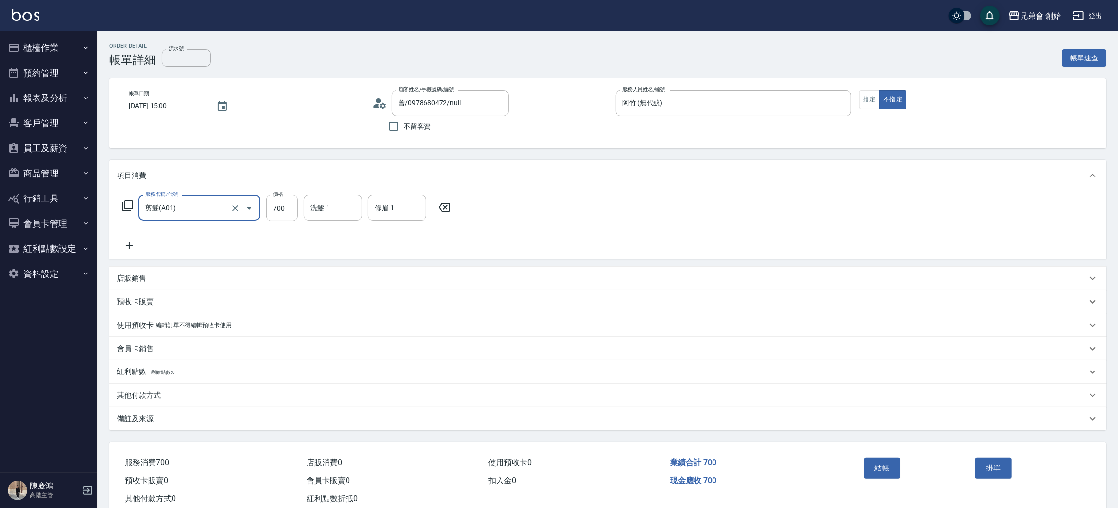
drag, startPoint x: 127, startPoint y: 242, endPoint x: 134, endPoint y: 244, distance: 7.5
click at [134, 244] on icon at bounding box center [129, 245] width 24 height 12
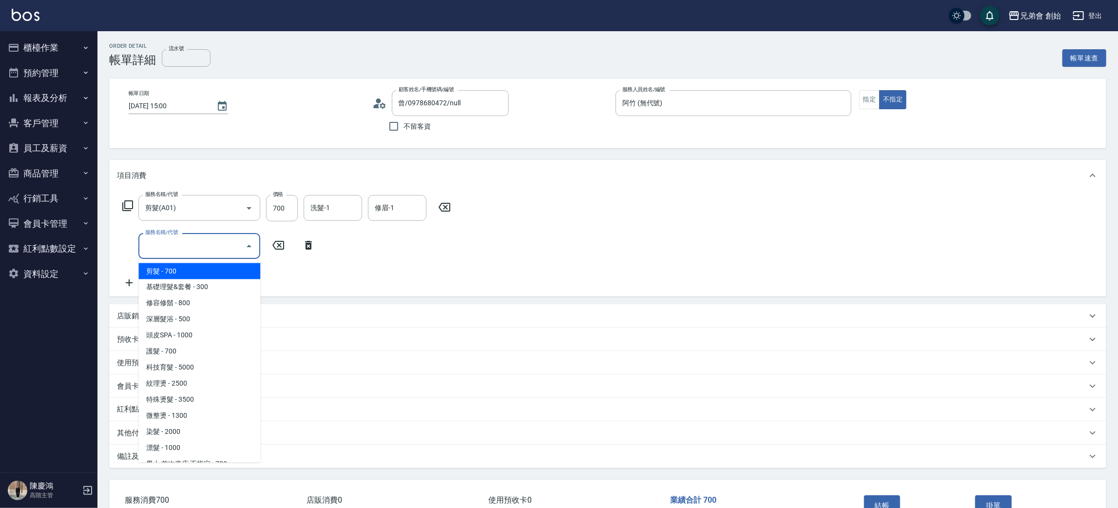
click at [173, 247] on input "服務名稱/代號" at bounding box center [192, 245] width 98 height 17
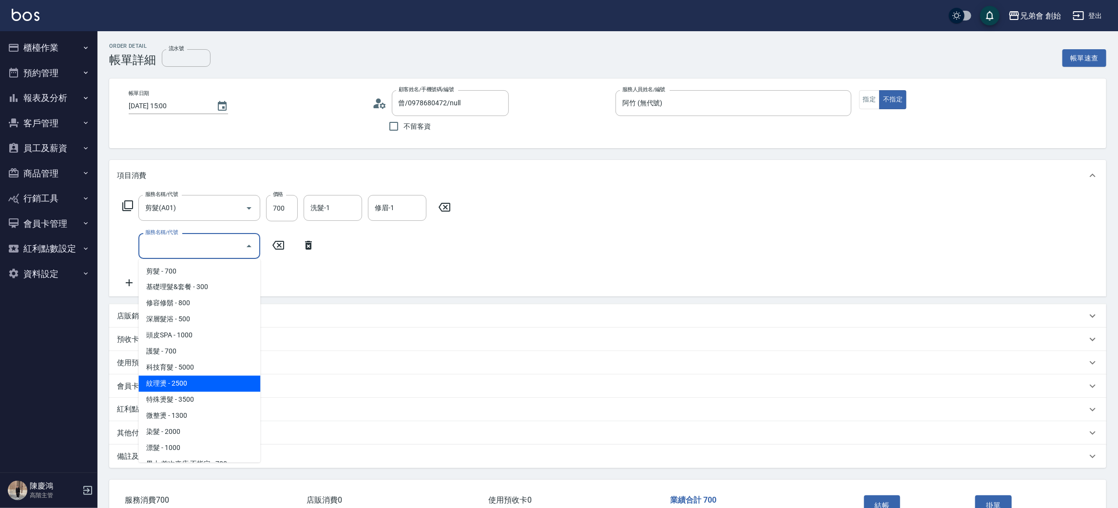
drag, startPoint x: 220, startPoint y: 379, endPoint x: 281, endPoint y: 369, distance: 61.6
click at [225, 378] on span "紋理燙 - 2500" at bounding box center [199, 384] width 122 height 16
type input "紋理燙(D01)"
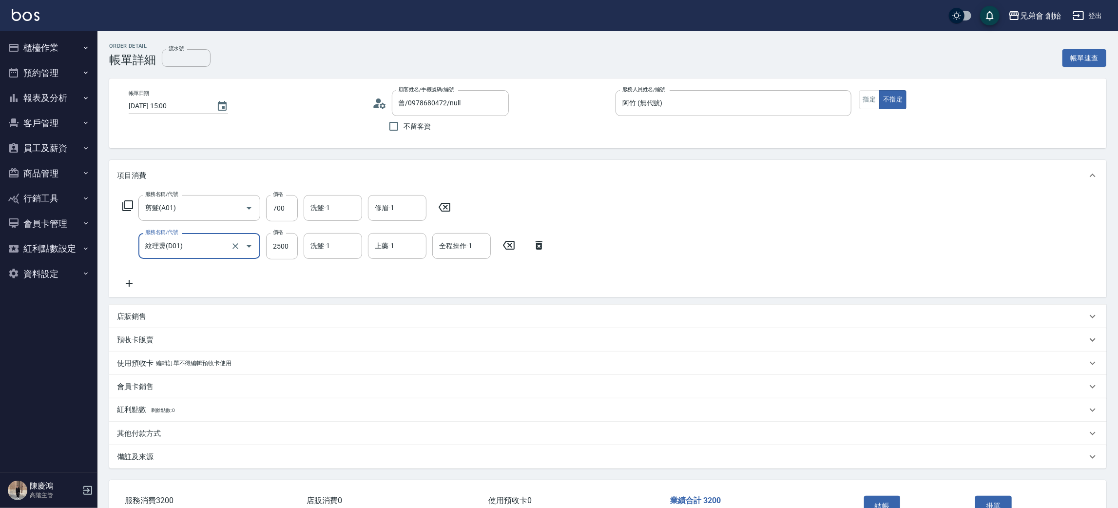
scroll to position [63, 0]
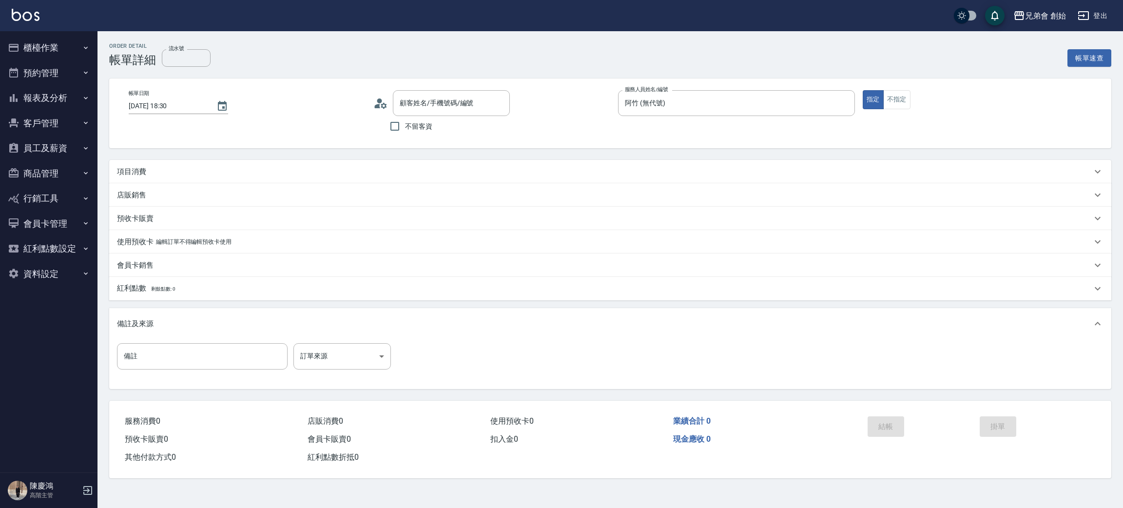
type input "[DATE] 18:30"
type input "阿竹 (無代號)"
type input "沈士傑/0917960906/null"
